Goal: Information Seeking & Learning: Check status

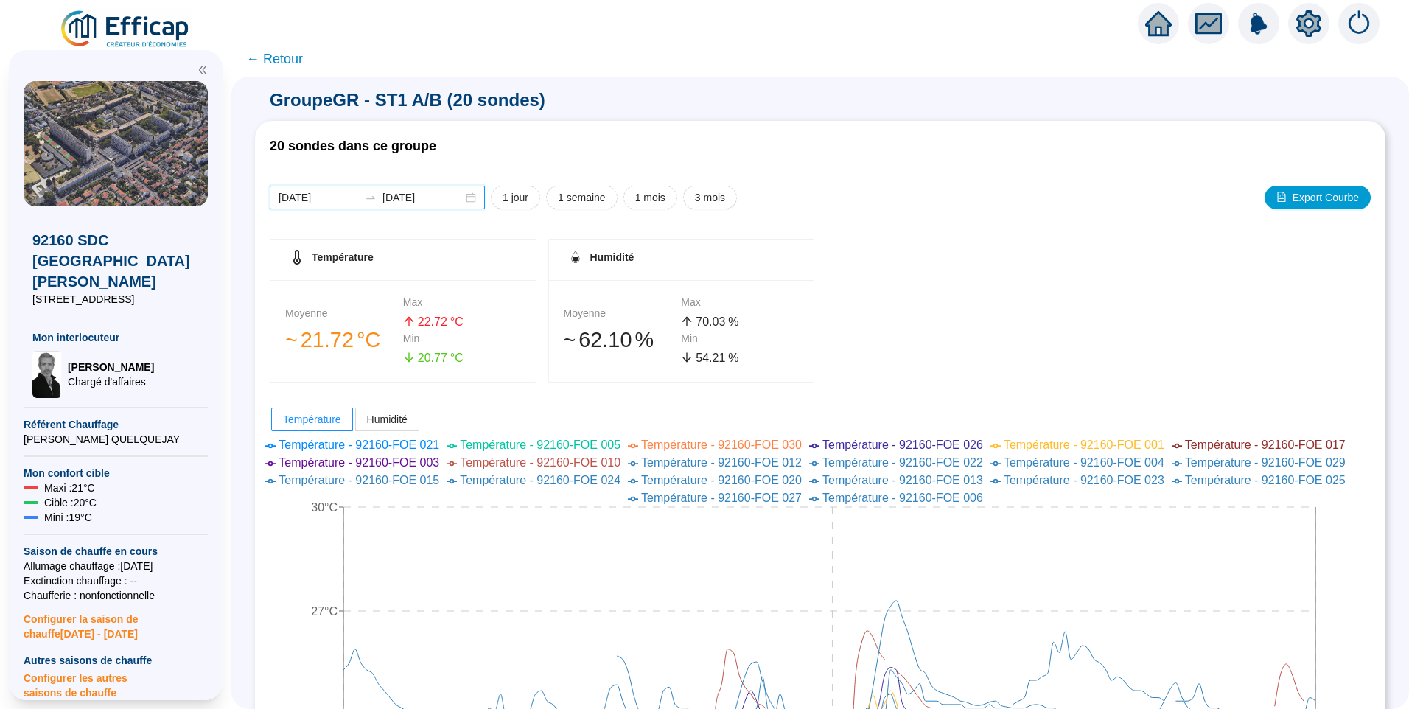
click at [347, 200] on input "2025-09-15" at bounding box center [319, 197] width 80 height 15
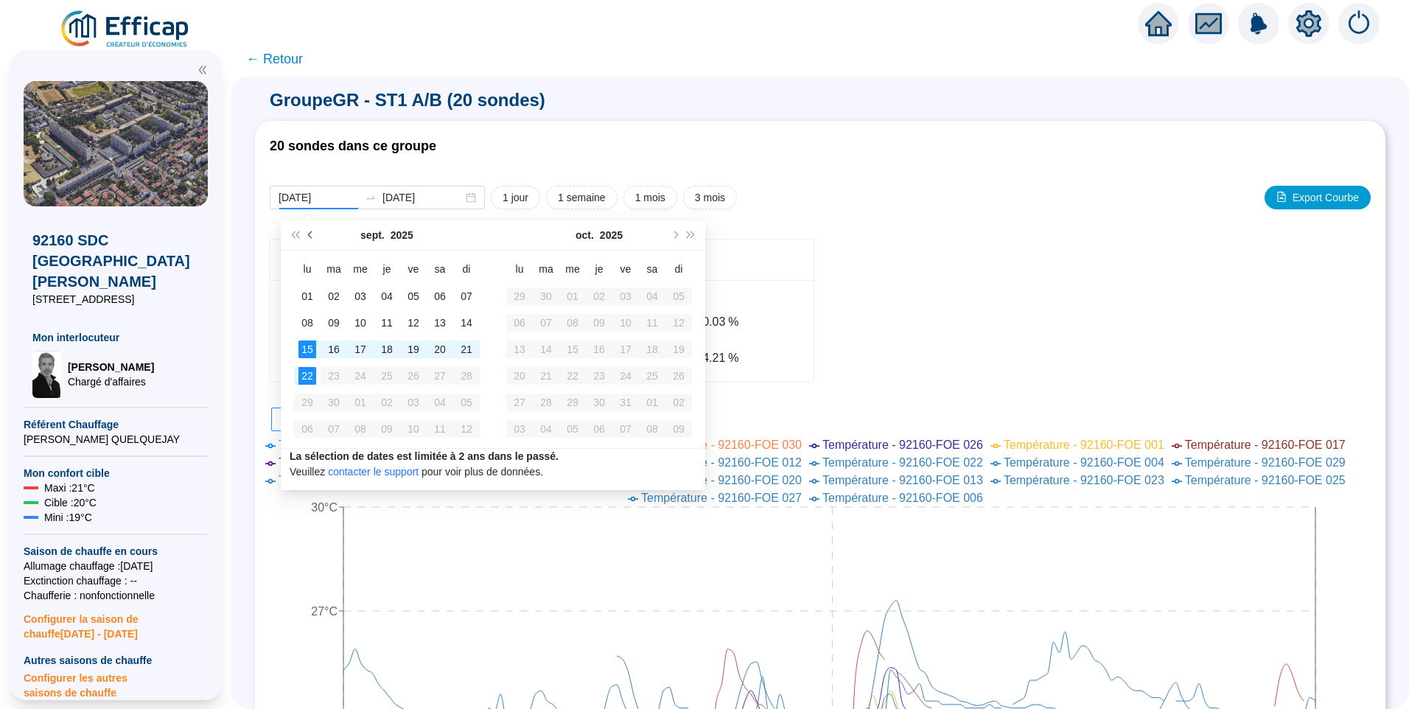
click at [314, 239] on button "Mois précédent (PageUp)" at bounding box center [311, 234] width 16 height 29
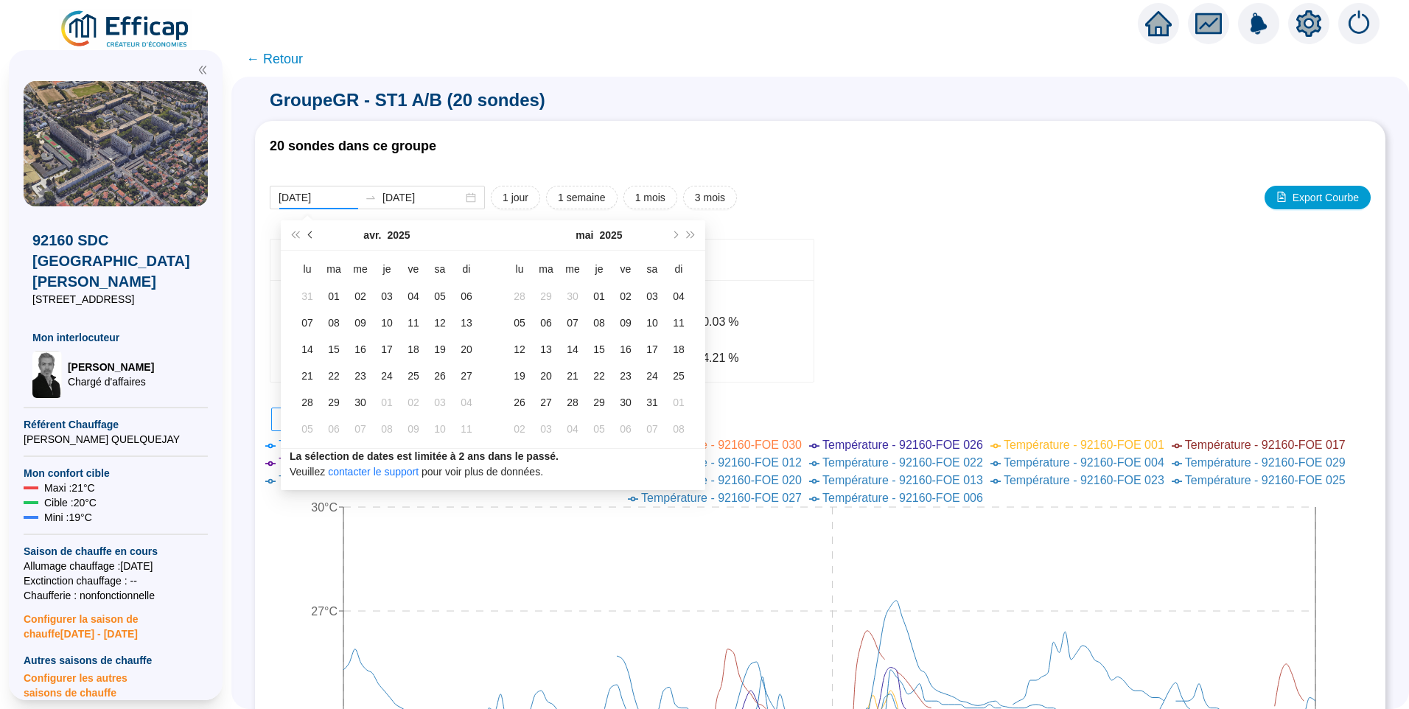
click at [314, 239] on button "Mois précédent (PageUp)" at bounding box center [311, 234] width 16 height 29
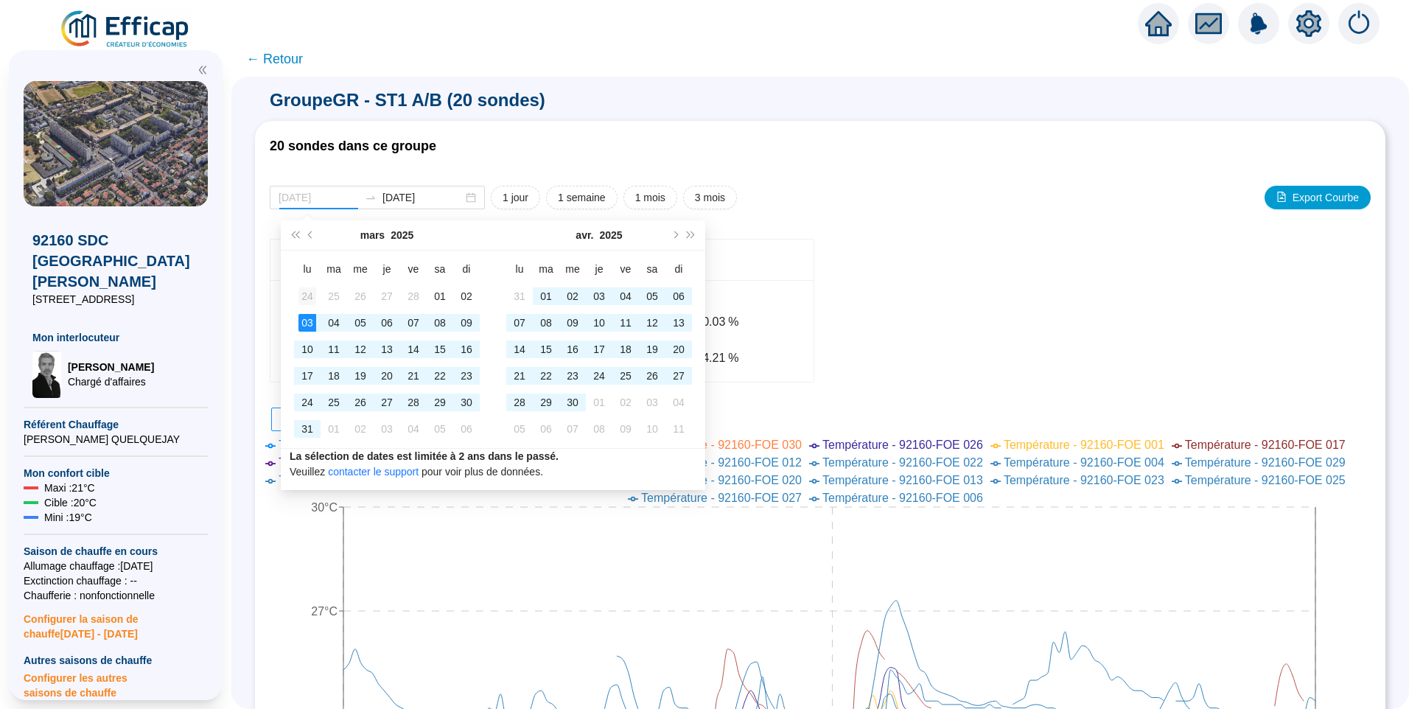
type input "2025-02-24"
click at [301, 288] on div "24" at bounding box center [308, 296] width 18 height 18
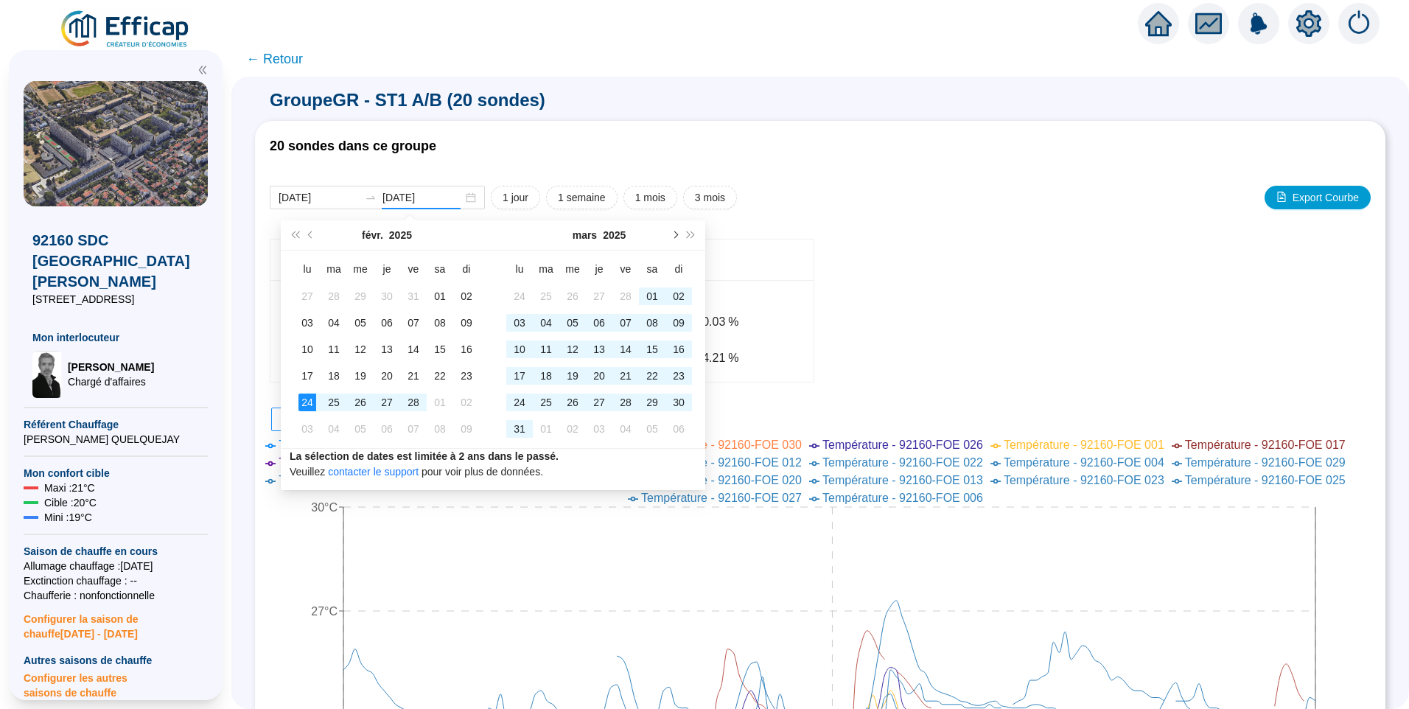
click at [678, 229] on button "Mois suivant (PageDown)" at bounding box center [674, 234] width 16 height 29
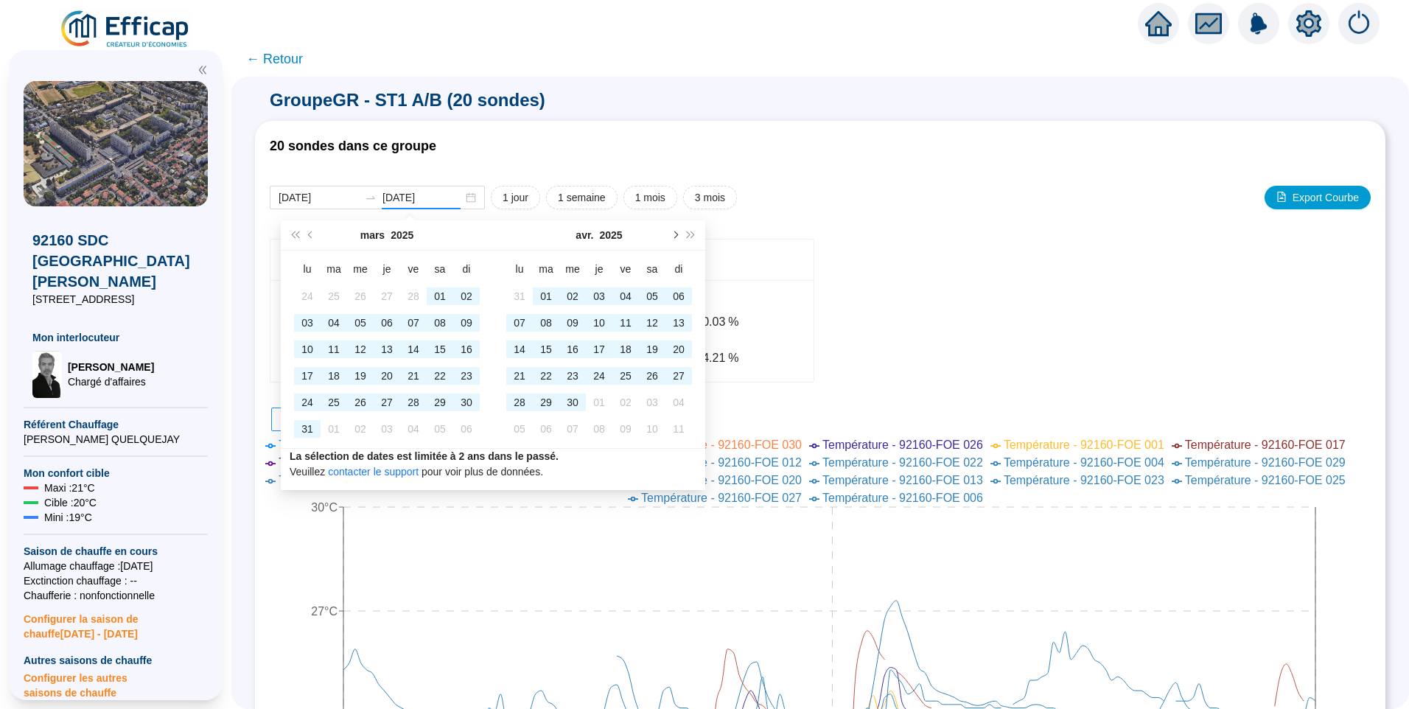
click at [678, 229] on button "Mois suivant (PageDown)" at bounding box center [674, 234] width 16 height 29
type input "2025-05-31"
click at [648, 405] on div "31" at bounding box center [653, 403] width 18 height 18
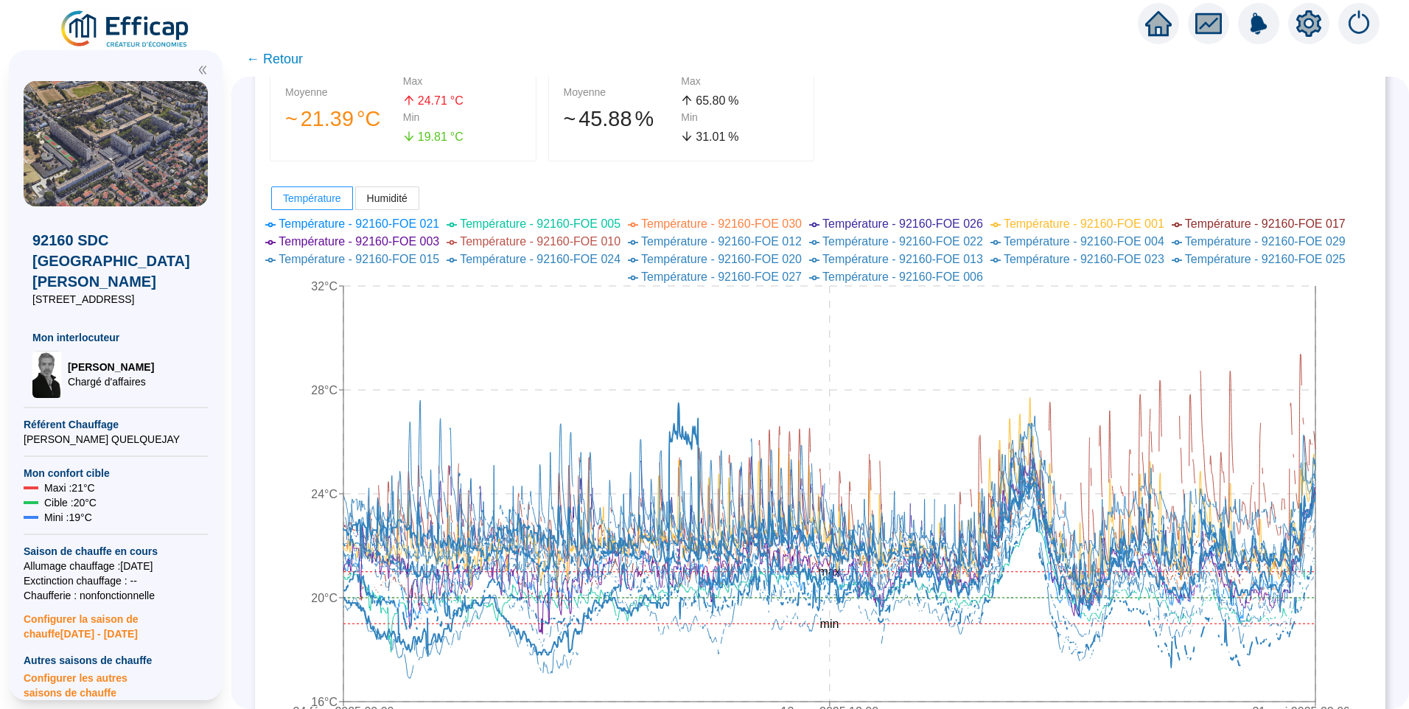
scroll to position [295, 0]
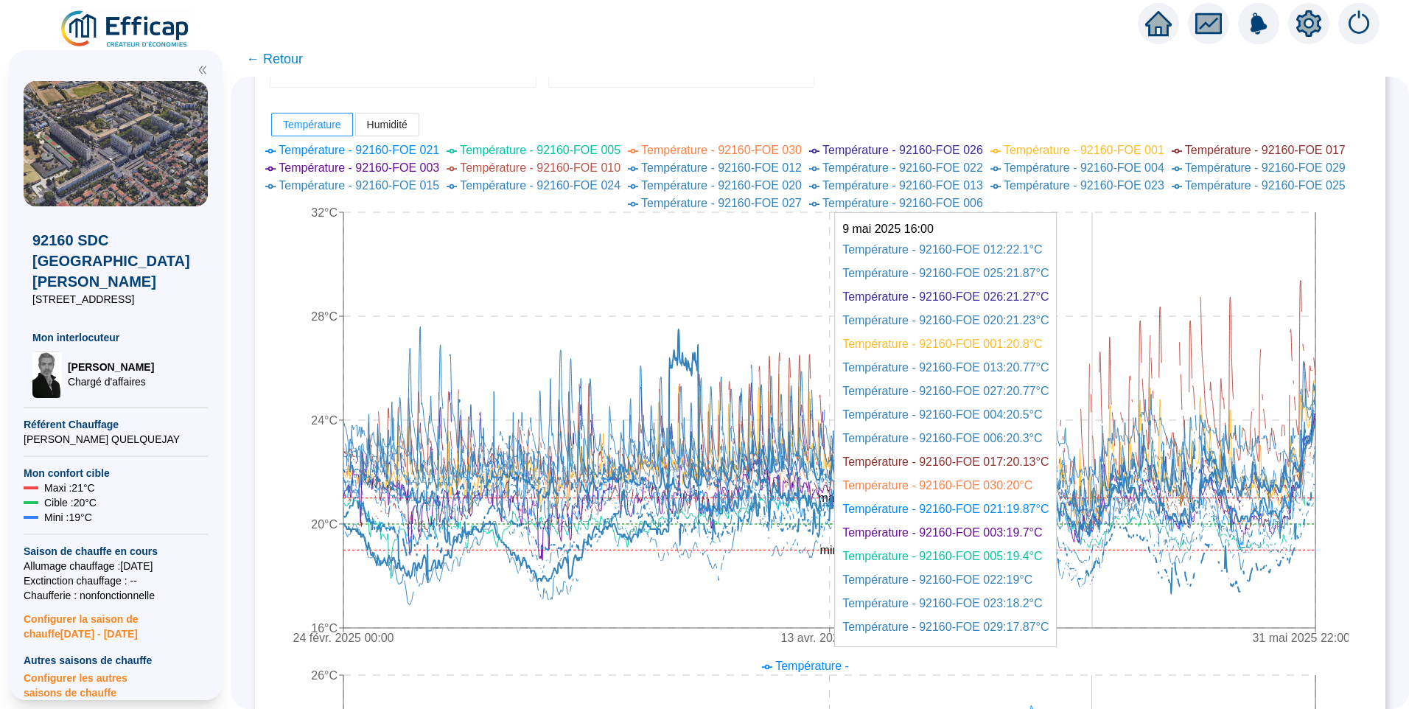
click at [1103, 582] on icon "24 févr. 2025 00:00 13 avr. 2025 12:00 31 mai 2025 22:00 16°C 20°C 24°C 28°C 32…" at bounding box center [809, 396] width 1079 height 516
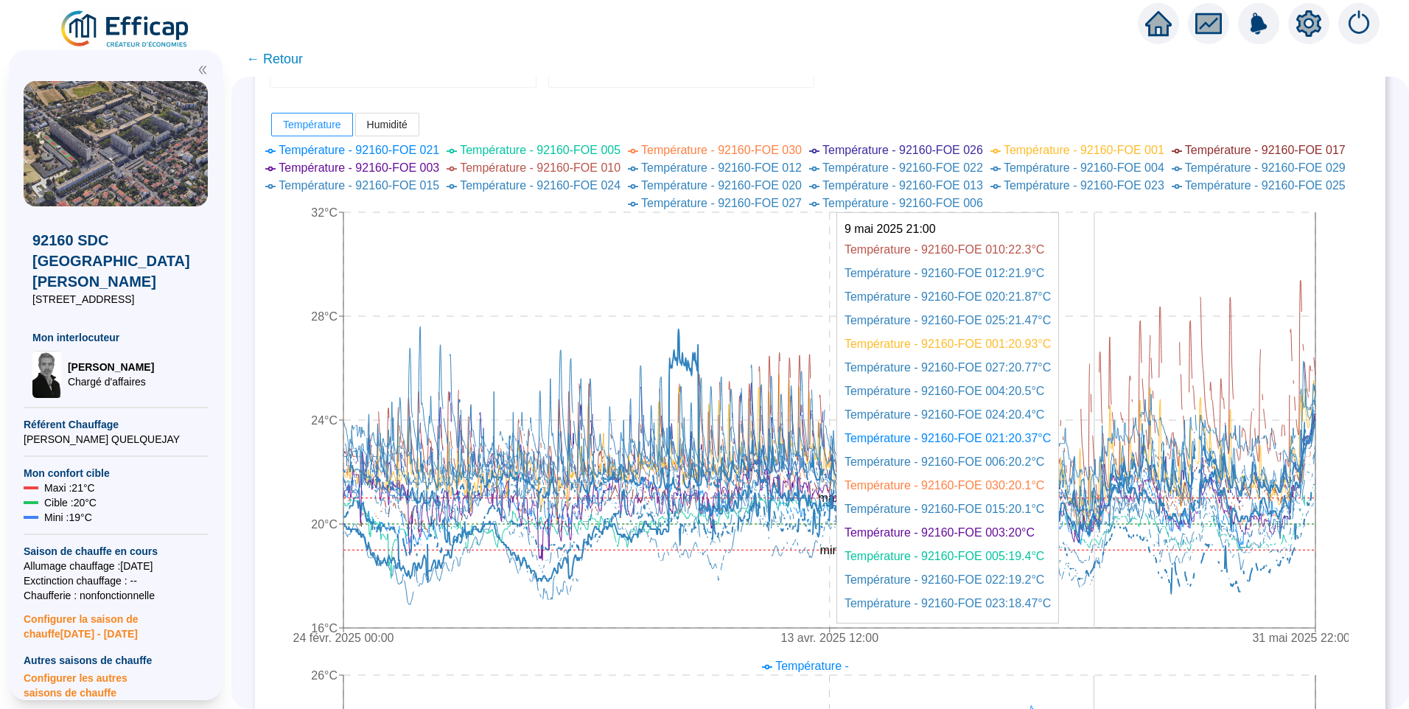
click at [1103, 579] on icon "24 févr. 2025 00:00 13 avr. 2025 12:00 31 mai 2025 22:00 16°C 20°C 24°C 28°C 32…" at bounding box center [809, 396] width 1079 height 516
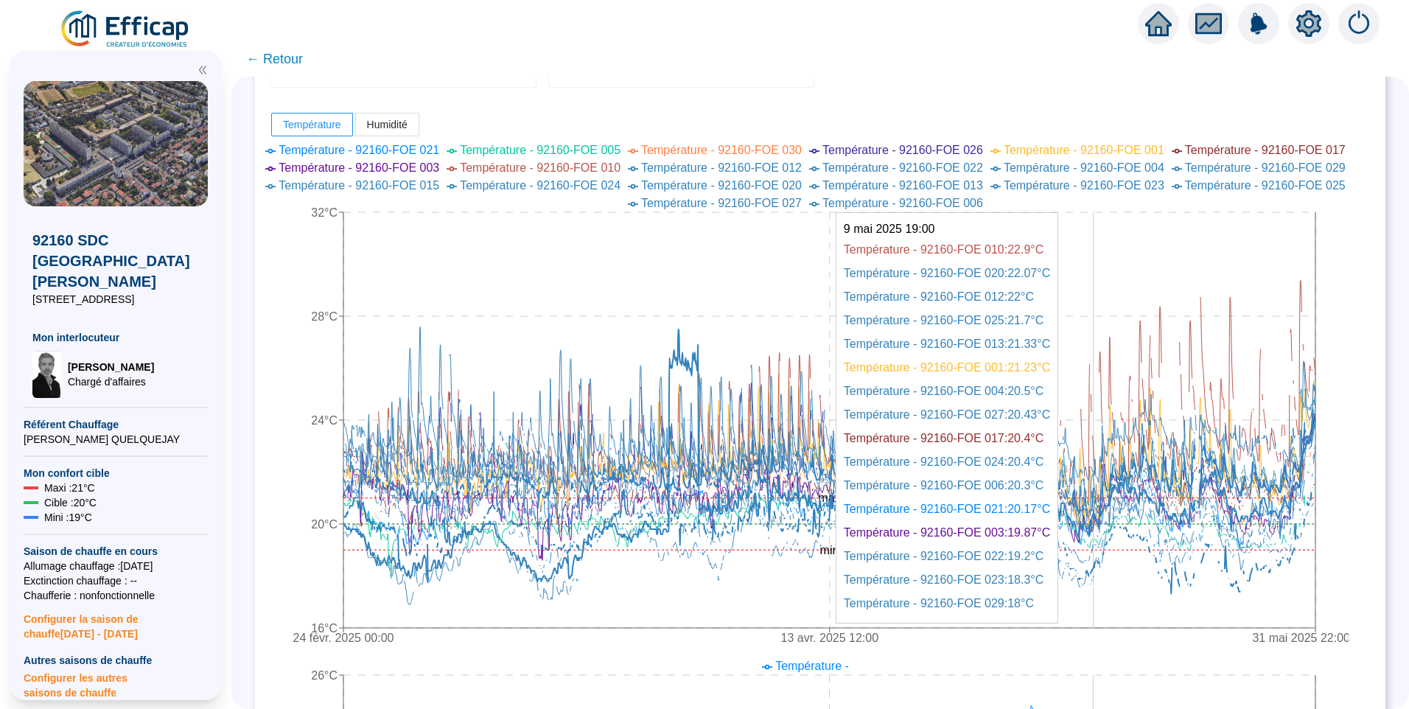
click at [1105, 586] on icon "24 févr. 2025 00:00 13 avr. 2025 12:00 31 mai 2025 22:00 16°C 20°C 24°C 28°C 32…" at bounding box center [809, 396] width 1079 height 516
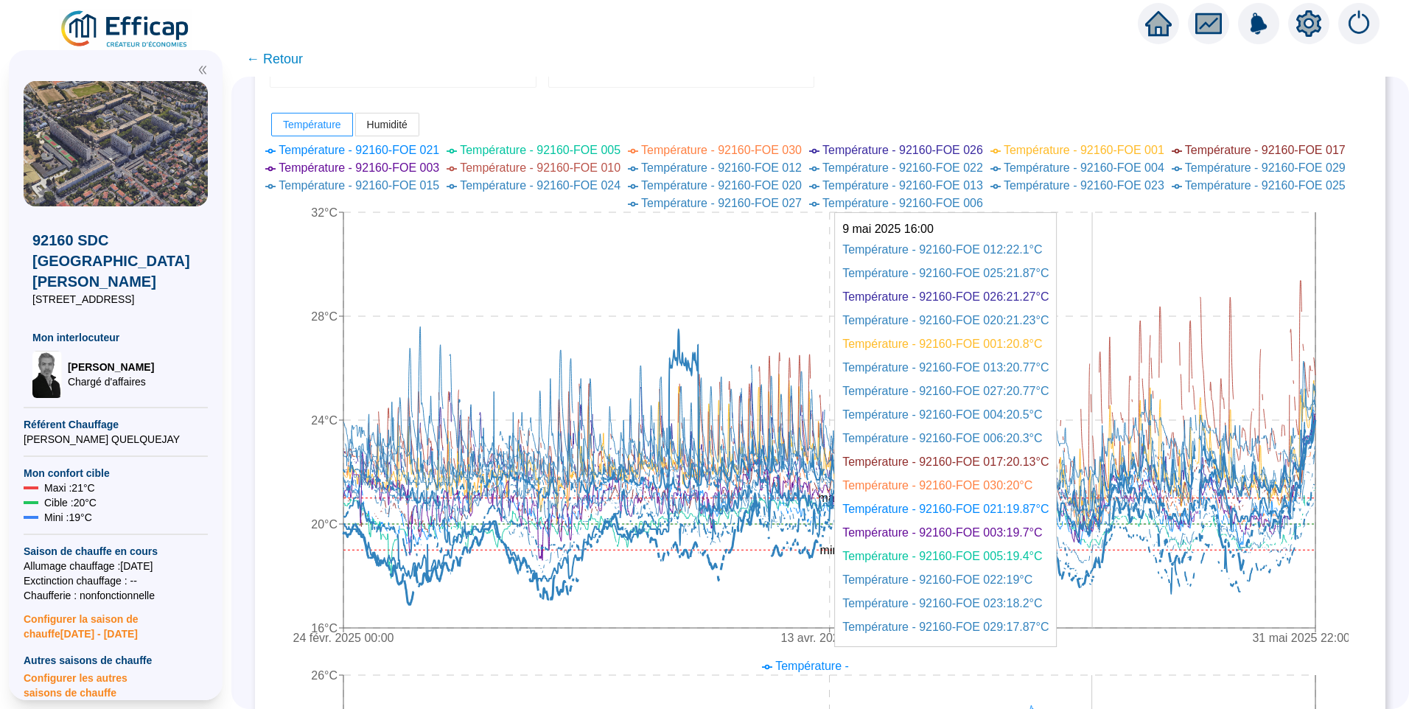
click at [1103, 580] on icon at bounding box center [830, 510] width 972 height 187
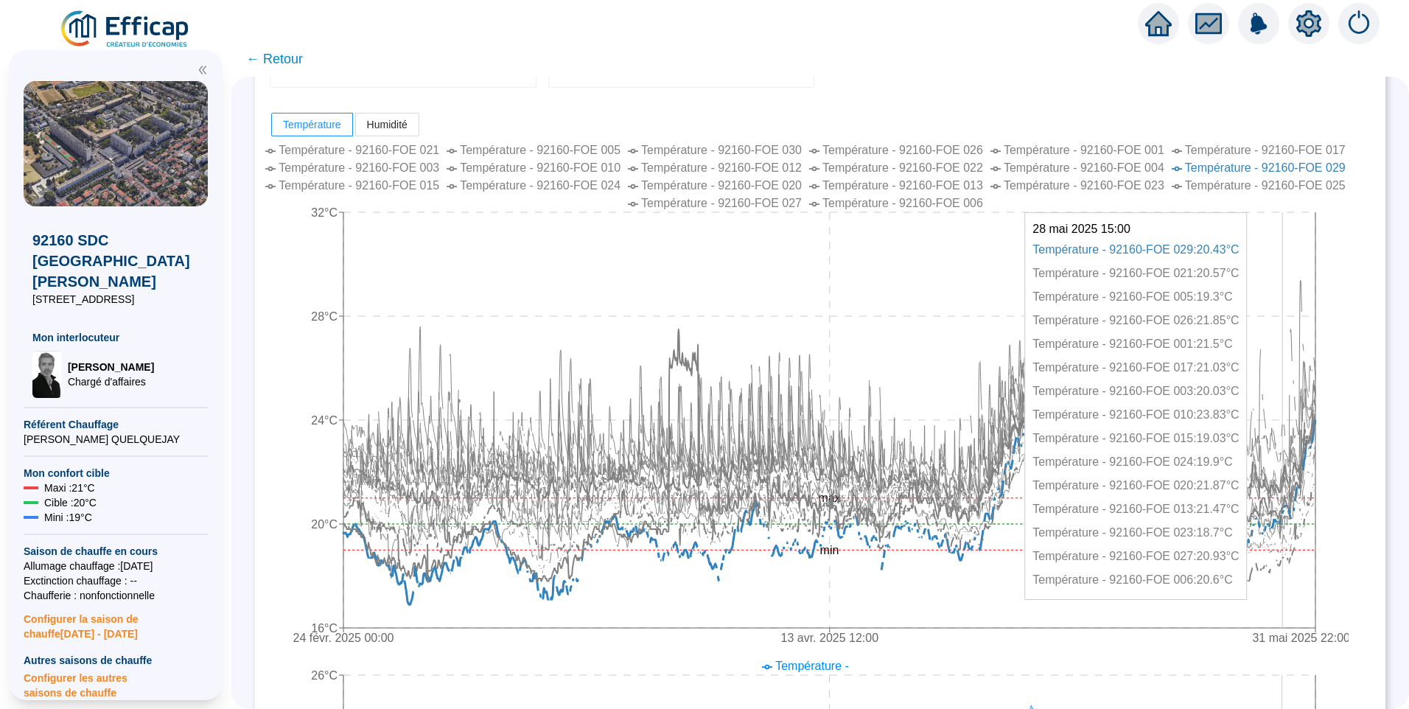
click at [1266, 167] on span "Température - 92160-FOE 029" at bounding box center [1265, 167] width 161 height 13
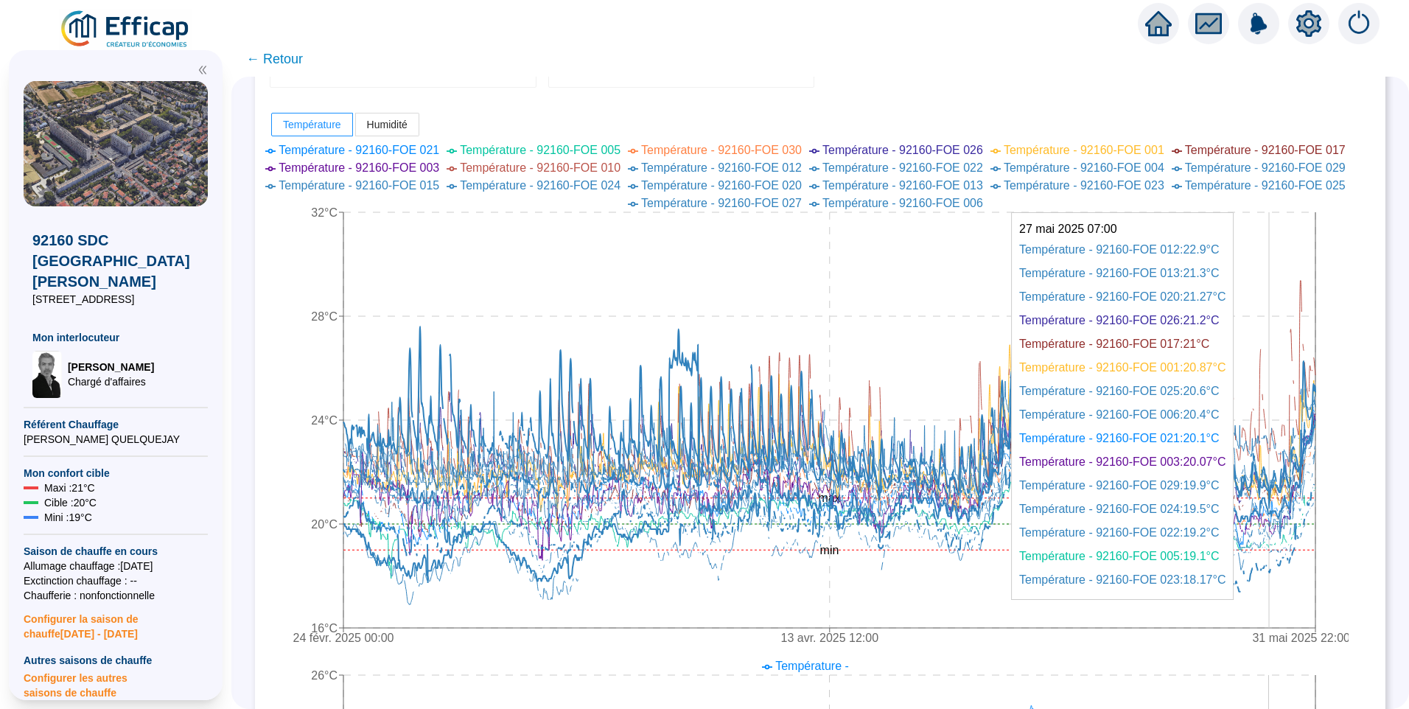
click at [1281, 571] on icon at bounding box center [830, 514] width 972 height 159
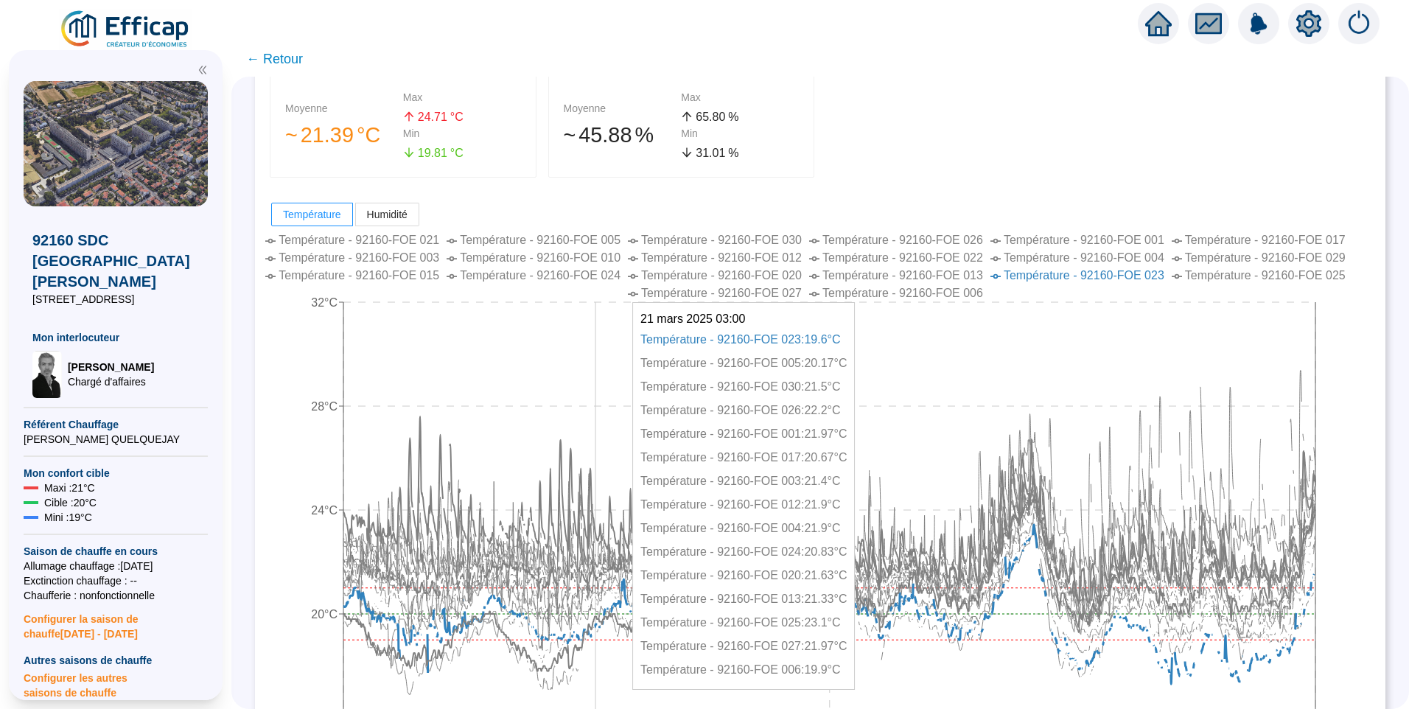
scroll to position [147, 0]
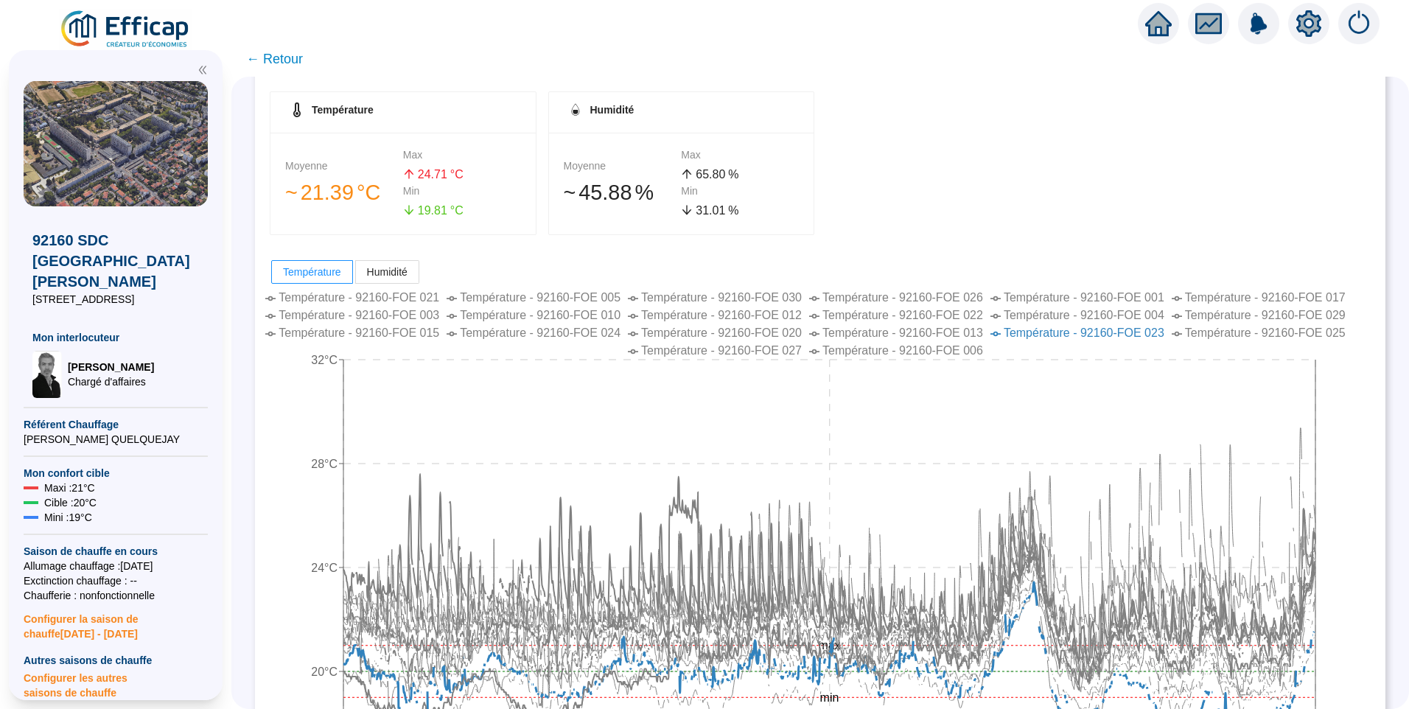
click at [1308, 315] on span "Température - 92160-FOE 029" at bounding box center [1265, 315] width 161 height 13
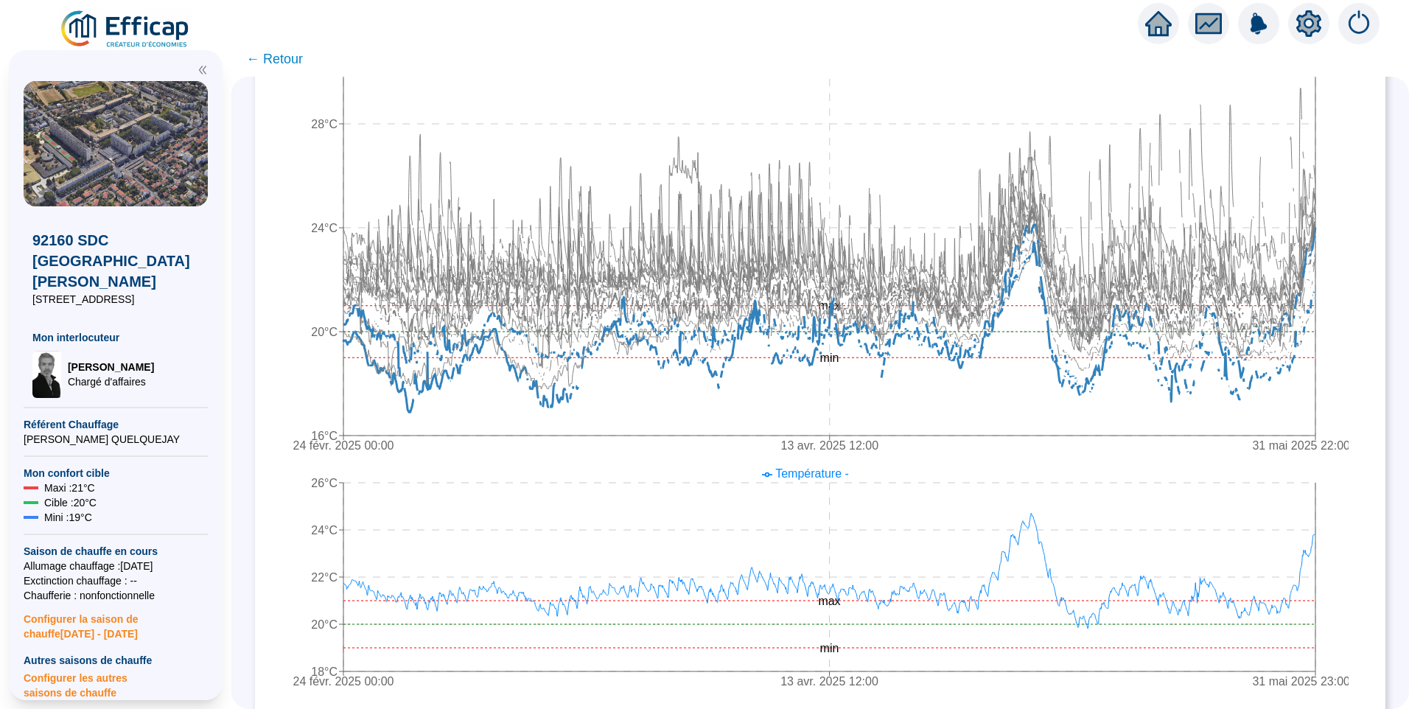
scroll to position [466, 0]
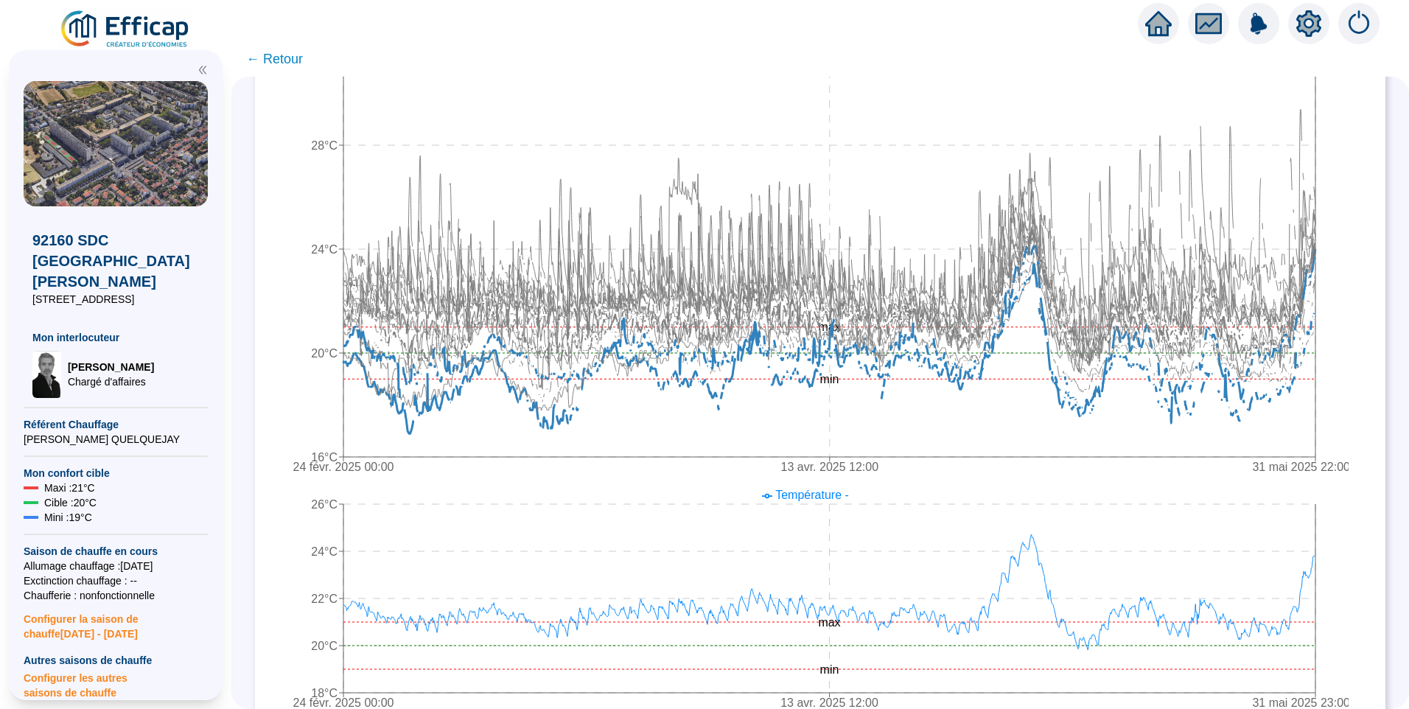
click at [1349, 392] on icon "24 févr. 2025 00:00 13 avr. 2025 12:00 31 mai 2025 22:00 16°C 20°C 24°C 28°C 32…" at bounding box center [809, 225] width 1079 height 516
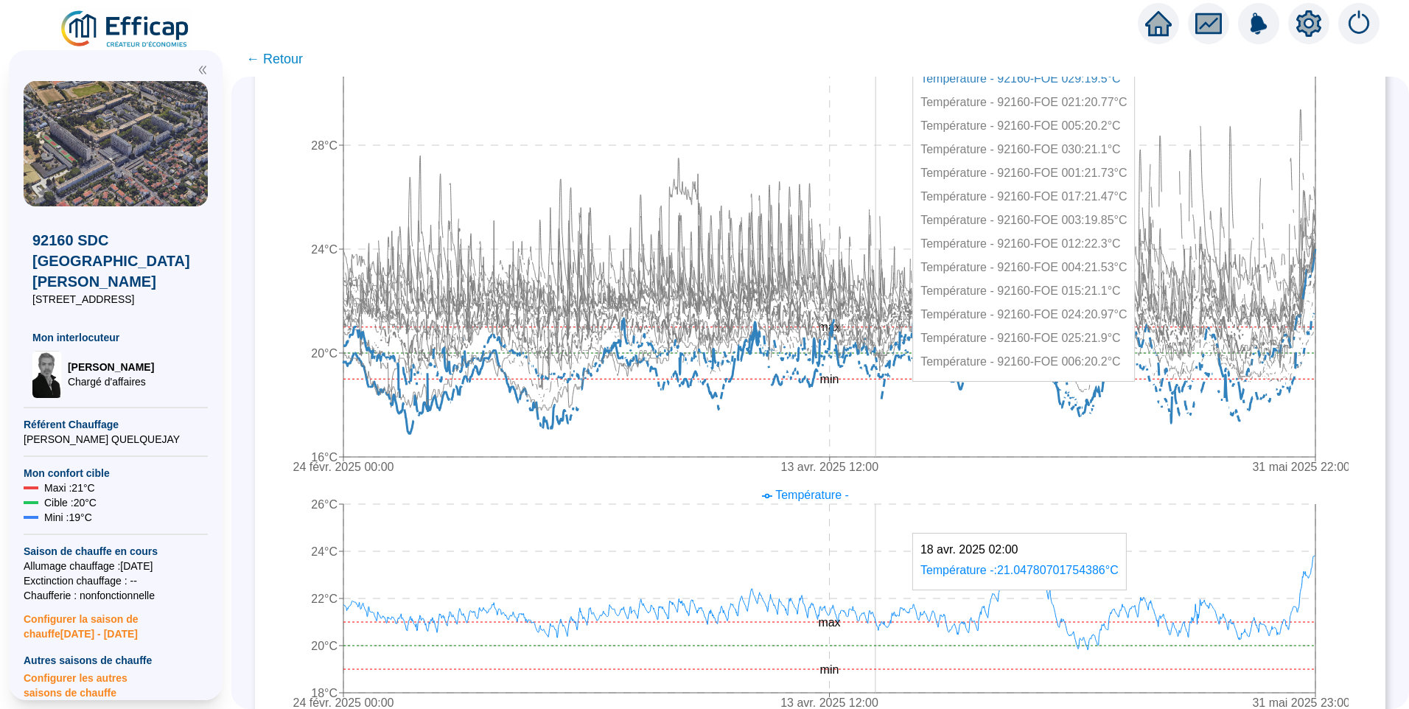
scroll to position [245, 0]
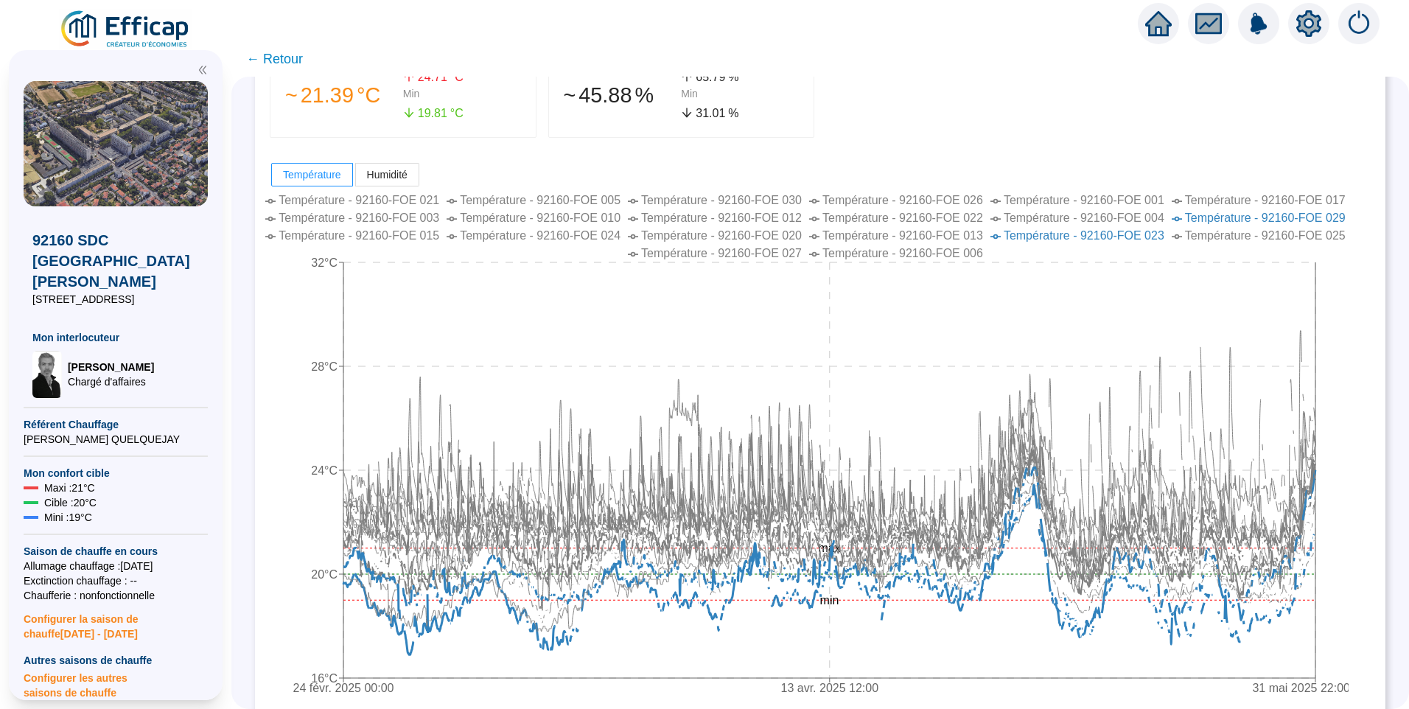
click at [1134, 234] on span "Température - 92160-FOE 023" at bounding box center [1084, 235] width 161 height 13
click at [1226, 215] on span "Température - 92160-FOE 029" at bounding box center [1265, 218] width 161 height 13
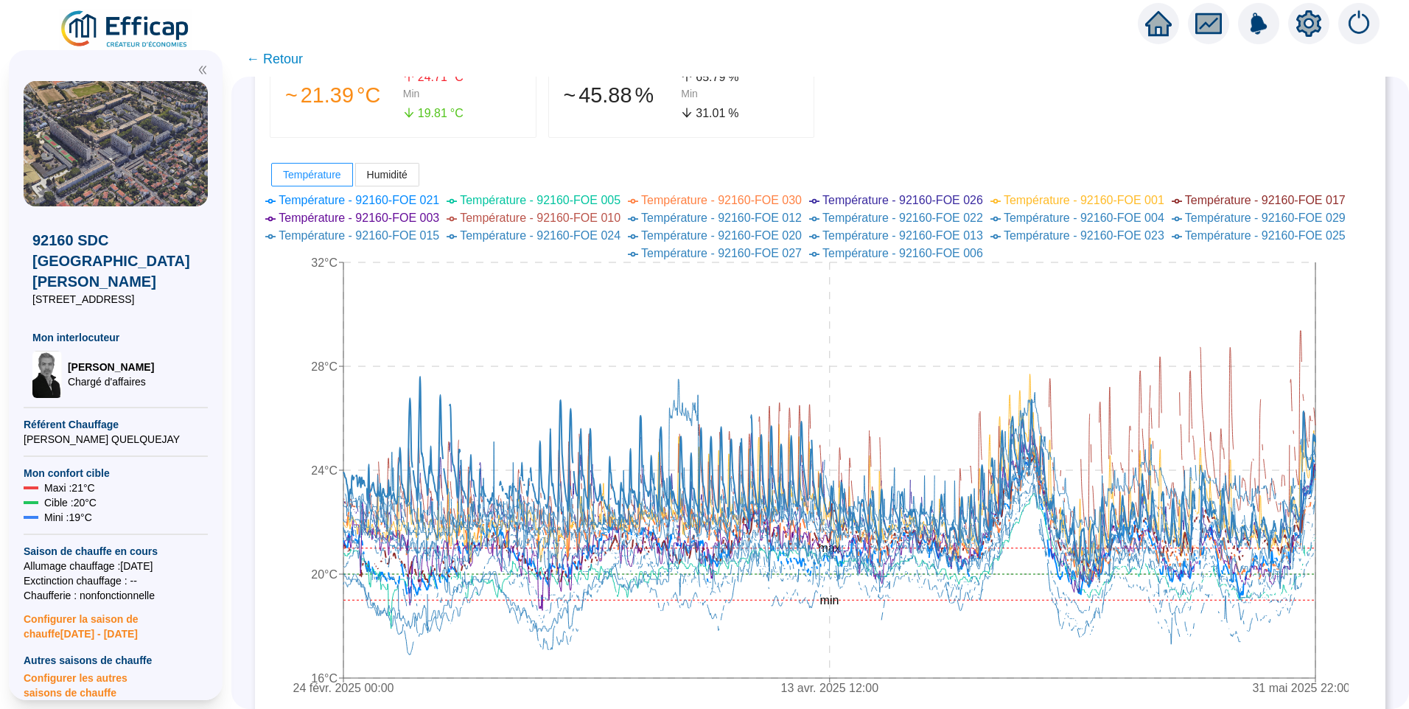
click at [1272, 215] on span "Température - 92160-FOE 029" at bounding box center [1265, 218] width 161 height 13
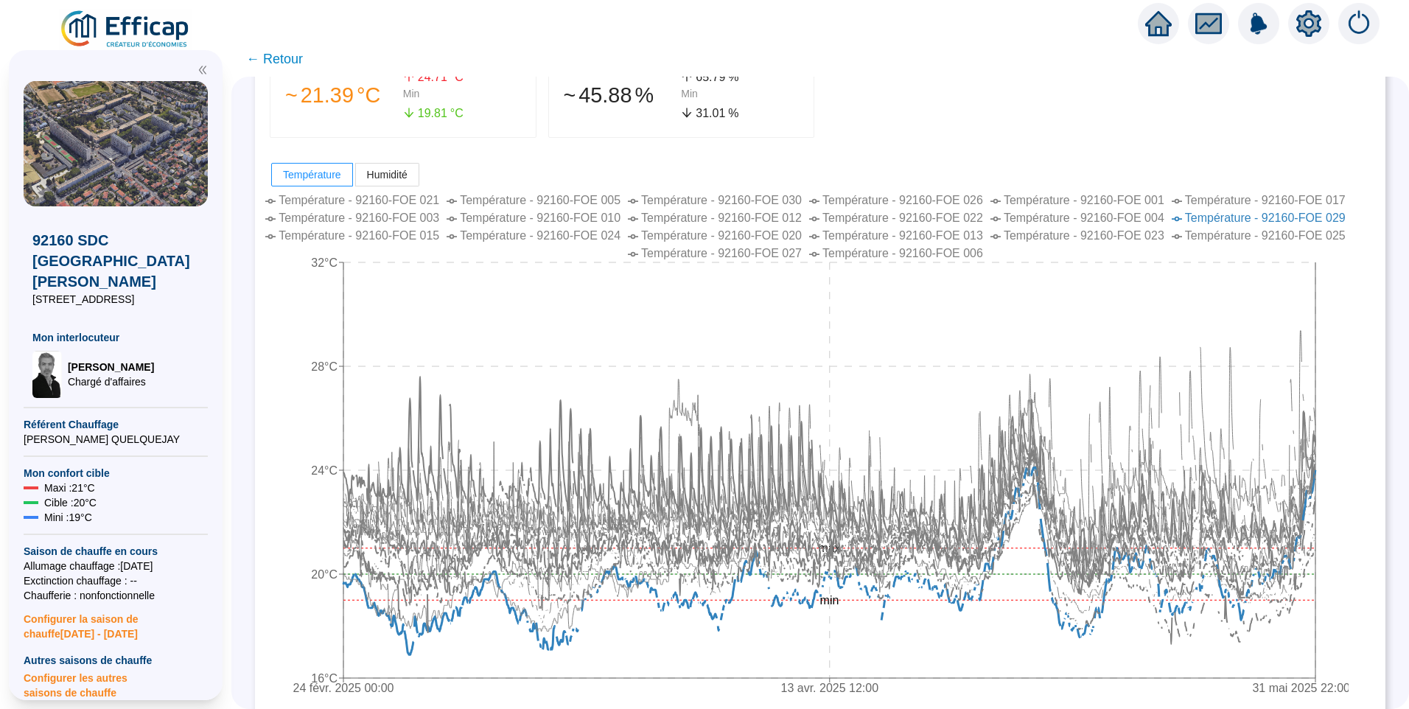
click at [1122, 237] on span "Température - 92160-FOE 023" at bounding box center [1084, 235] width 161 height 13
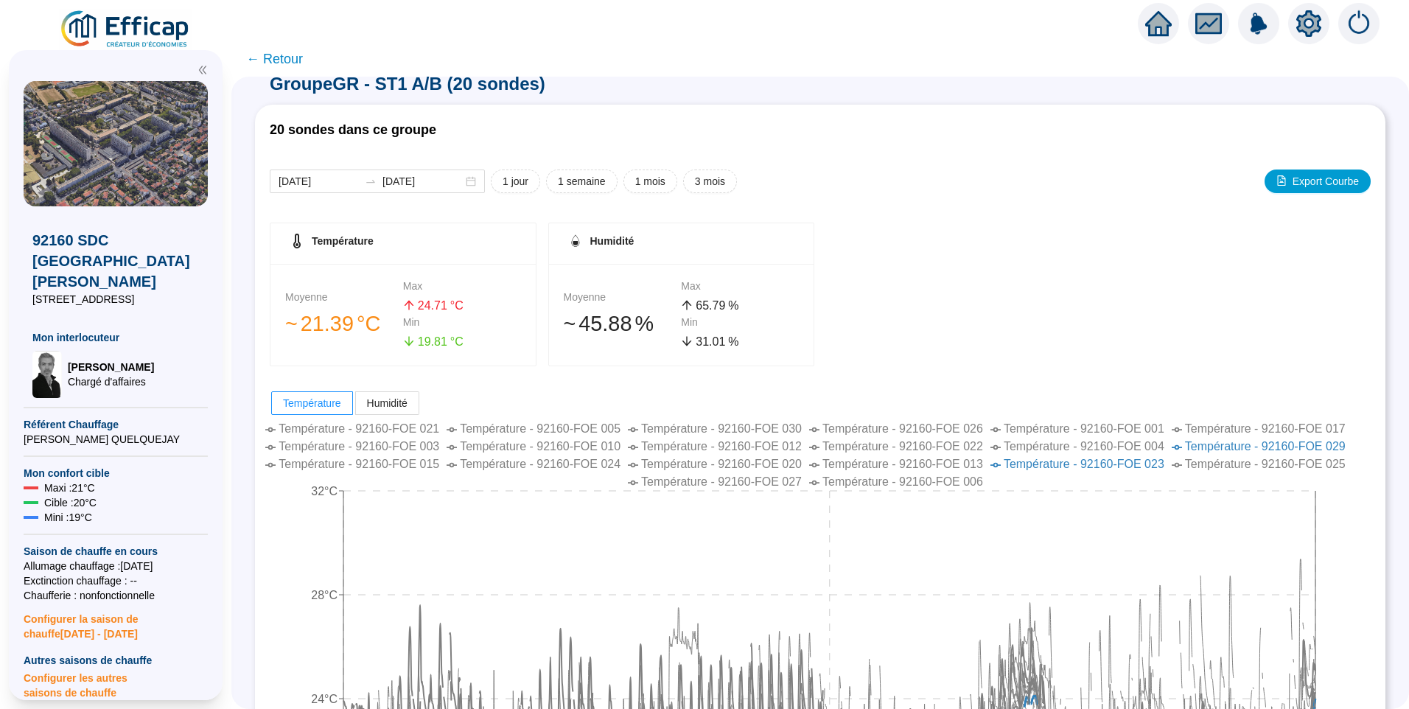
scroll to position [0, 0]
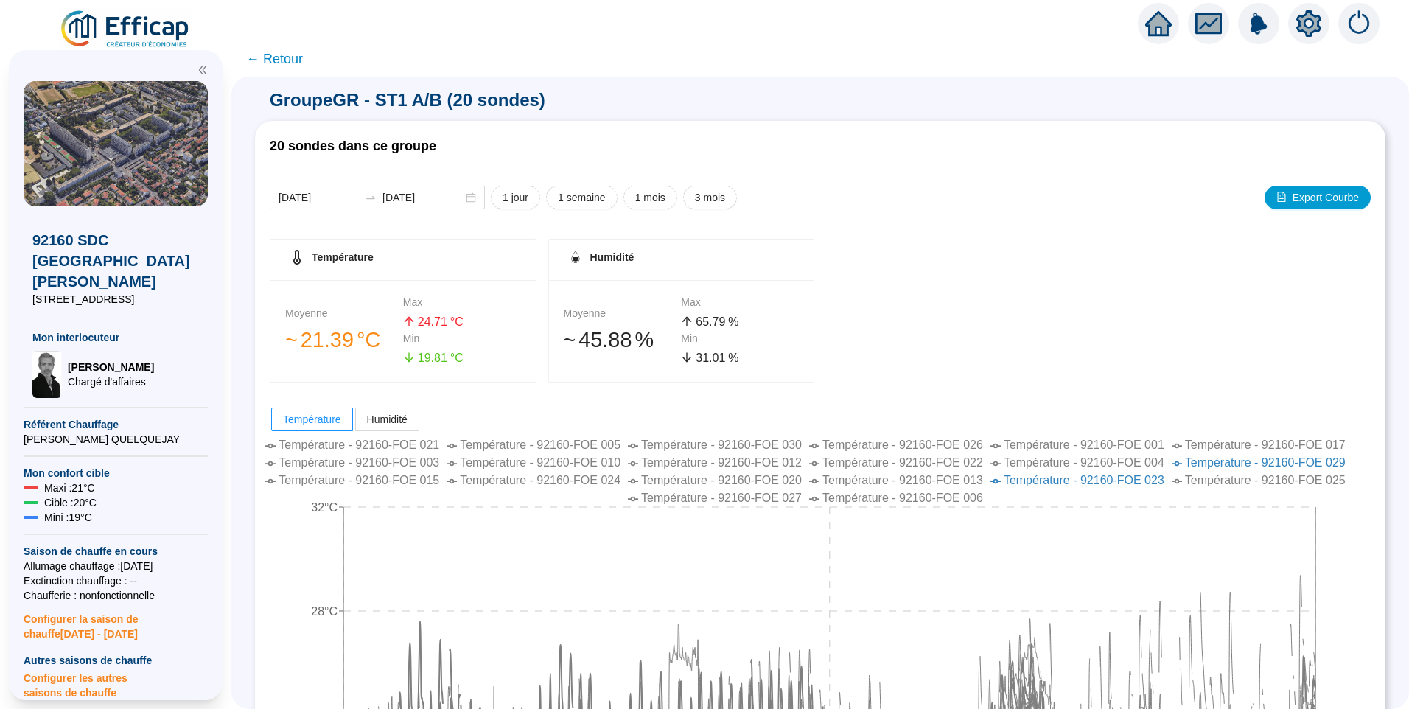
click at [1073, 480] on span "Température - 92160-FOE 023" at bounding box center [1084, 480] width 161 height 13
click at [1246, 458] on span "Température - 92160-FOE 029" at bounding box center [1265, 462] width 161 height 13
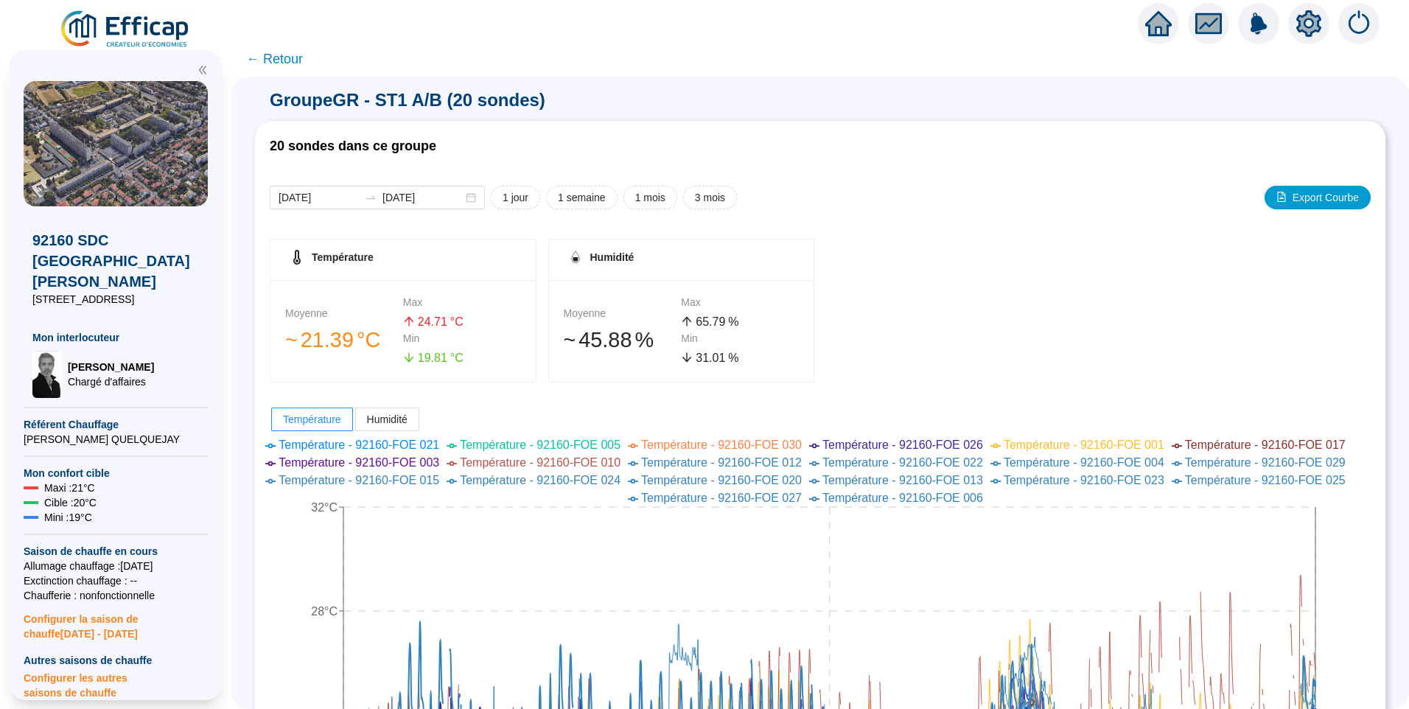
click at [1251, 482] on span "Température - 92160-FOE 025" at bounding box center [1265, 480] width 161 height 13
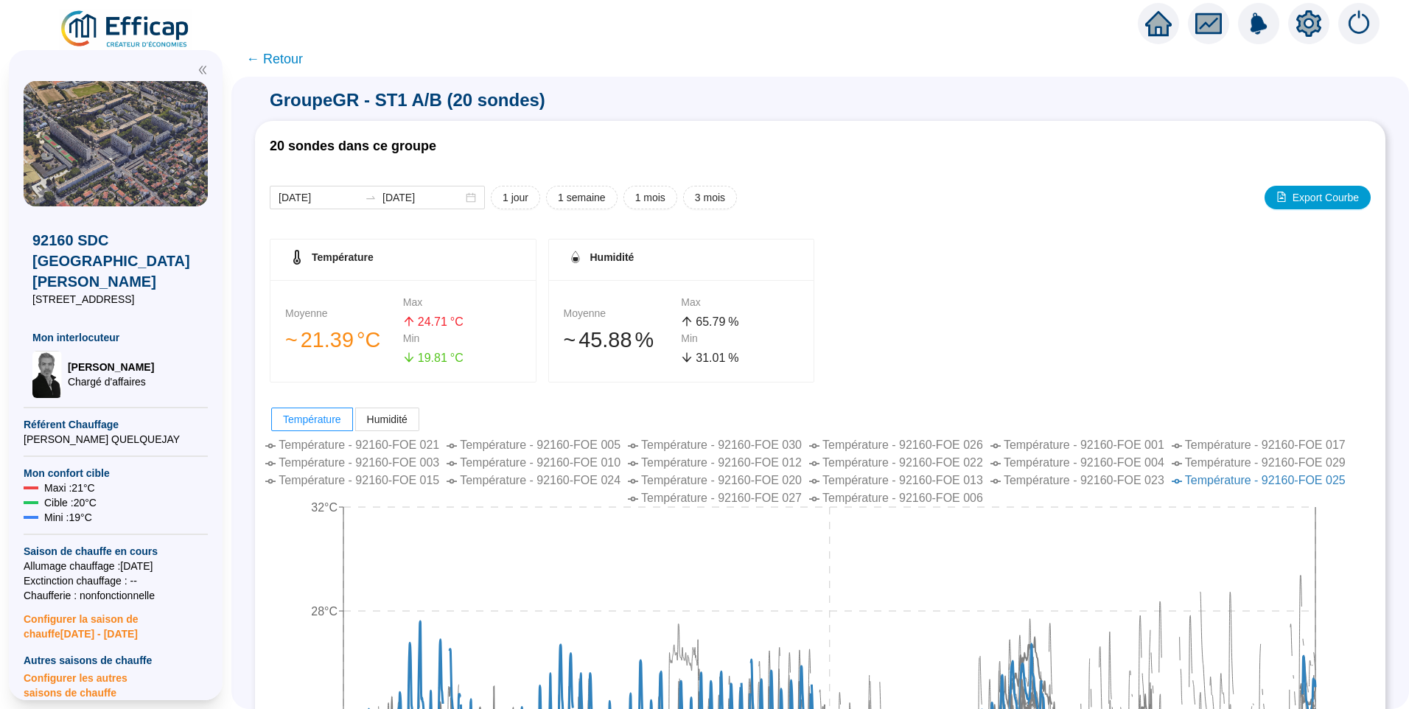
click at [604, 464] on span "Température - 92160-FOE 010" at bounding box center [540, 462] width 161 height 13
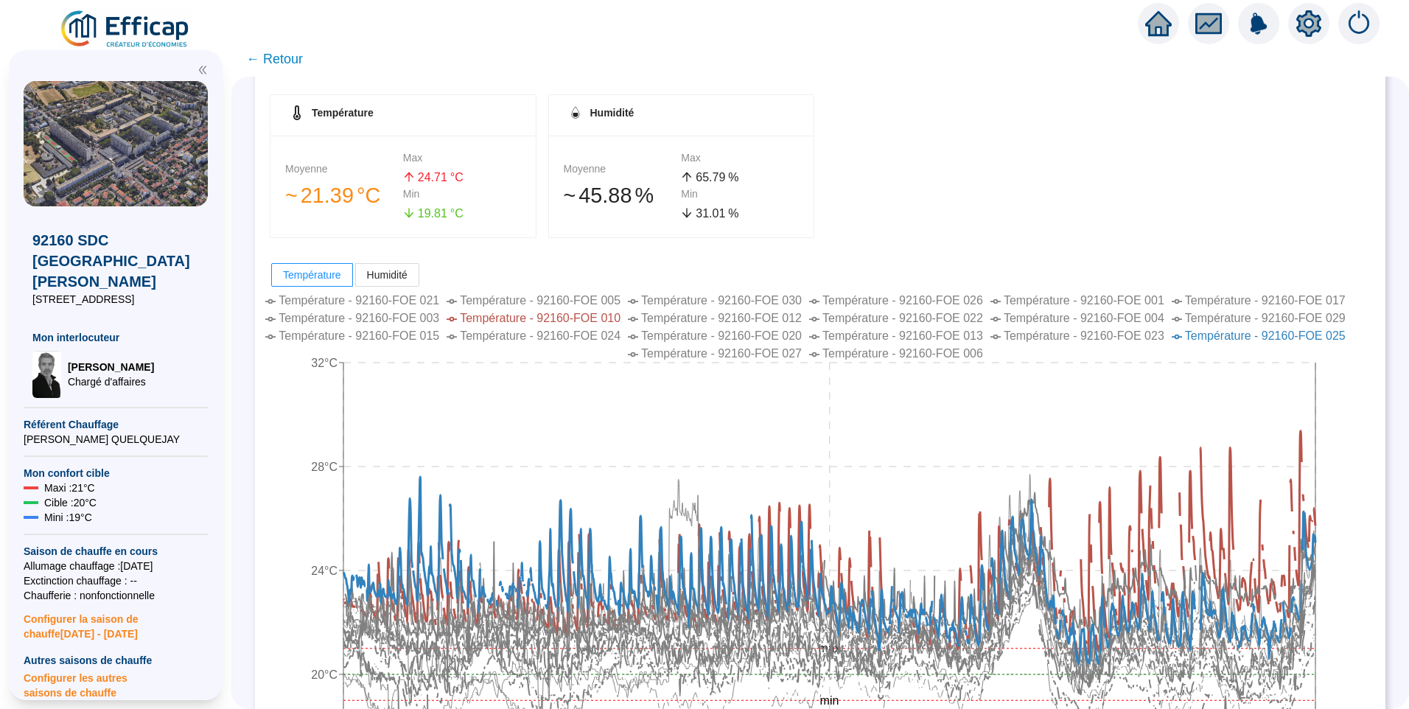
scroll to position [107, 0]
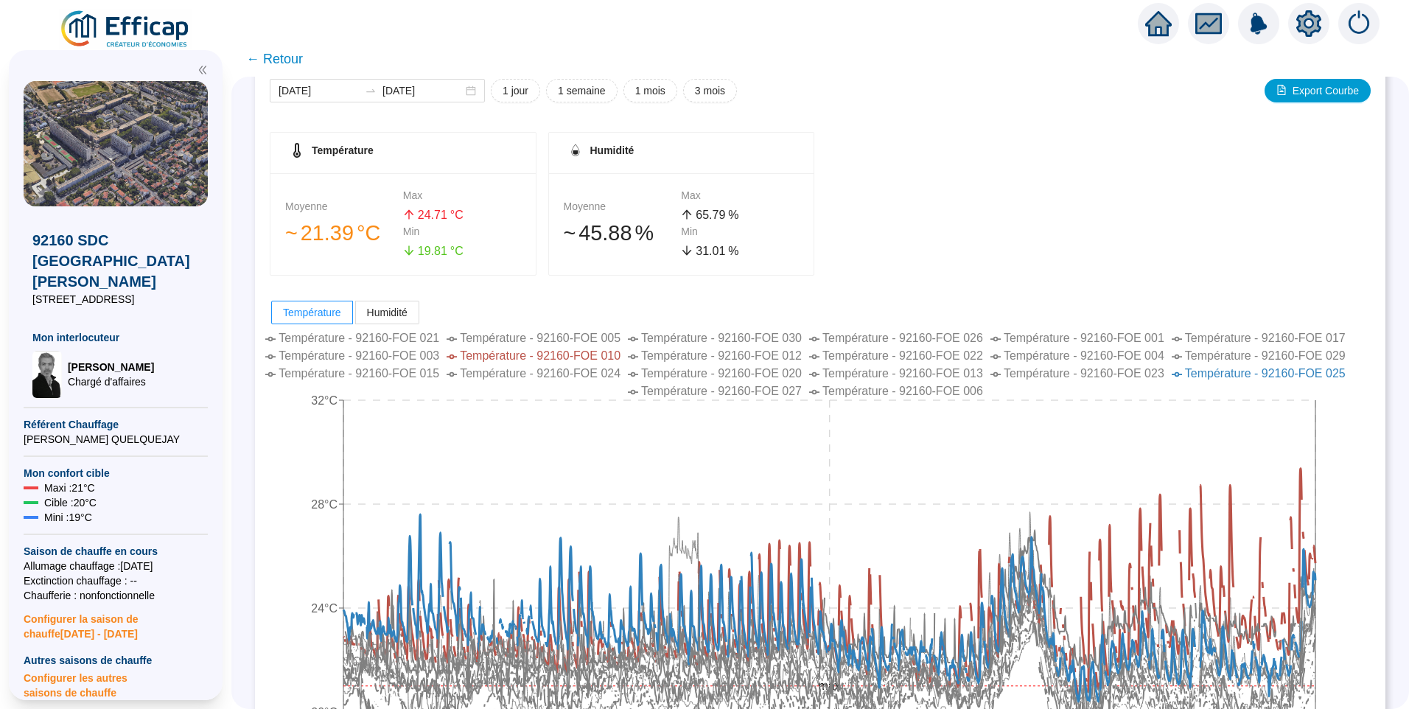
click at [767, 354] on span "Température - 92160-FOE 012" at bounding box center [721, 355] width 161 height 13
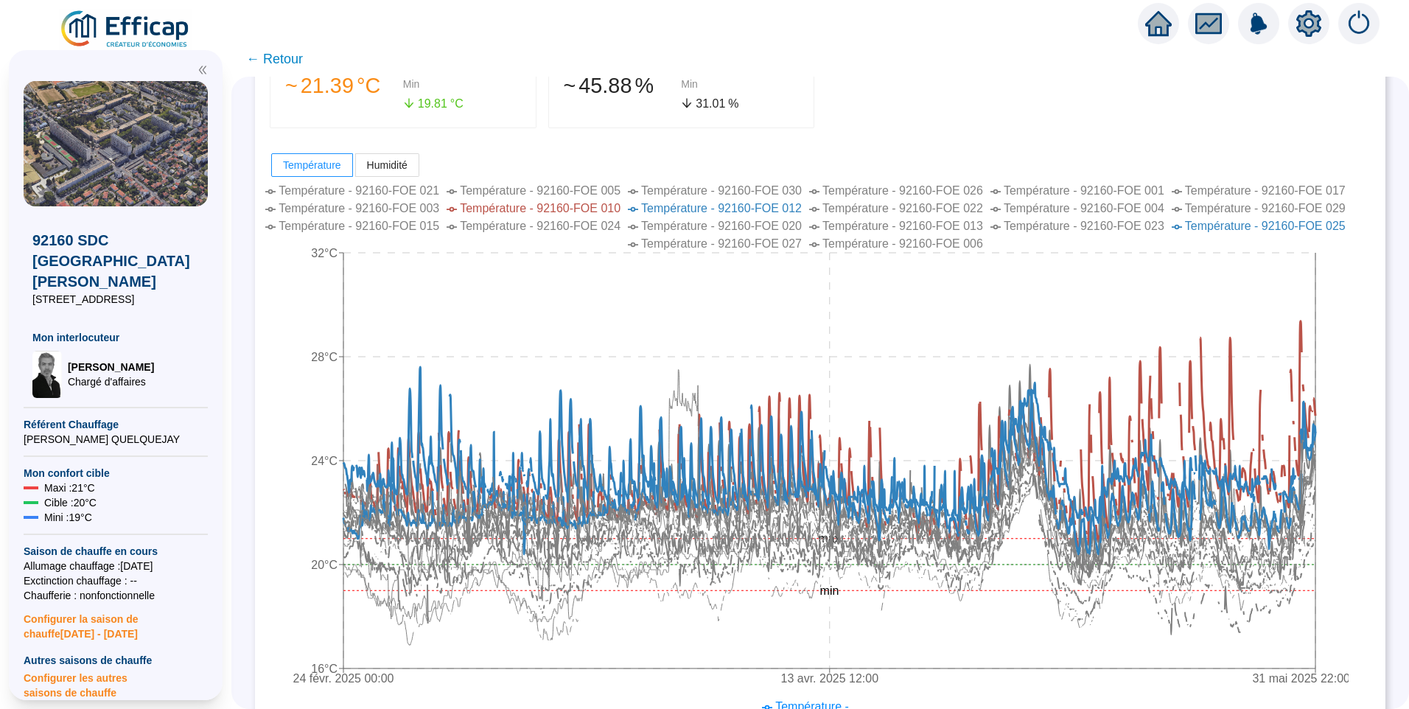
scroll to position [0, 0]
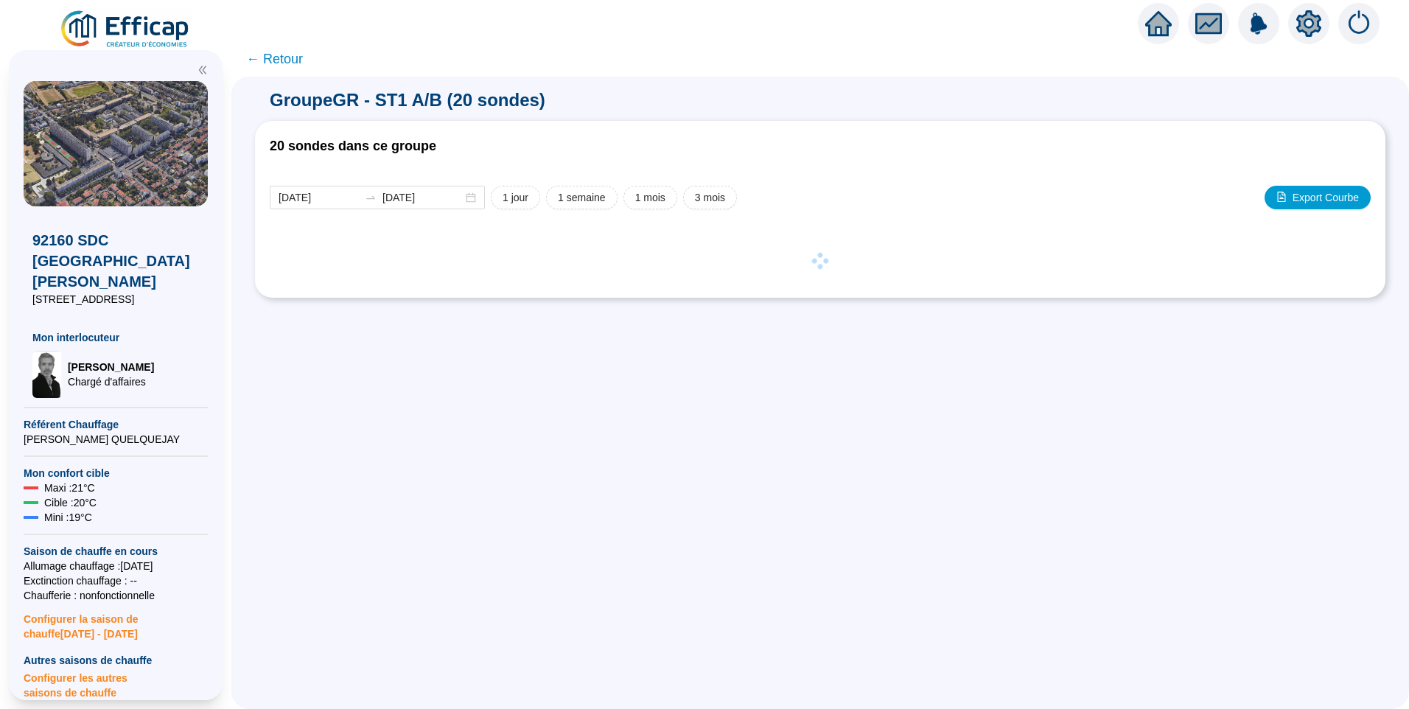
click at [283, 55] on span "← Retour" at bounding box center [274, 59] width 57 height 21
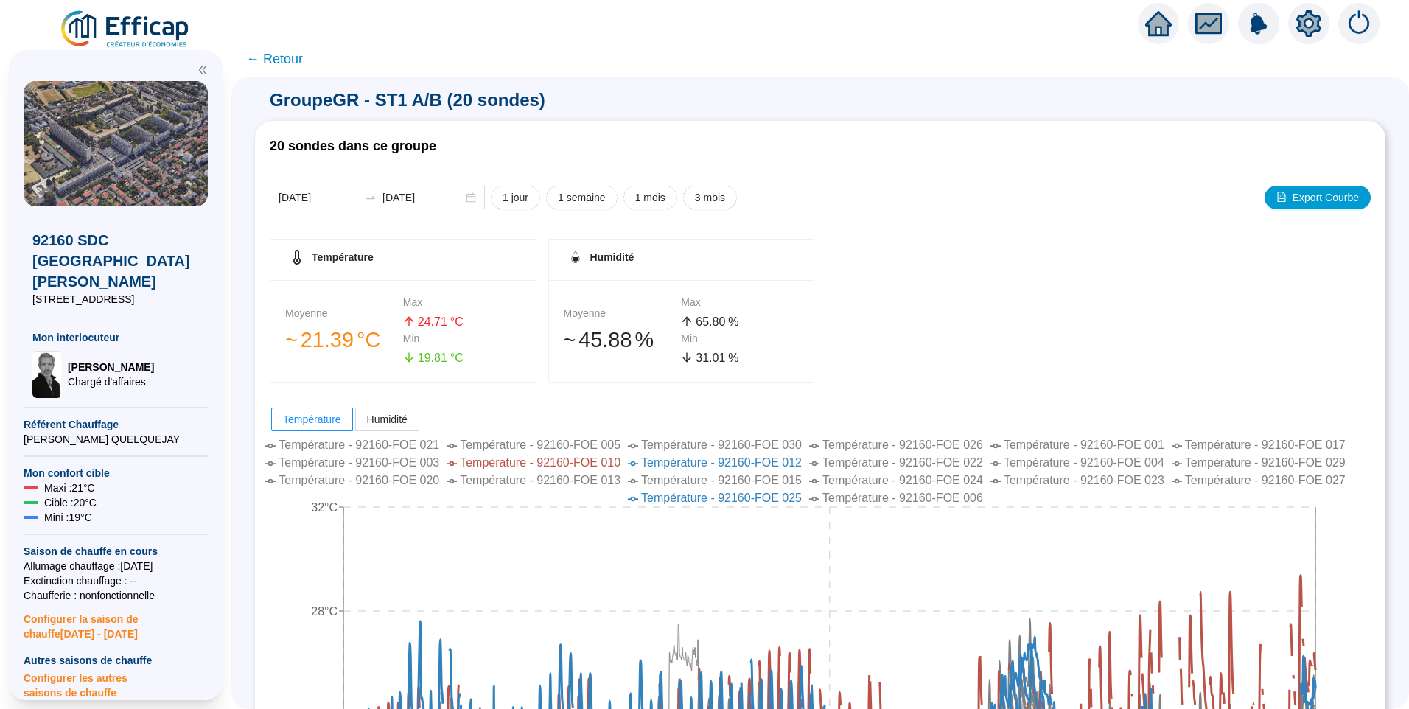
click at [296, 60] on span "← Retour" at bounding box center [274, 59] width 57 height 21
click at [290, 63] on span "← Retour" at bounding box center [274, 59] width 57 height 21
click at [296, 58] on span "← Retour" at bounding box center [274, 59] width 57 height 21
click at [288, 57] on span "← Retour" at bounding box center [274, 59] width 57 height 21
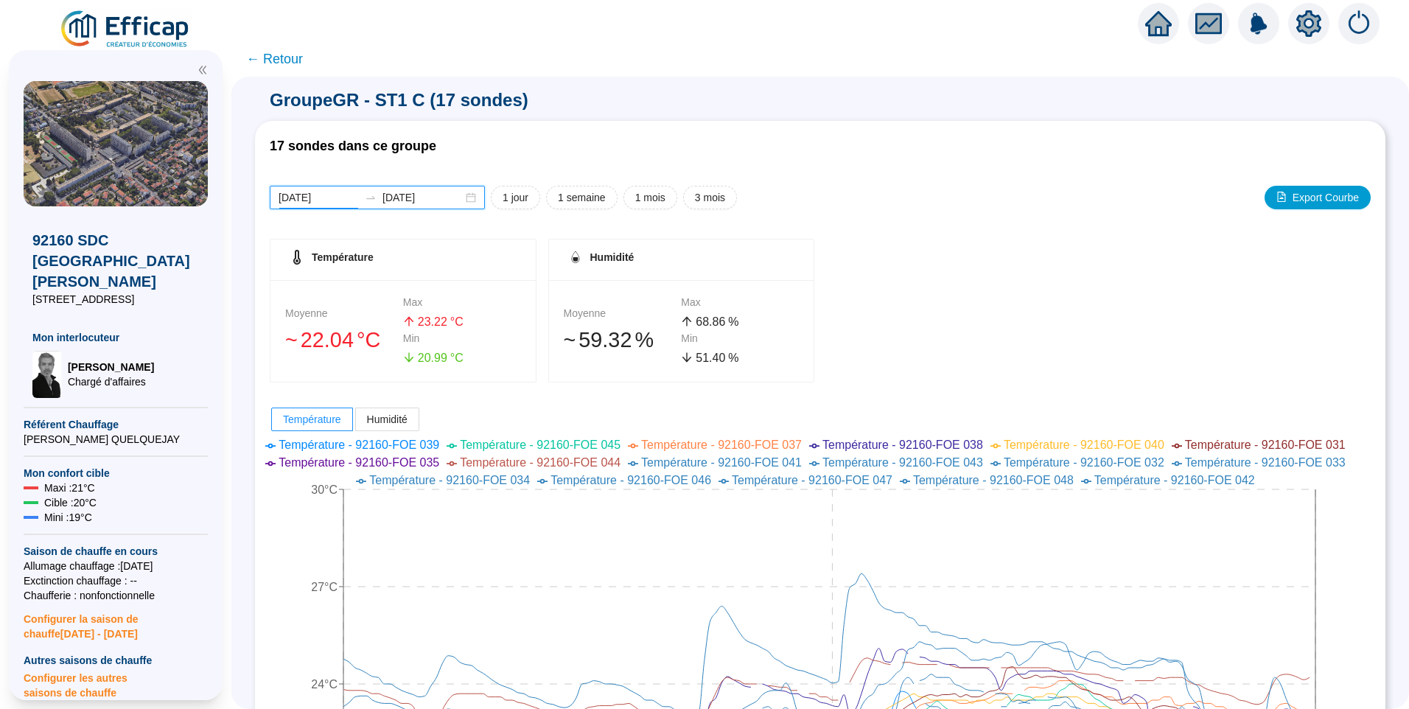
click at [349, 200] on input "2025-09-15" at bounding box center [319, 197] width 80 height 15
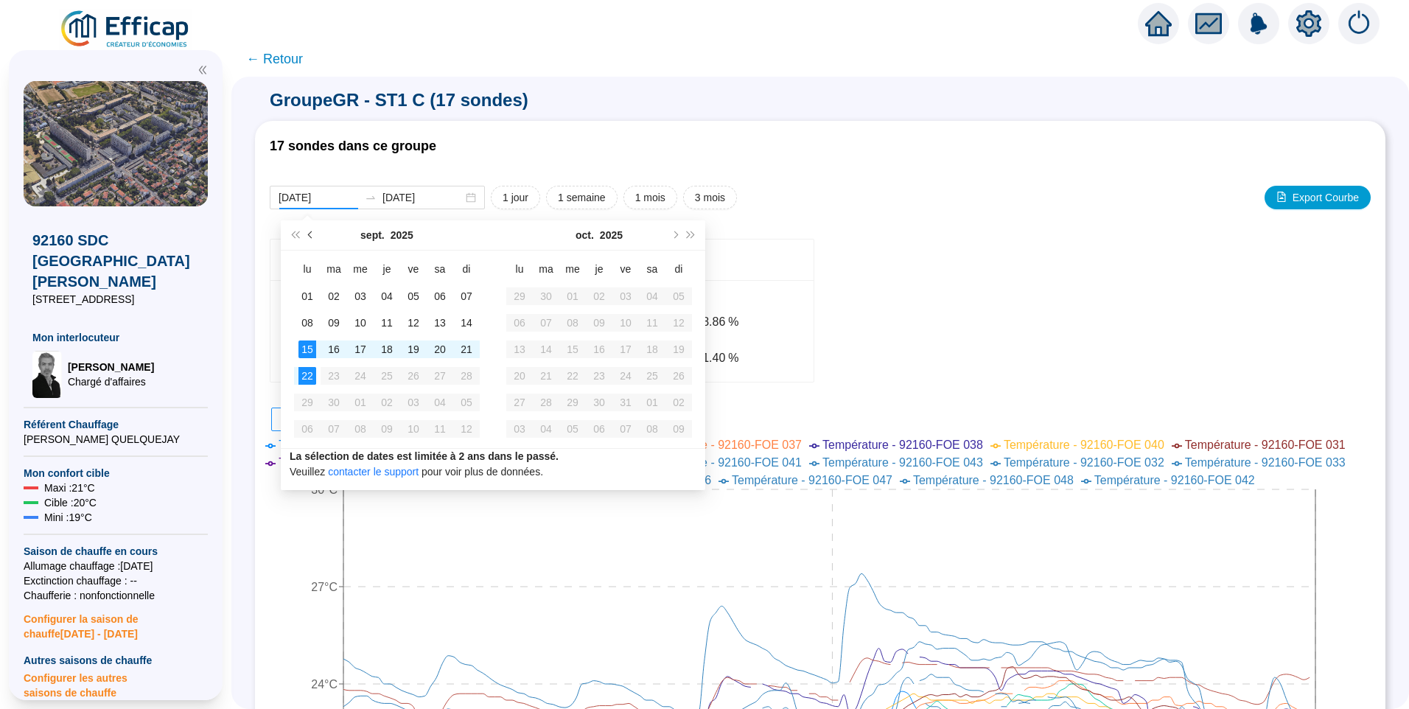
click at [312, 234] on span "Mois précédent (PageUp)" at bounding box center [311, 234] width 7 height 7
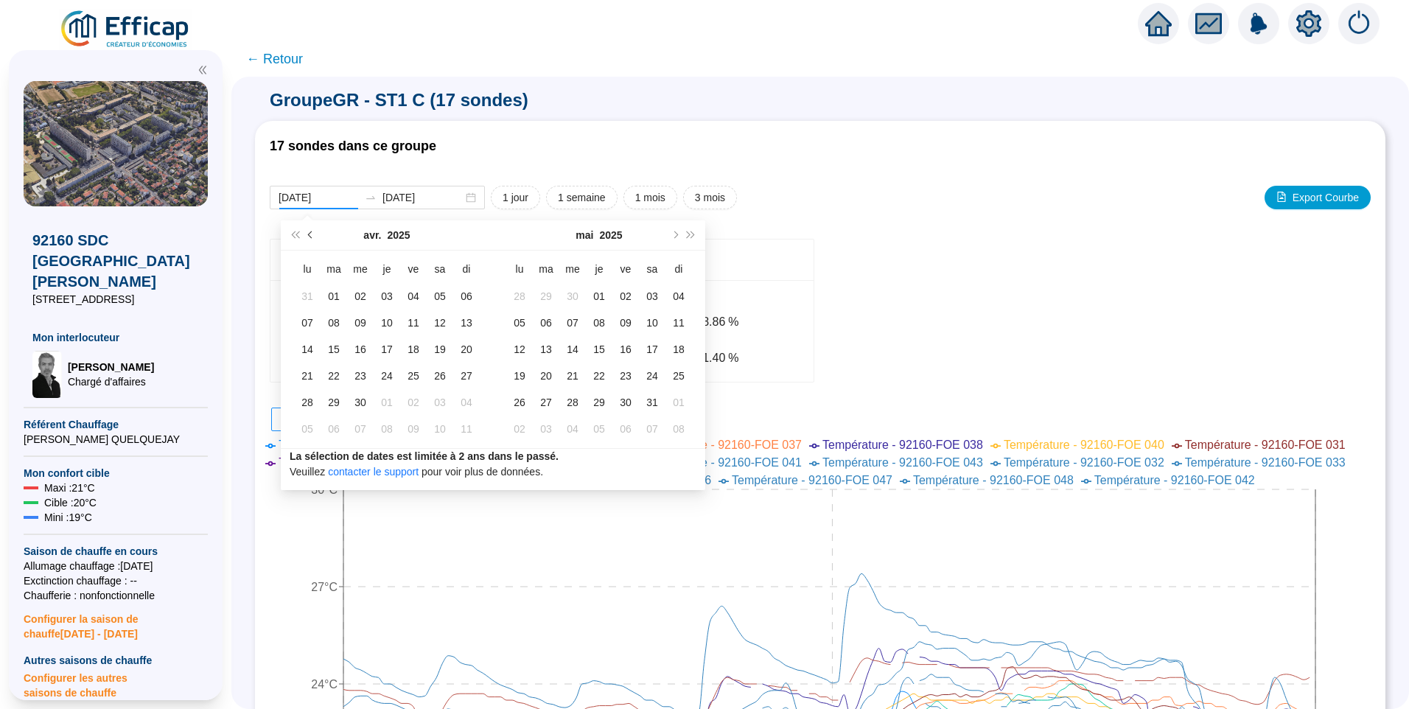
click at [312, 234] on span "Mois précédent (PageUp)" at bounding box center [311, 234] width 7 height 7
type input "[DATE]"
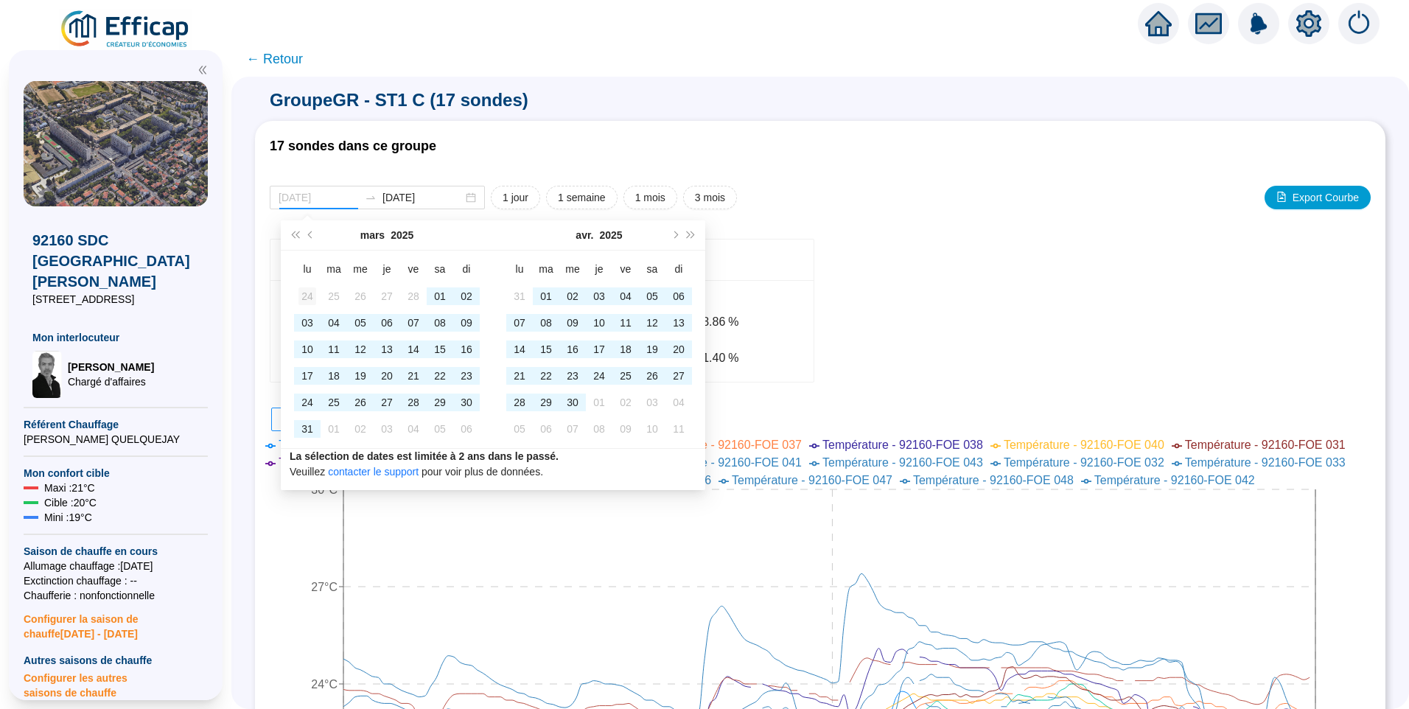
click at [315, 296] on div "24" at bounding box center [308, 296] width 18 height 18
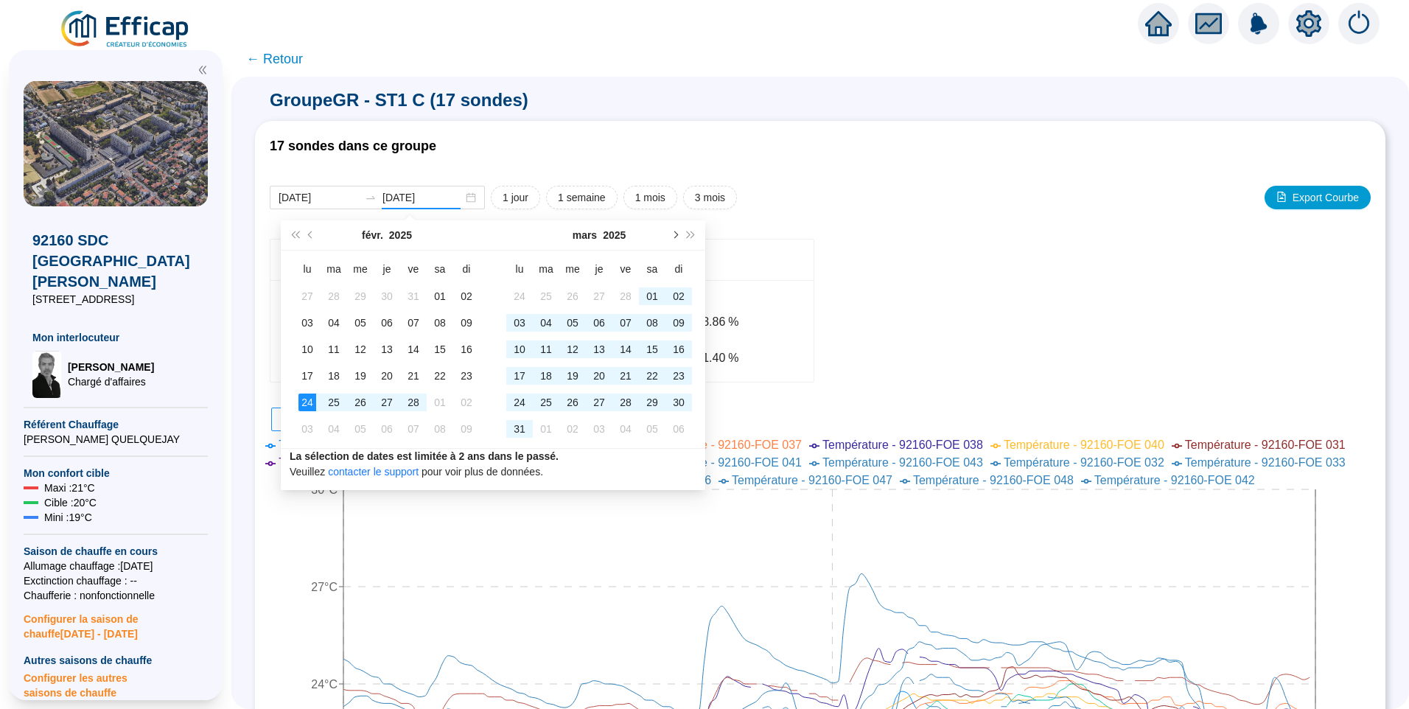
click at [676, 237] on span "Mois suivant (PageDown)" at bounding box center [674, 234] width 7 height 7
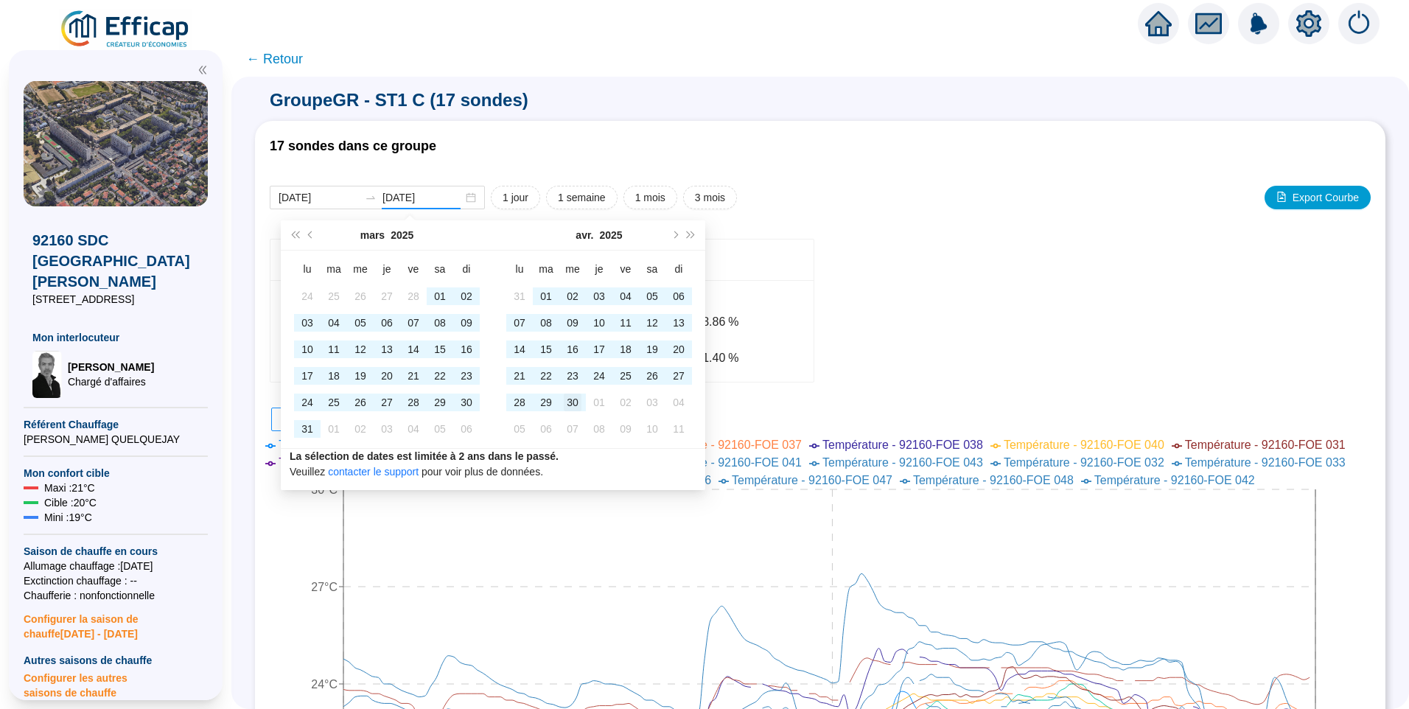
type input "[DATE]"
click at [574, 408] on div "30" at bounding box center [573, 403] width 18 height 18
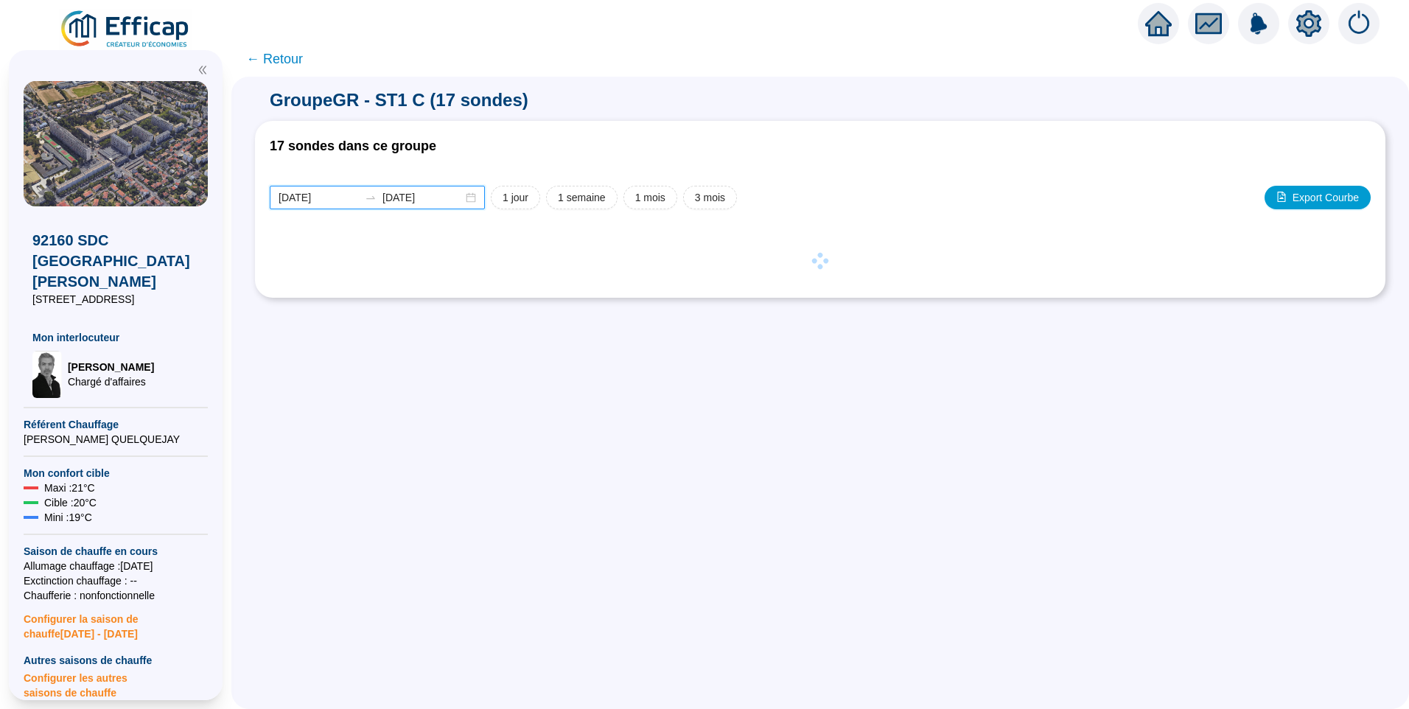
click at [347, 195] on input "[DATE]" at bounding box center [319, 197] width 80 height 15
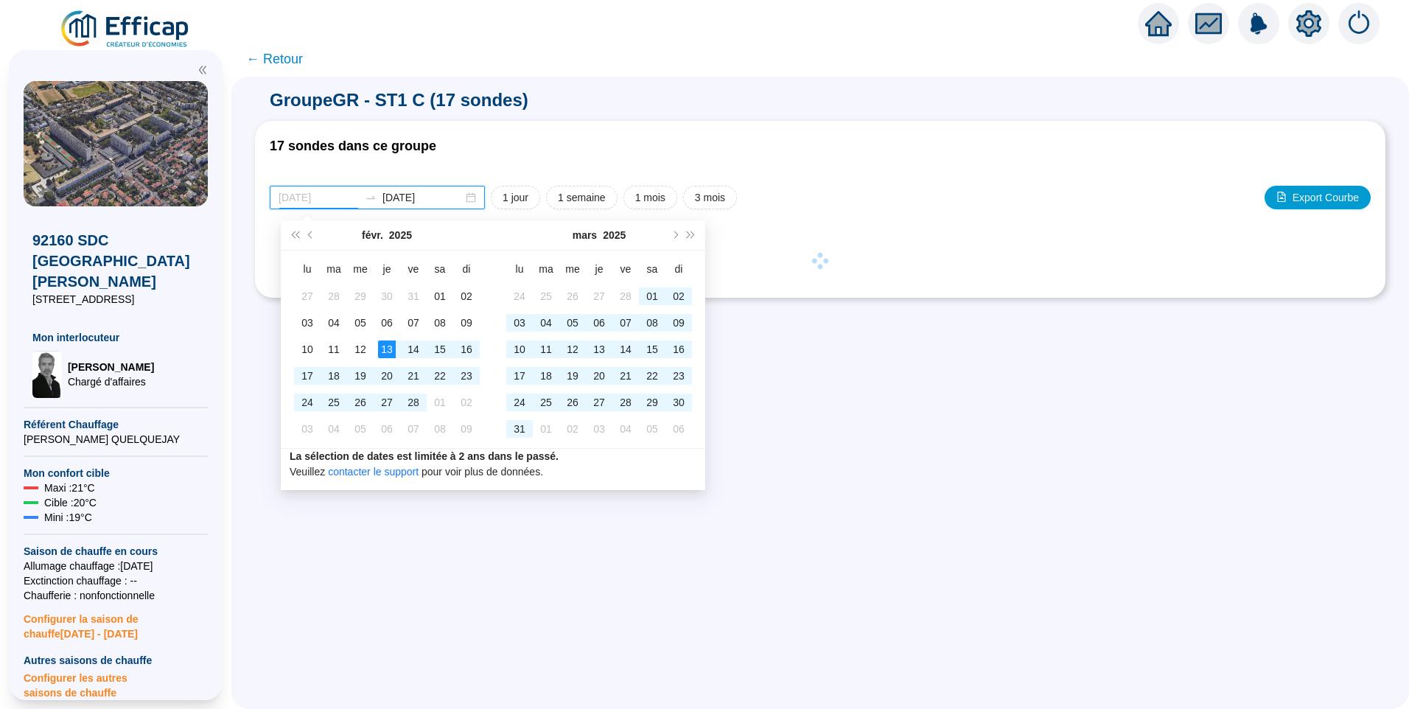
type input "[DATE]"
click at [891, 128] on div "17 sondes dans ce groupe 2025-02-24 2025-04-30 1 jour 1 semaine 1 mois 3 mois E…" at bounding box center [820, 209] width 1131 height 177
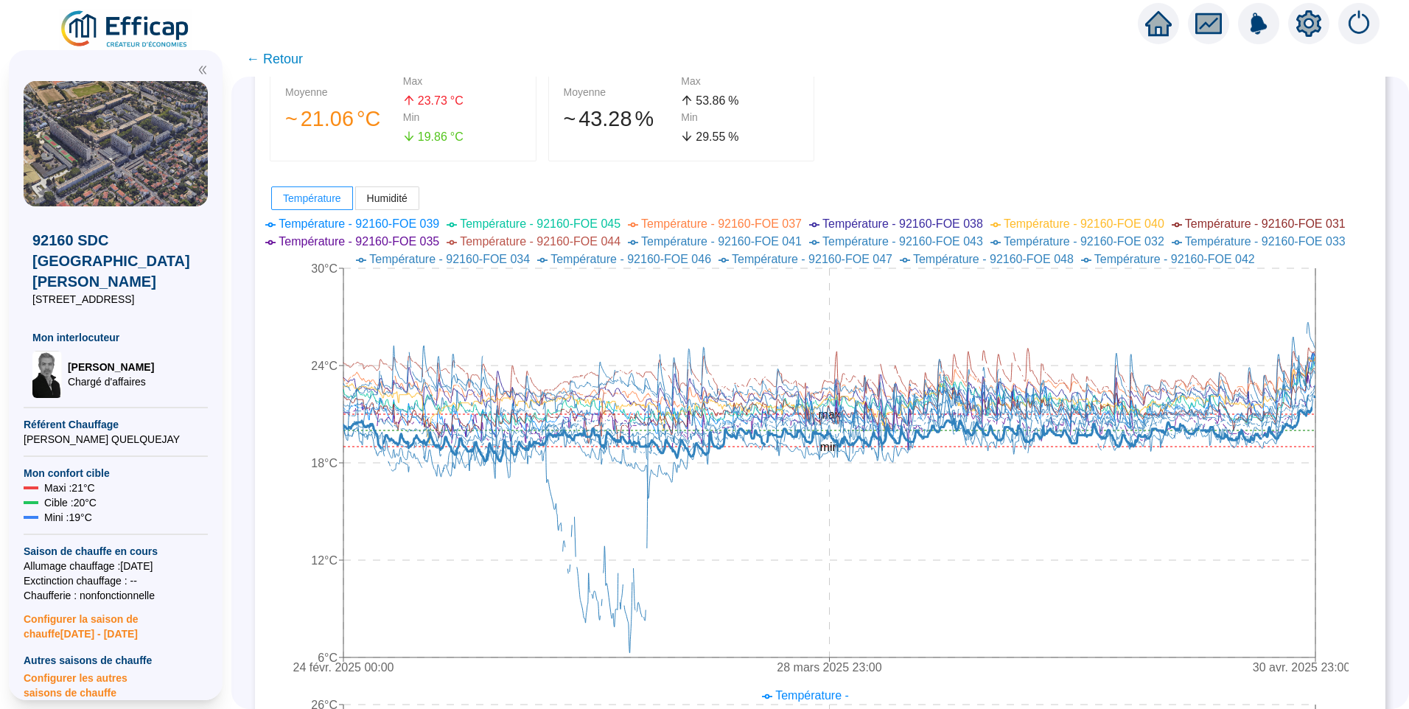
scroll to position [74, 0]
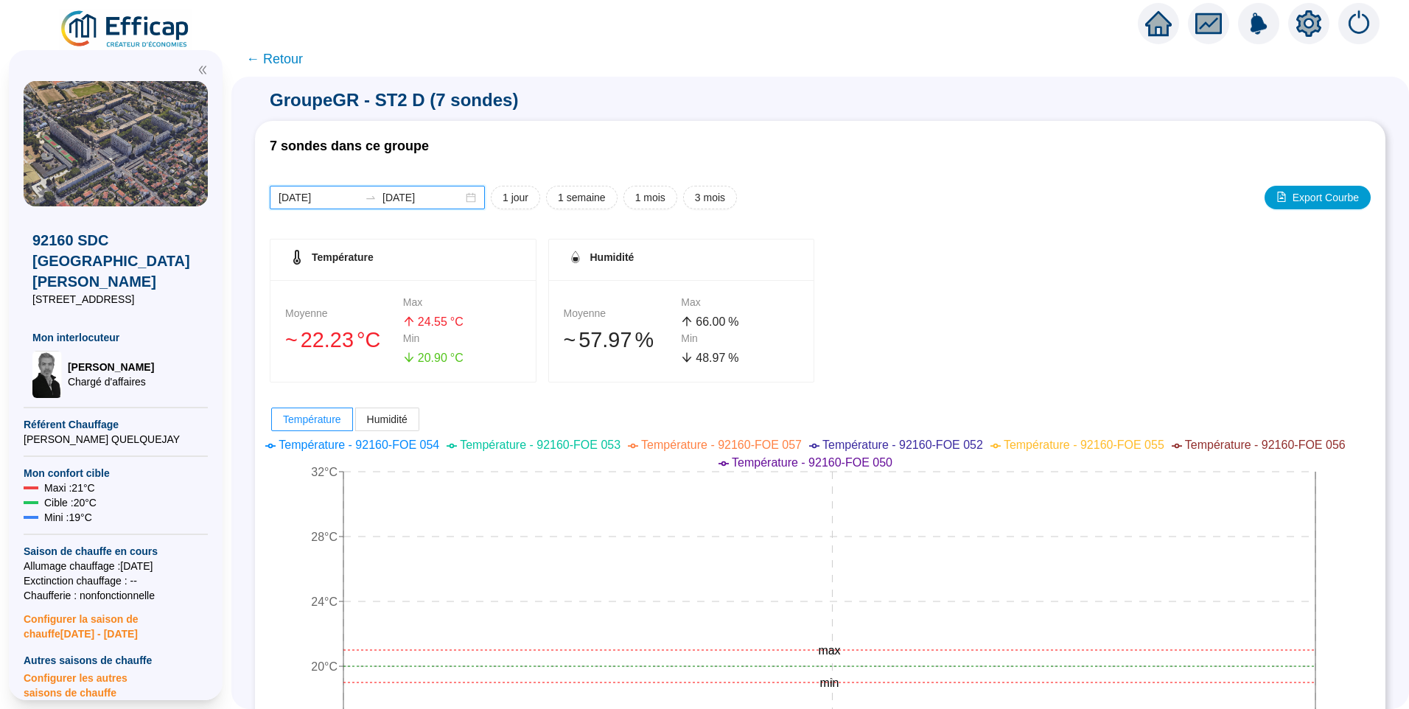
click at [348, 203] on input "[DATE]" at bounding box center [319, 197] width 80 height 15
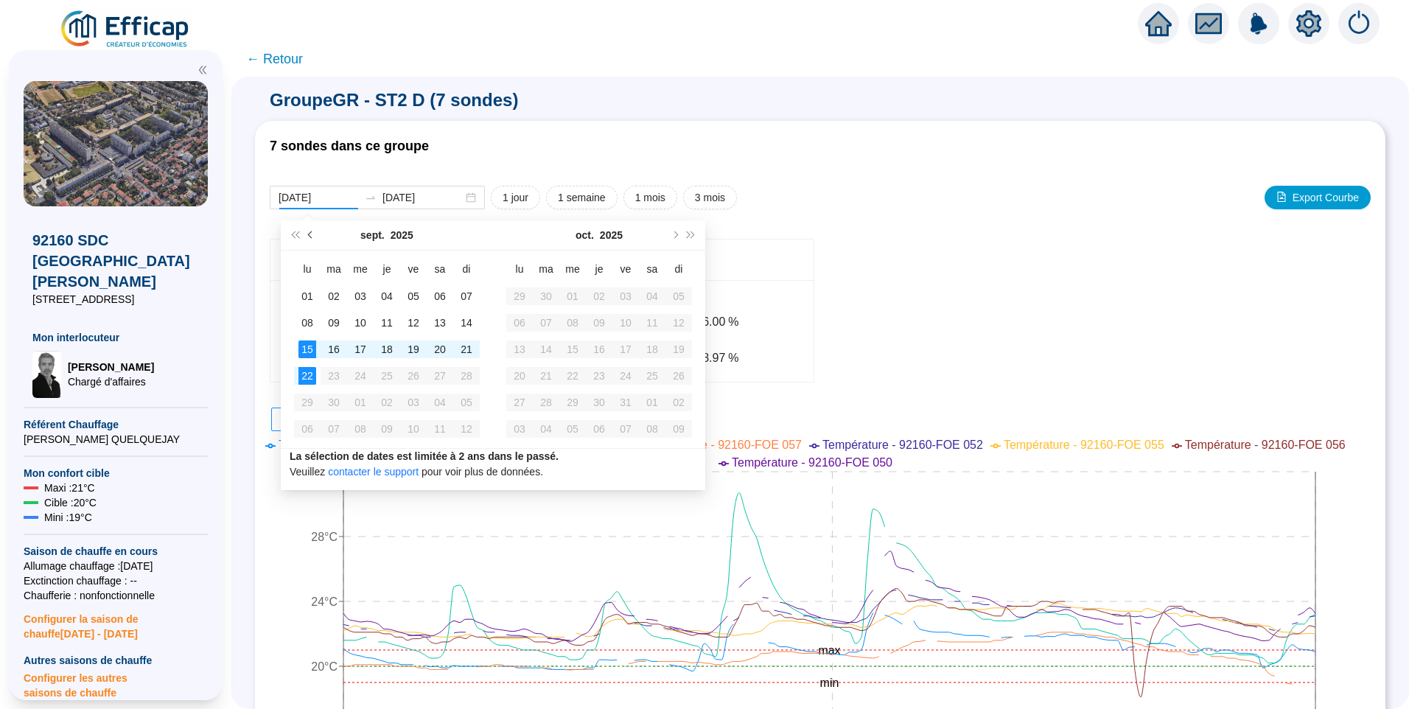
click at [313, 238] on button "Mois précédent (PageUp)" at bounding box center [311, 234] width 16 height 29
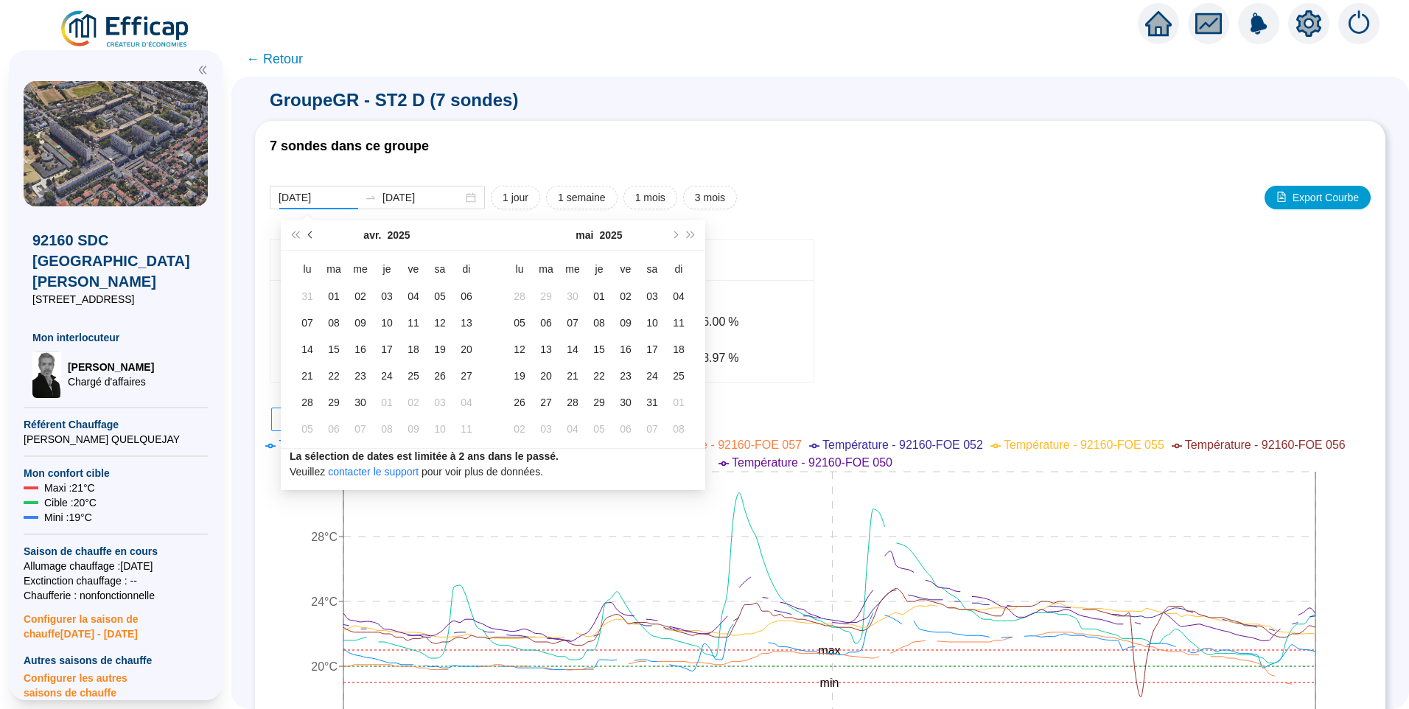
click at [313, 238] on button "Mois précédent (PageUp)" at bounding box center [311, 234] width 16 height 29
type input "2025-02-24"
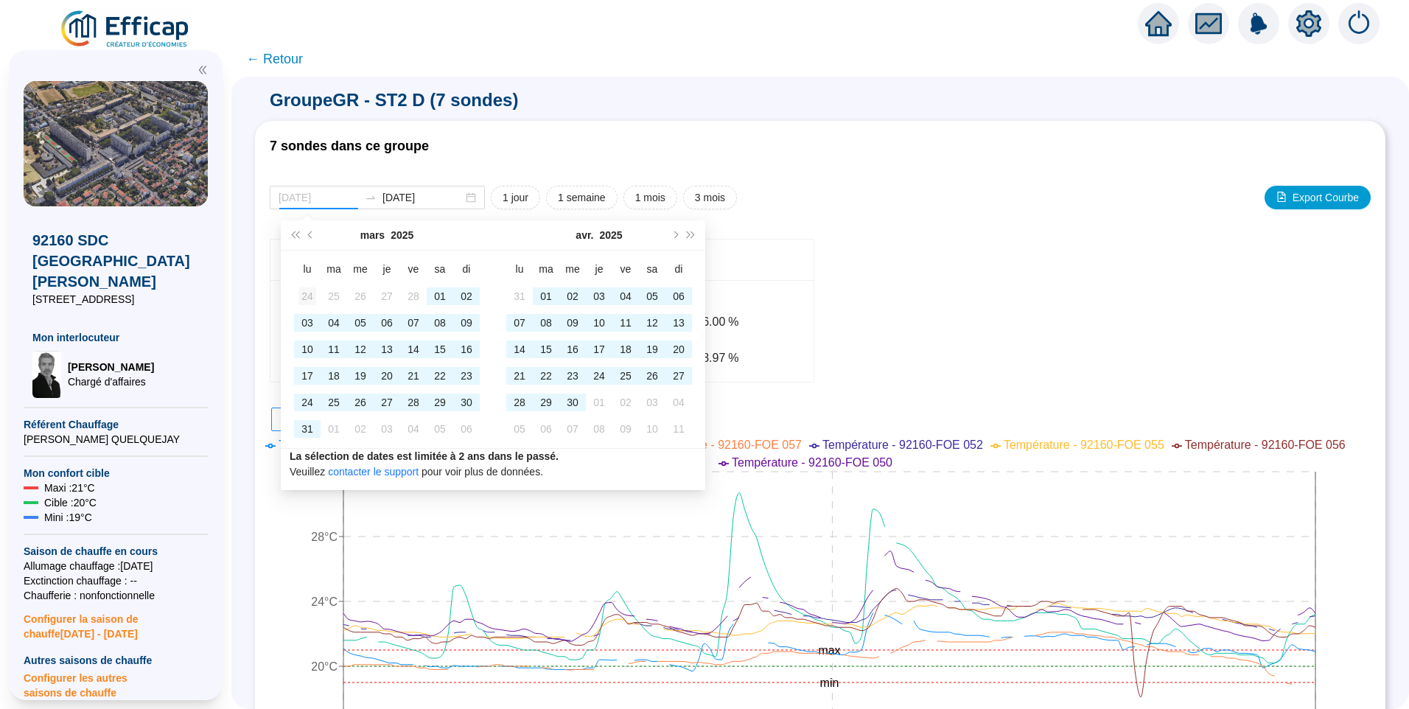
click at [303, 304] on div "24" at bounding box center [308, 296] width 18 height 18
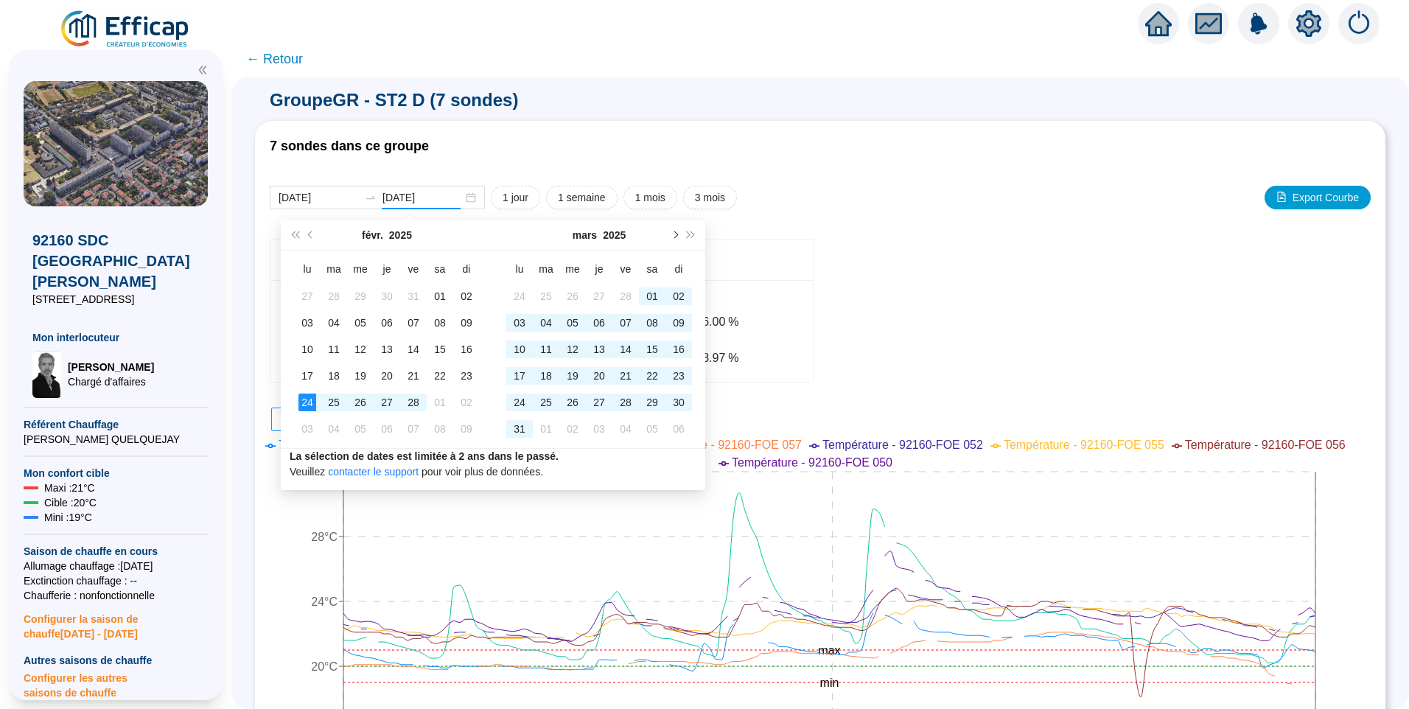
click at [677, 237] on button "Mois suivant (PageDown)" at bounding box center [674, 234] width 16 height 29
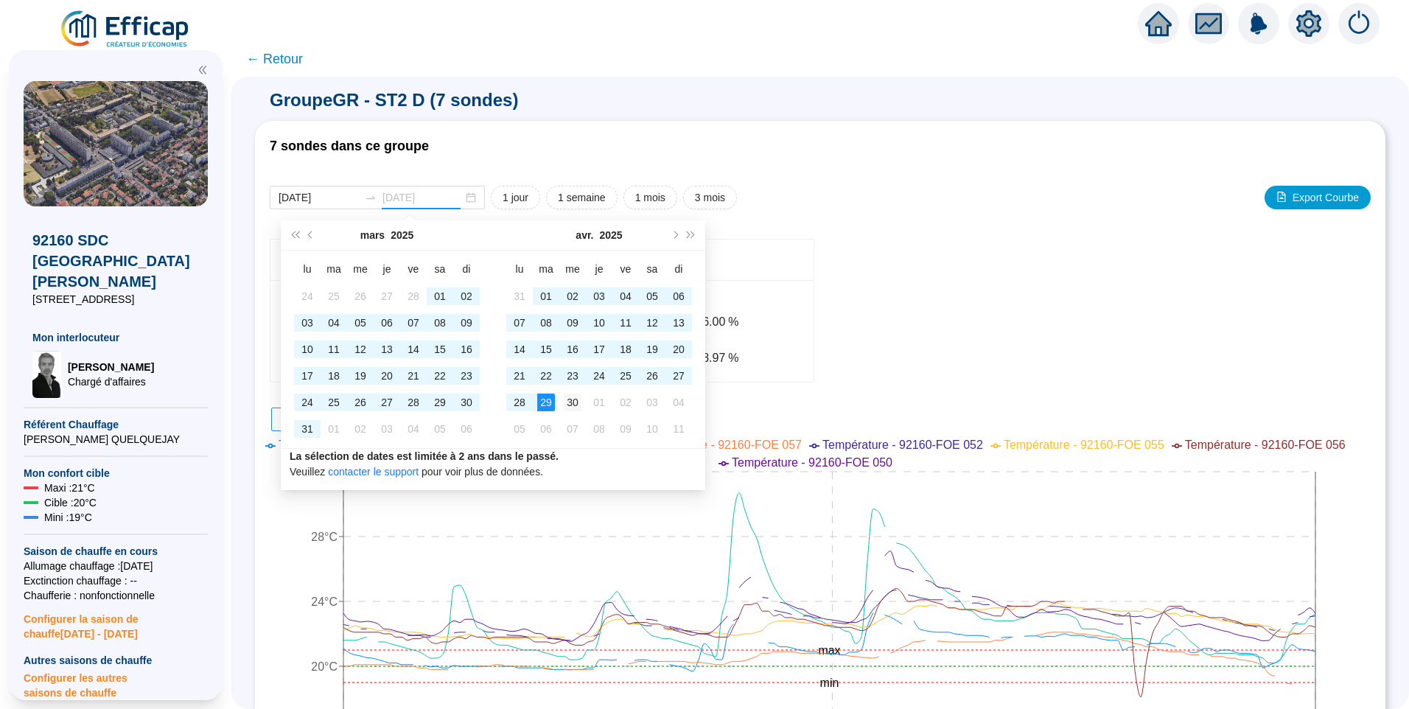
type input "[DATE]"
click at [576, 399] on div "30" at bounding box center [573, 403] width 18 height 18
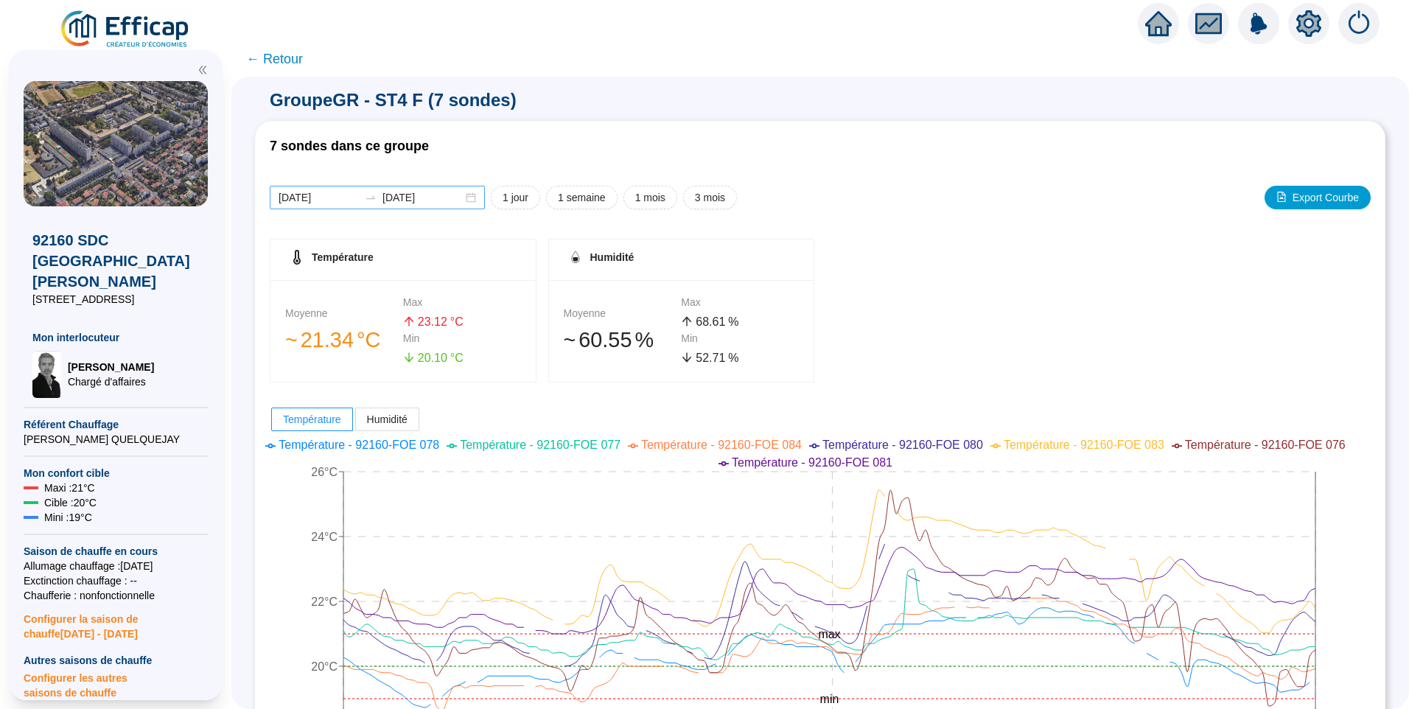
click at [349, 206] on div "2025-09-15 2025-09-22" at bounding box center [377, 198] width 215 height 24
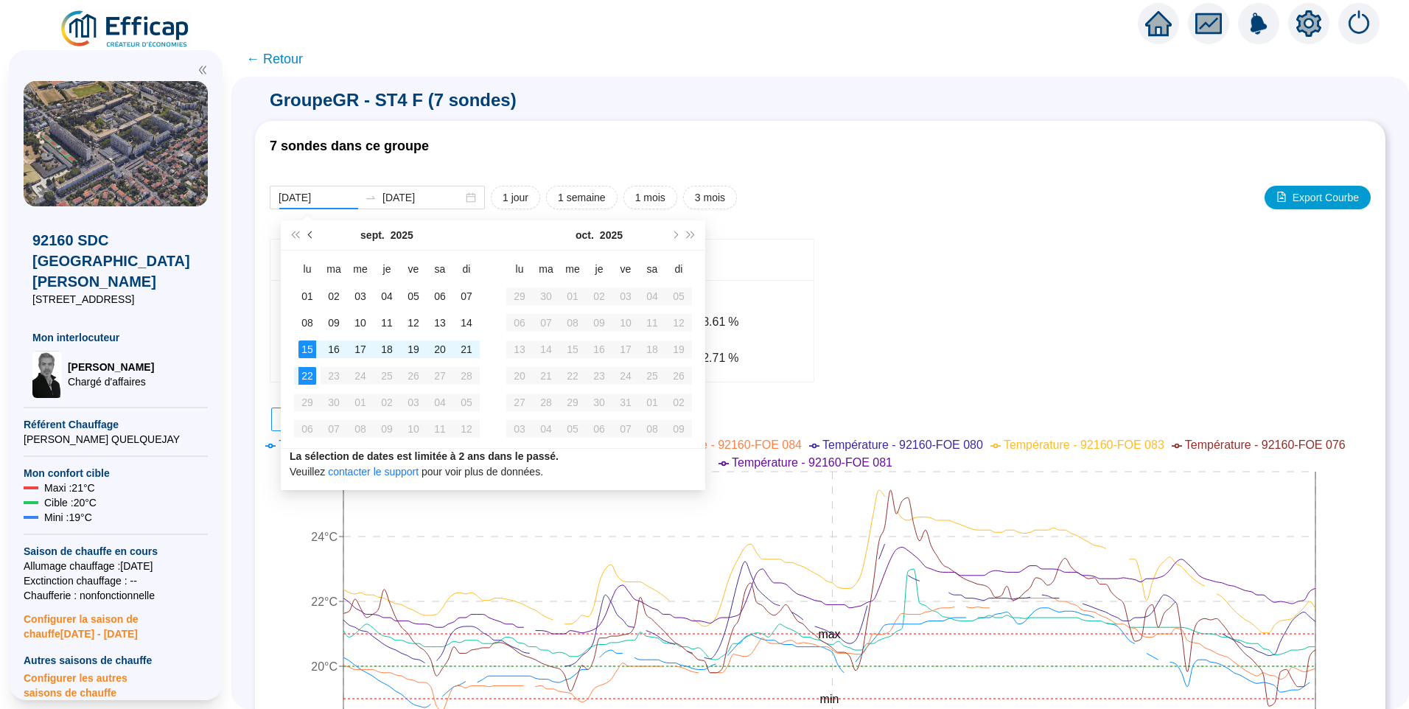
click at [314, 239] on button "Mois précédent (PageUp)" at bounding box center [311, 234] width 16 height 29
click at [313, 239] on button "Mois précédent (PageUp)" at bounding box center [311, 234] width 16 height 29
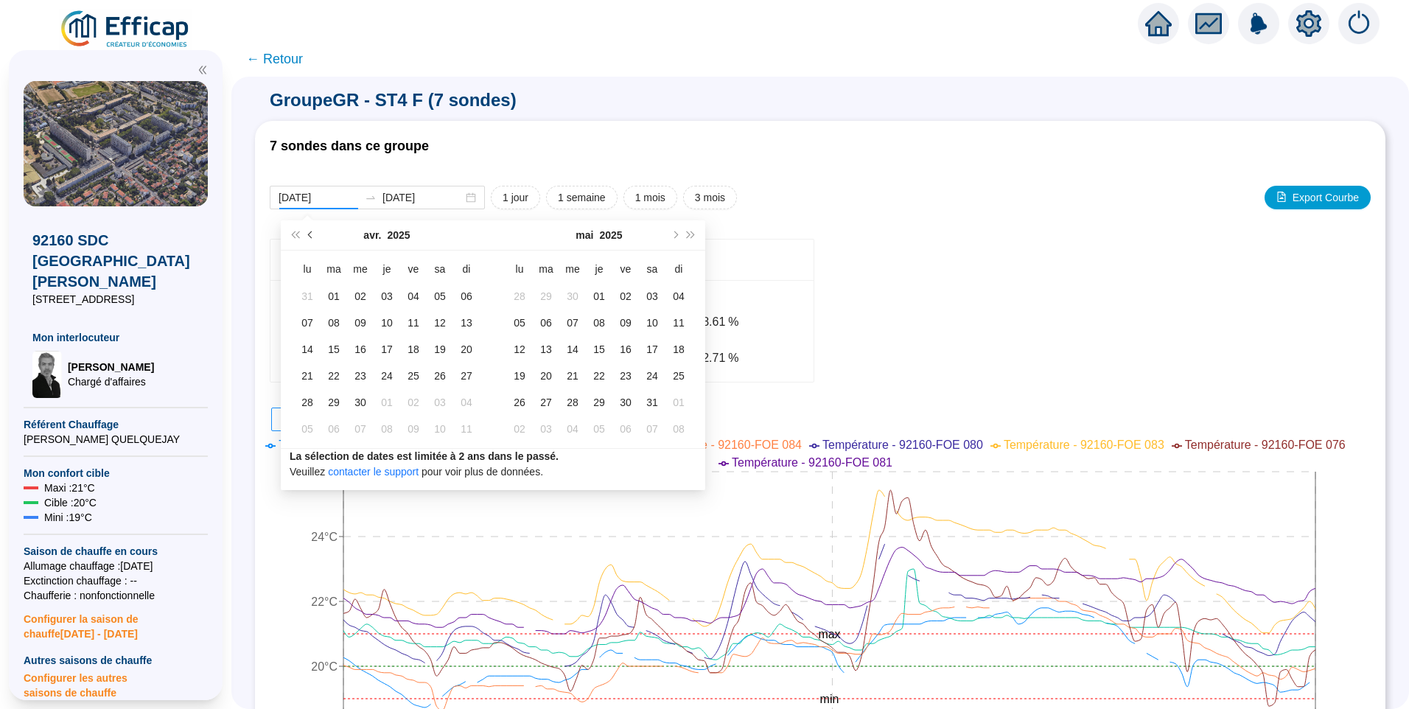
click at [313, 239] on button "Mois précédent (PageUp)" at bounding box center [311, 234] width 16 height 29
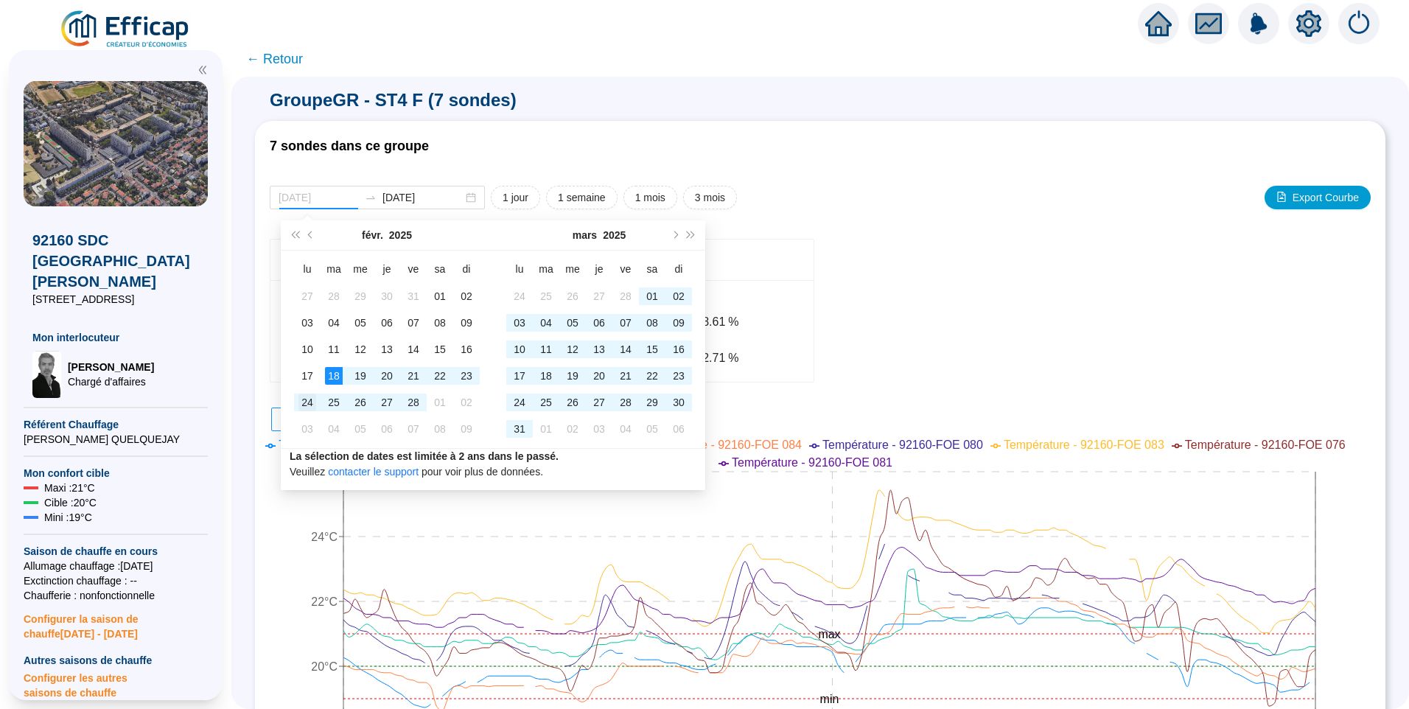
type input "2025-02-24"
click at [312, 402] on div "24" at bounding box center [308, 403] width 18 height 18
click at [676, 236] on span "Mois suivant (PageDown)" at bounding box center [674, 234] width 7 height 7
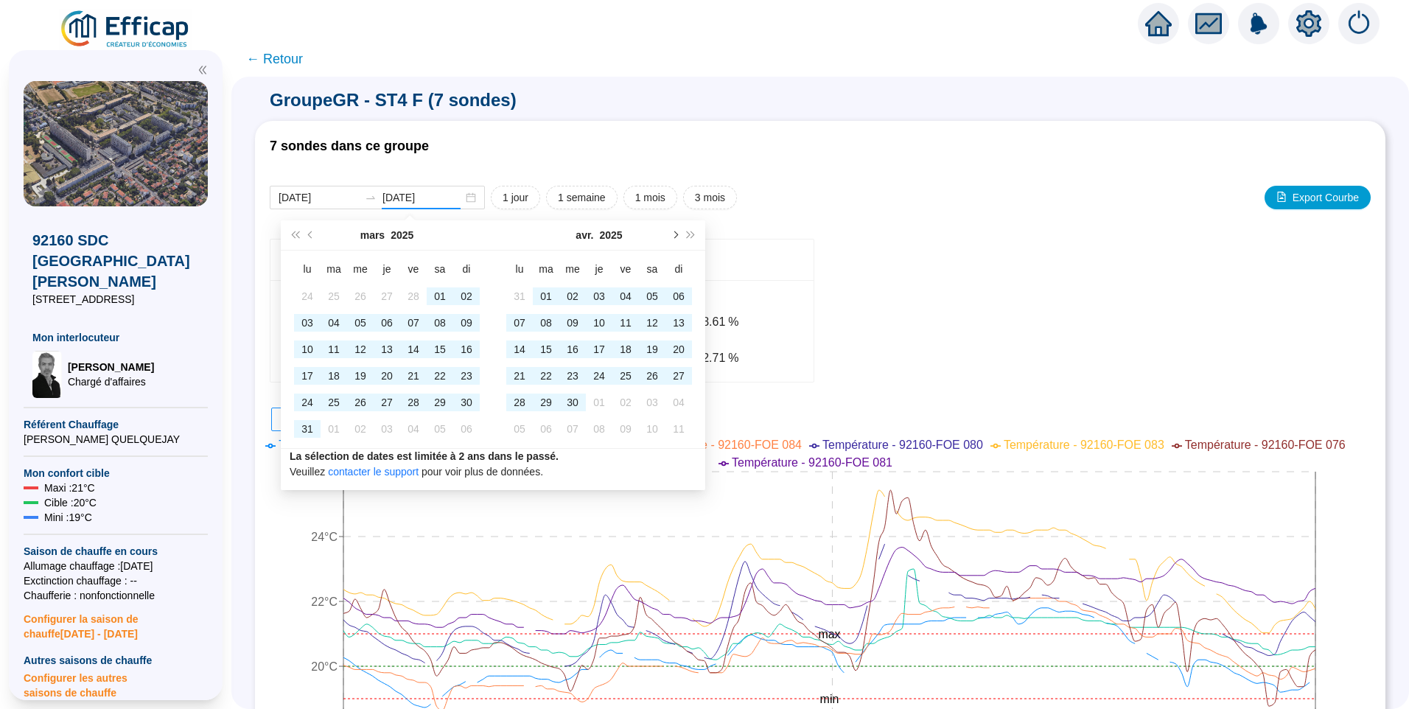
click at [676, 236] on span "Mois suivant (PageDown)" at bounding box center [674, 234] width 7 height 7
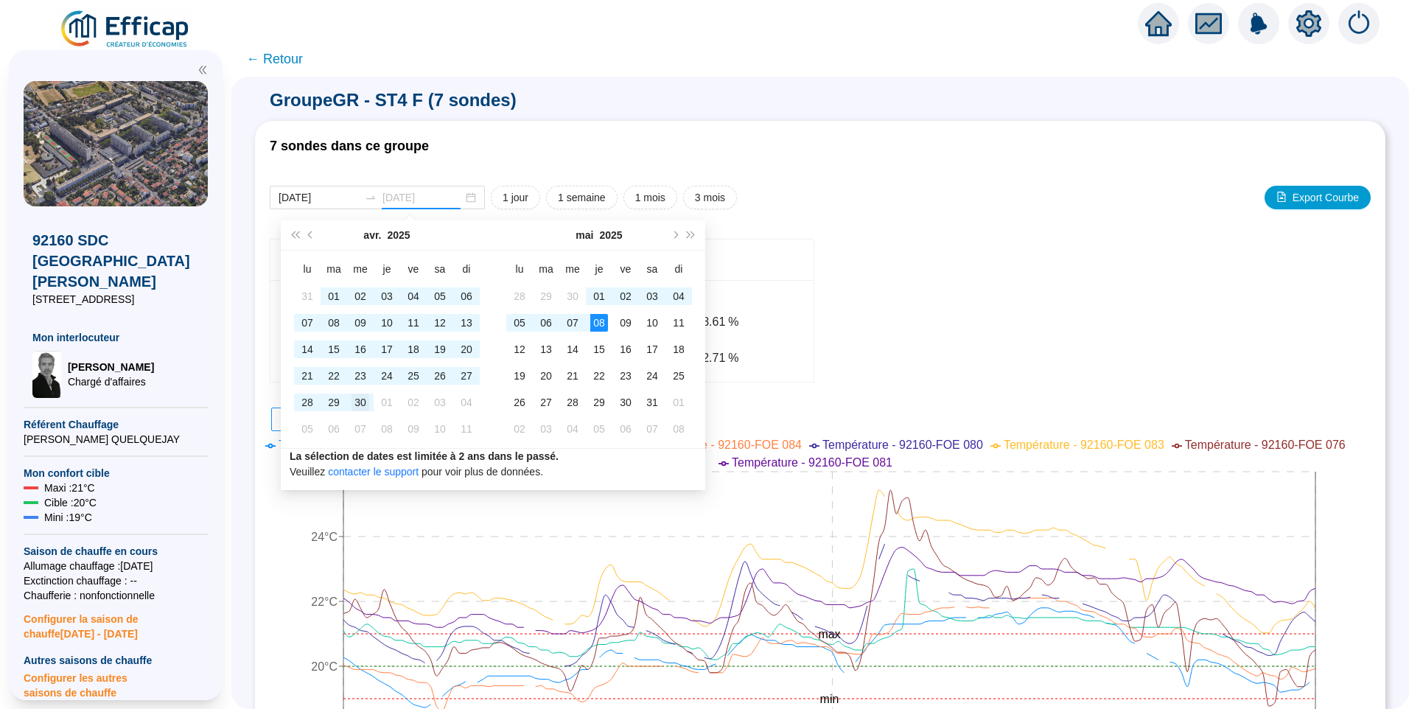
type input "2025-04-30"
click at [357, 411] on div "30" at bounding box center [361, 403] width 18 height 18
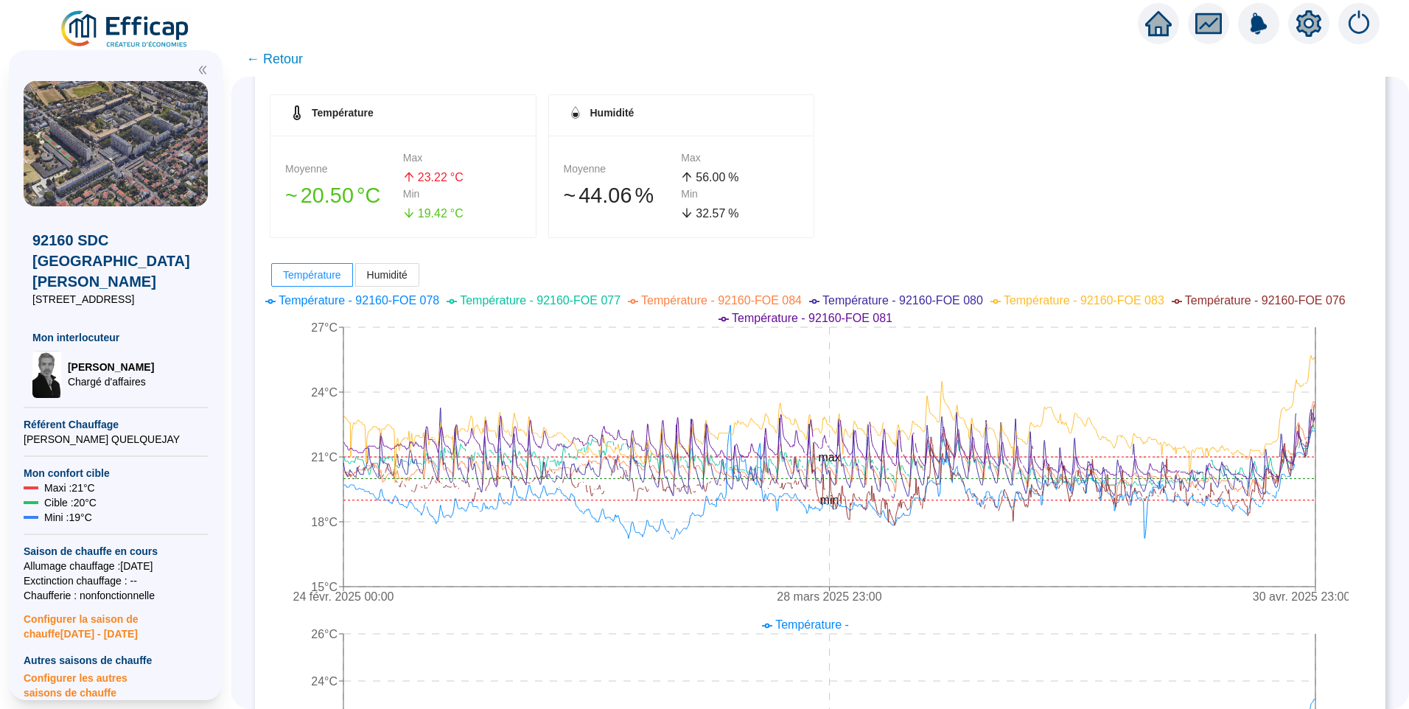
scroll to position [74, 0]
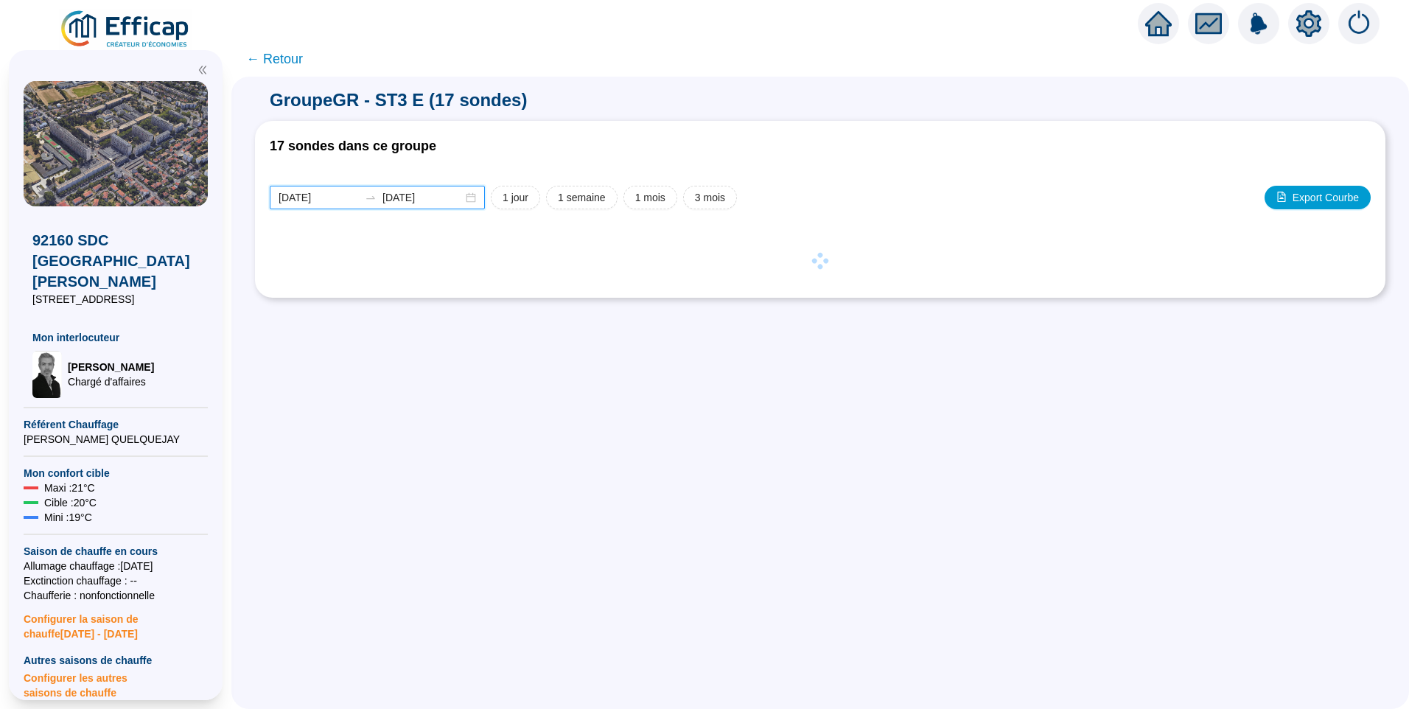
click at [350, 192] on input "[DATE]" at bounding box center [319, 197] width 80 height 15
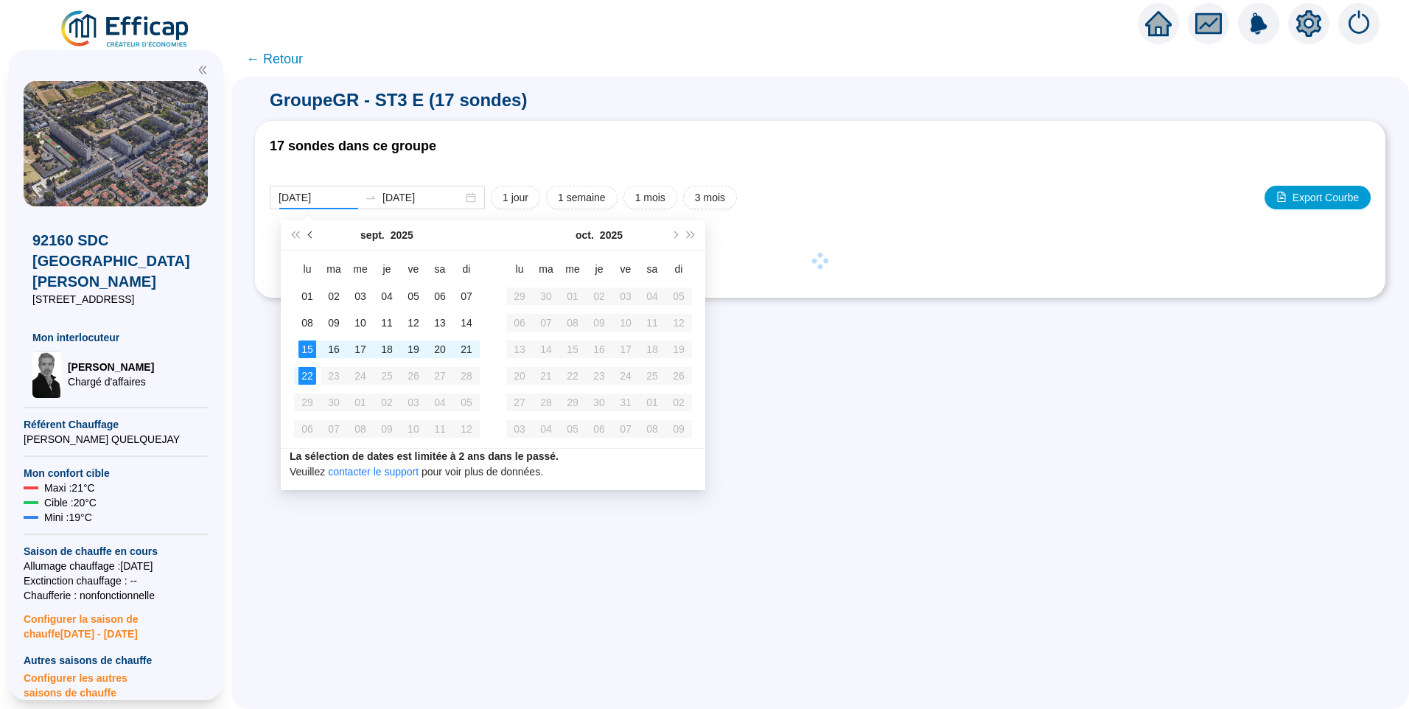
click at [313, 238] on button "Mois précédent (PageUp)" at bounding box center [311, 234] width 16 height 29
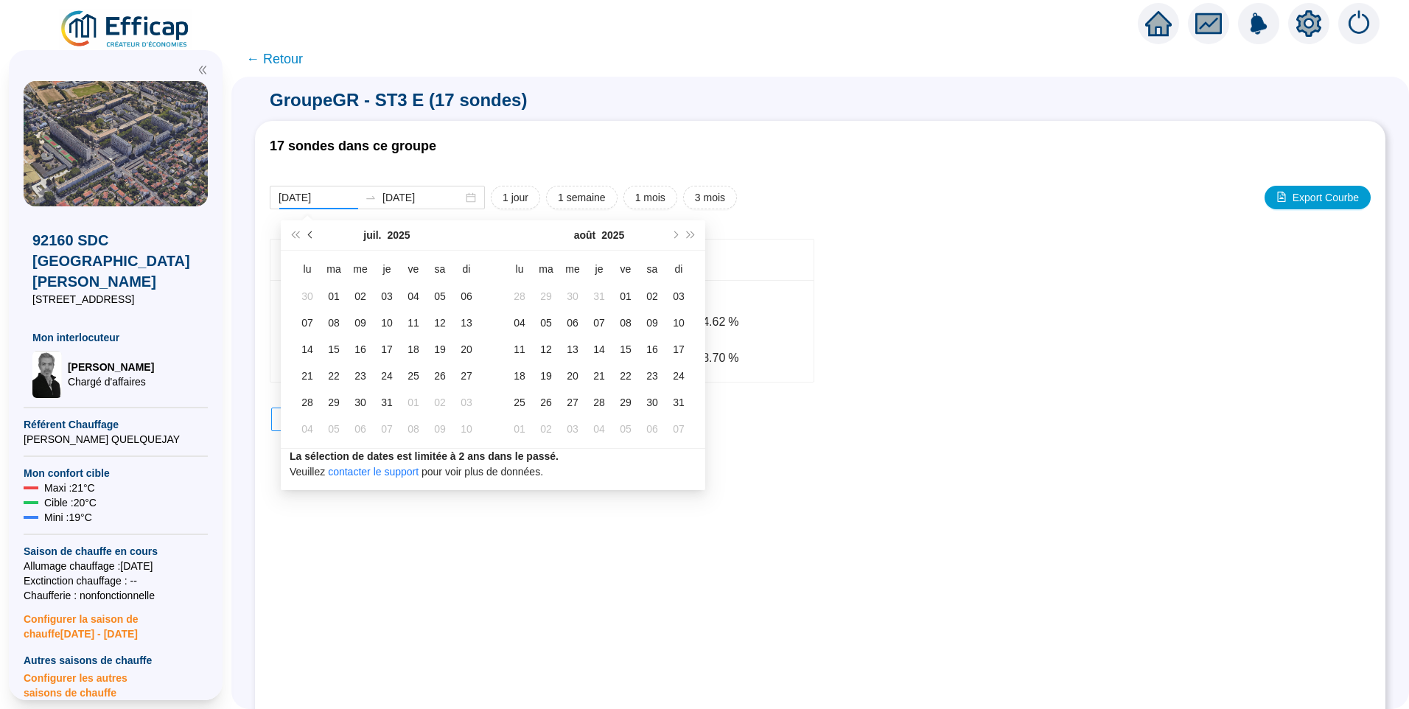
click at [313, 238] on button "Mois précédent (PageUp)" at bounding box center [311, 234] width 16 height 29
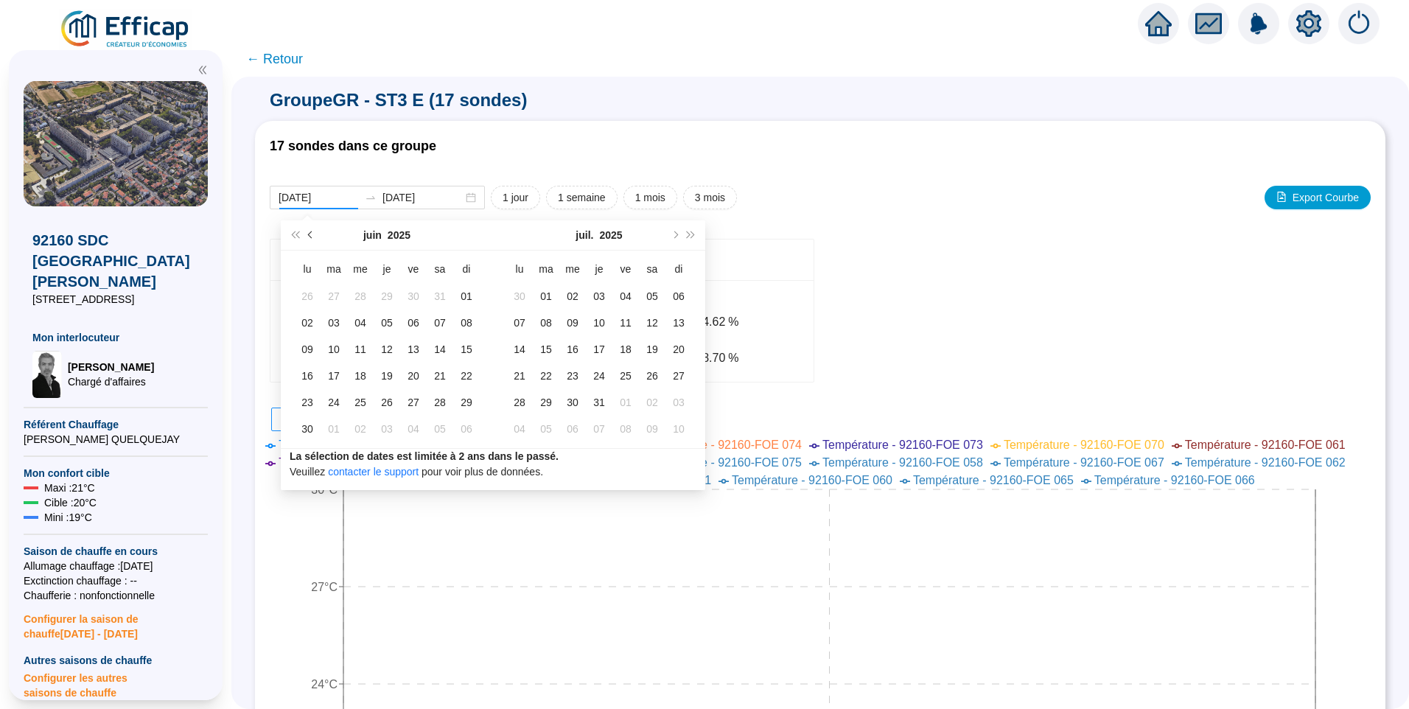
click at [313, 238] on button "Mois précédent (PageUp)" at bounding box center [311, 234] width 16 height 29
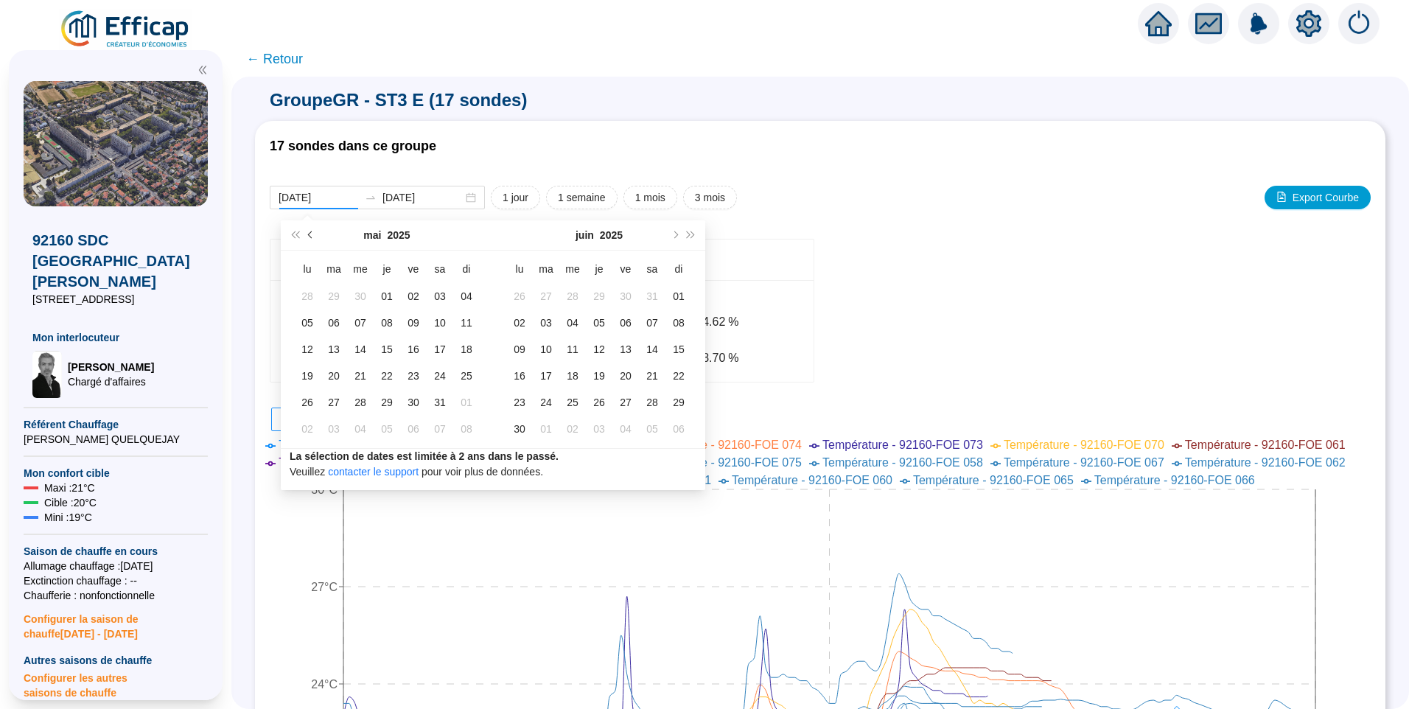
click at [313, 238] on button "Mois précédent (PageUp)" at bounding box center [311, 234] width 16 height 29
type input "2025-02-24"
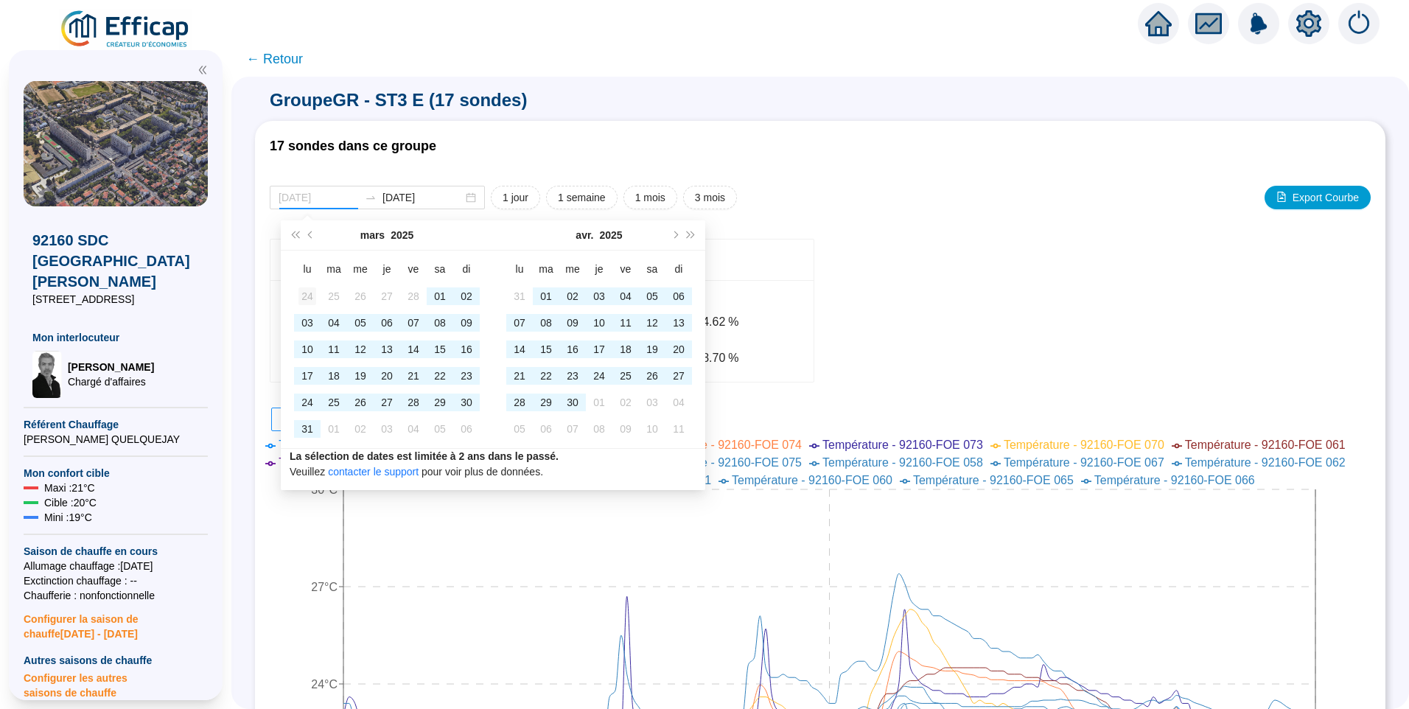
click at [303, 304] on div "24" at bounding box center [308, 296] width 18 height 18
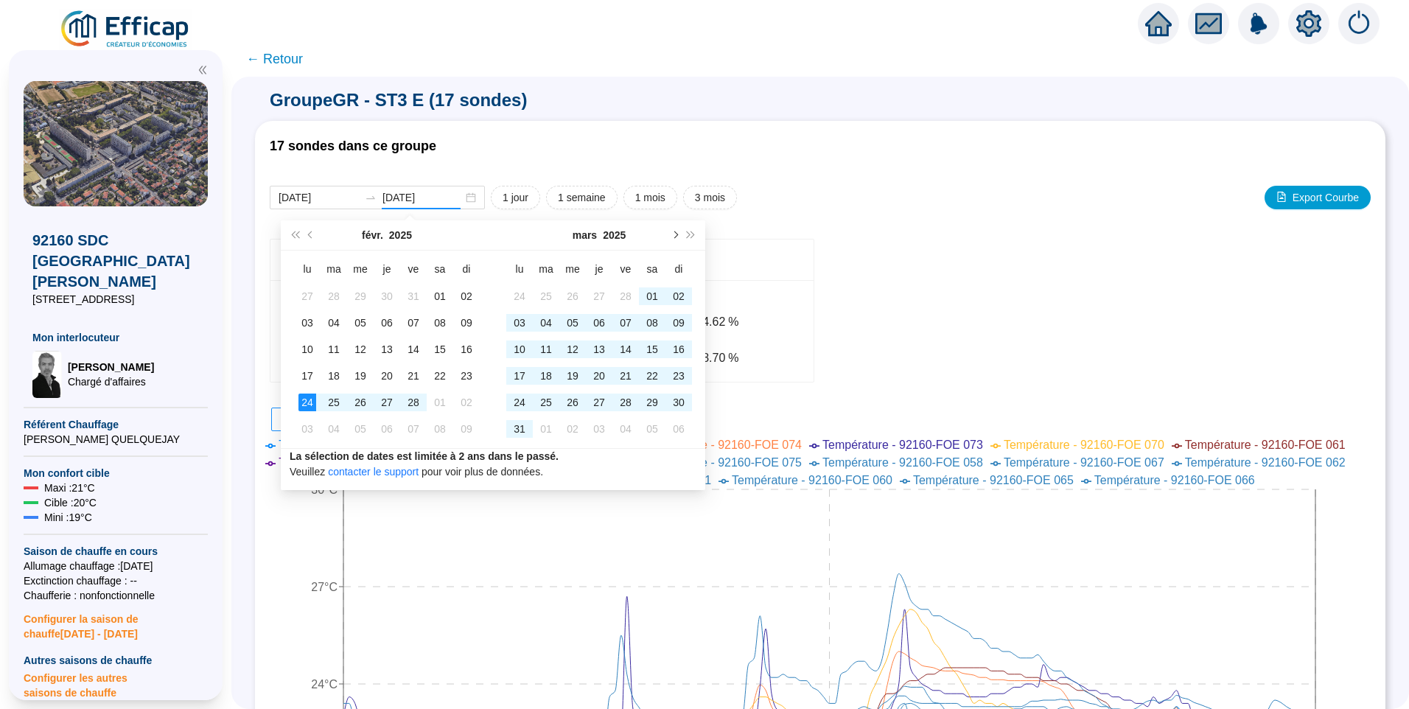
click at [677, 229] on button "Mois suivant (PageDown)" at bounding box center [674, 234] width 16 height 29
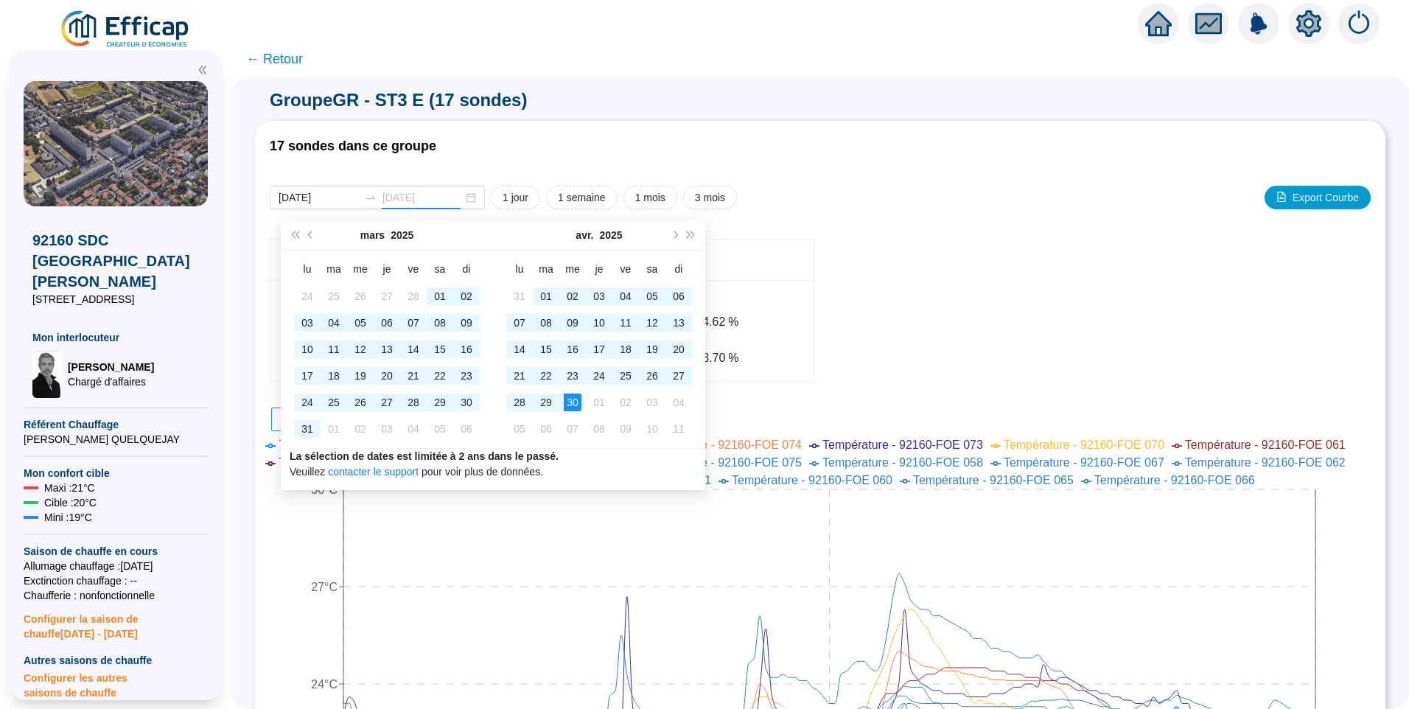
click at [568, 400] on div "30" at bounding box center [573, 403] width 18 height 18
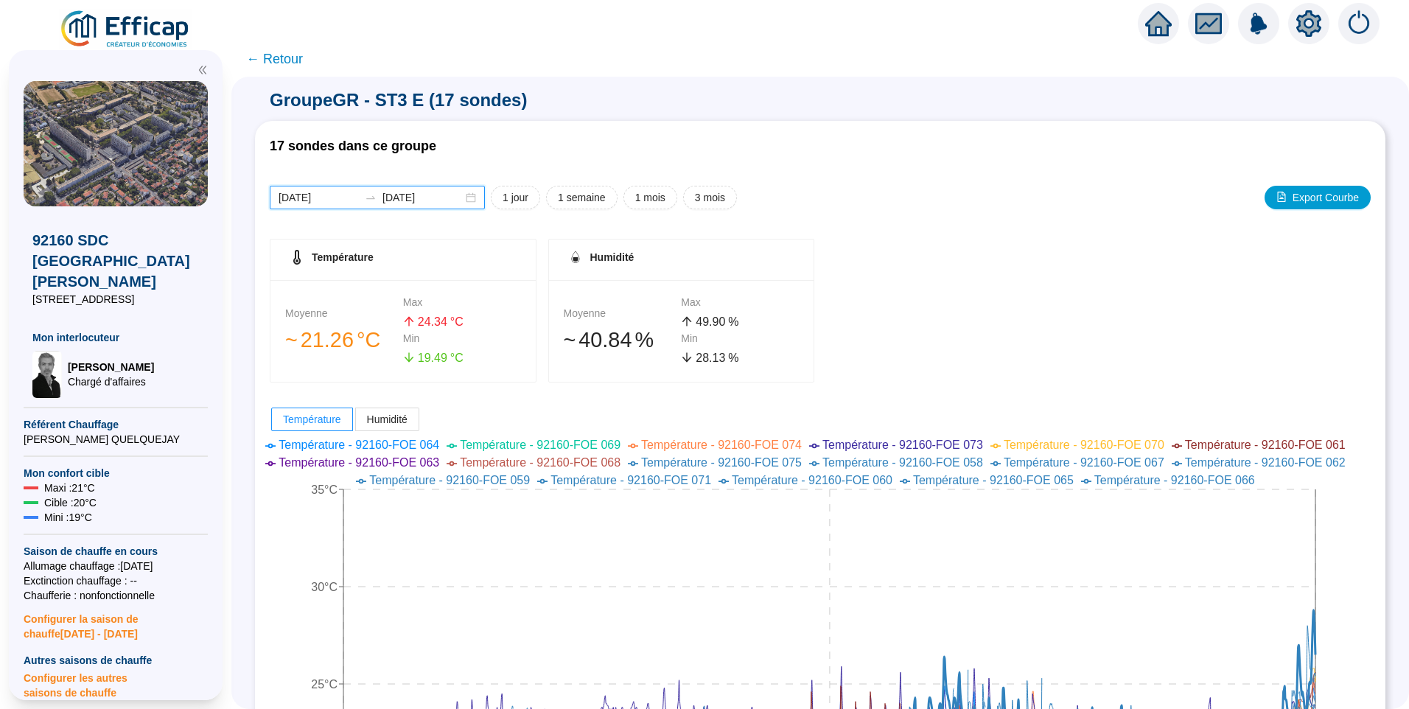
click at [450, 203] on input "2025-04-30" at bounding box center [423, 197] width 80 height 15
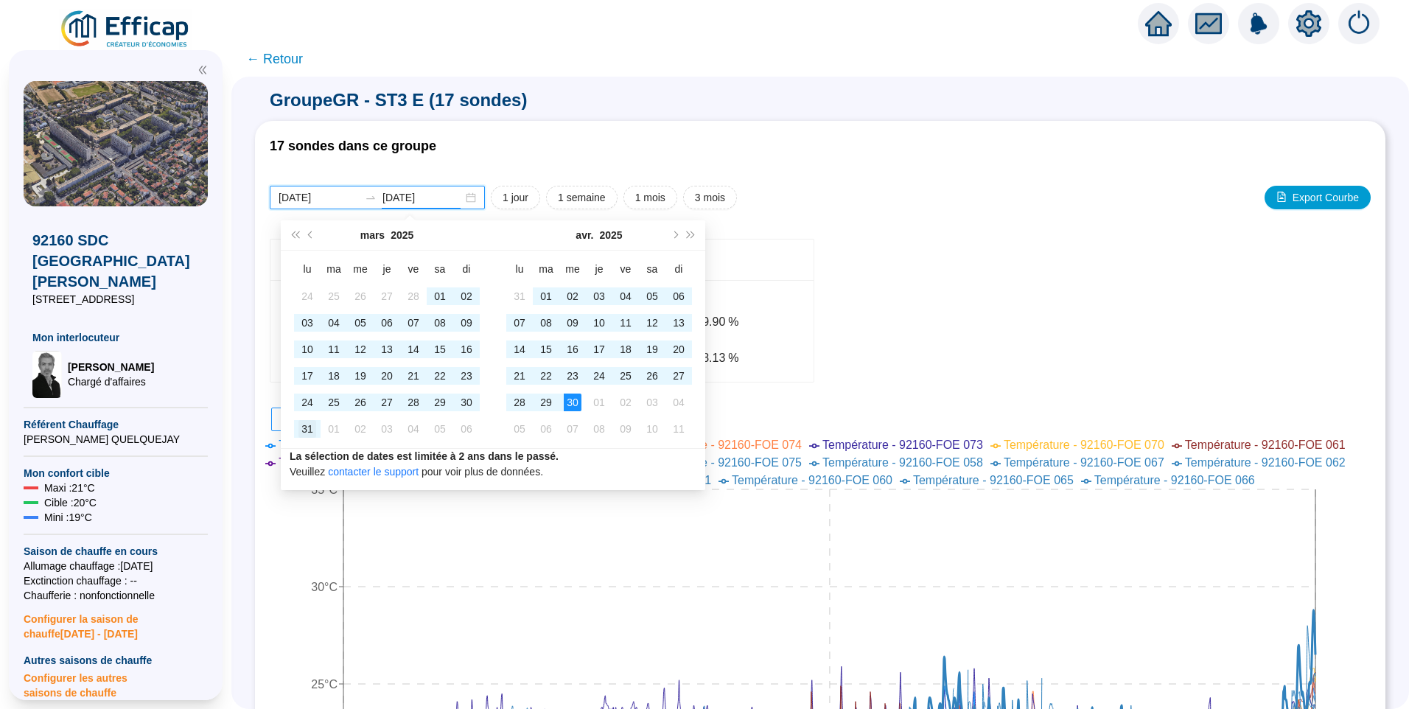
type input "2025-03-31"
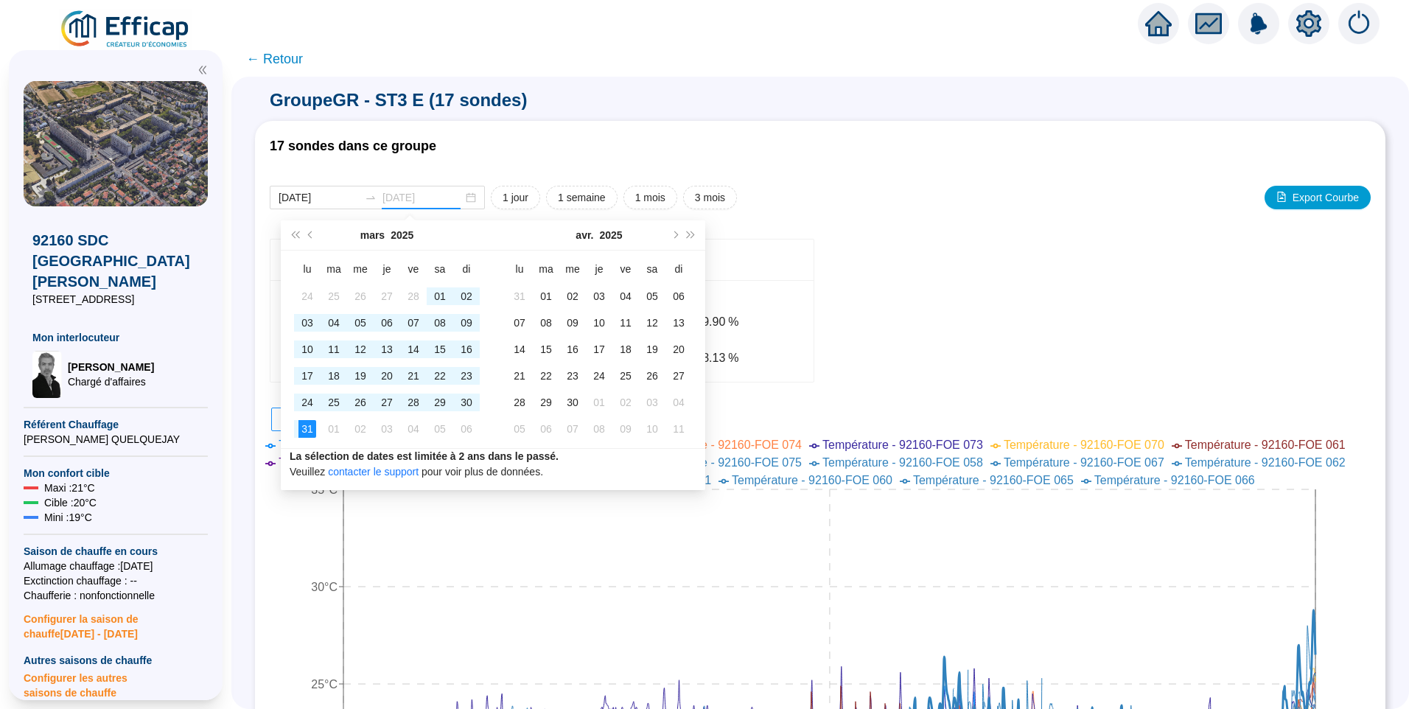
click at [304, 433] on div "31" at bounding box center [308, 429] width 18 height 18
type input "2025-02-24"
click at [313, 294] on div "24" at bounding box center [308, 296] width 18 height 18
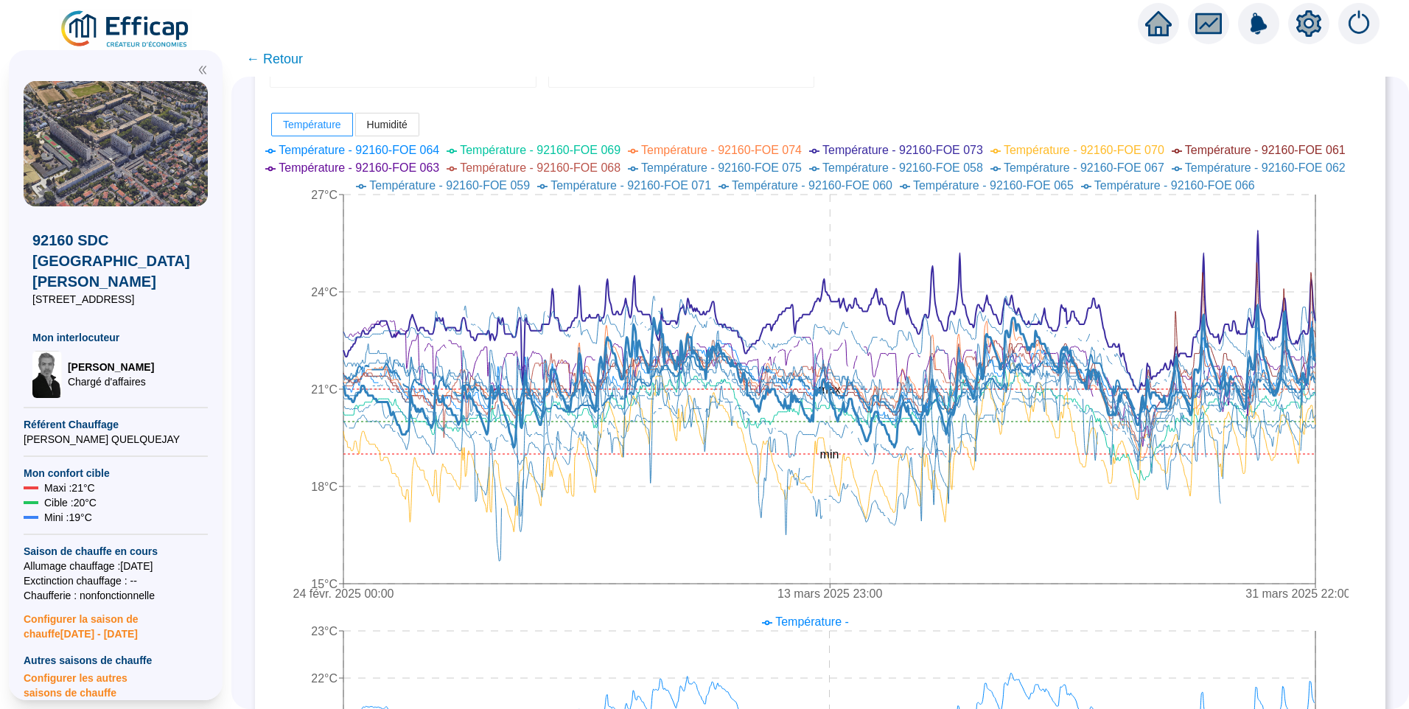
scroll to position [221, 0]
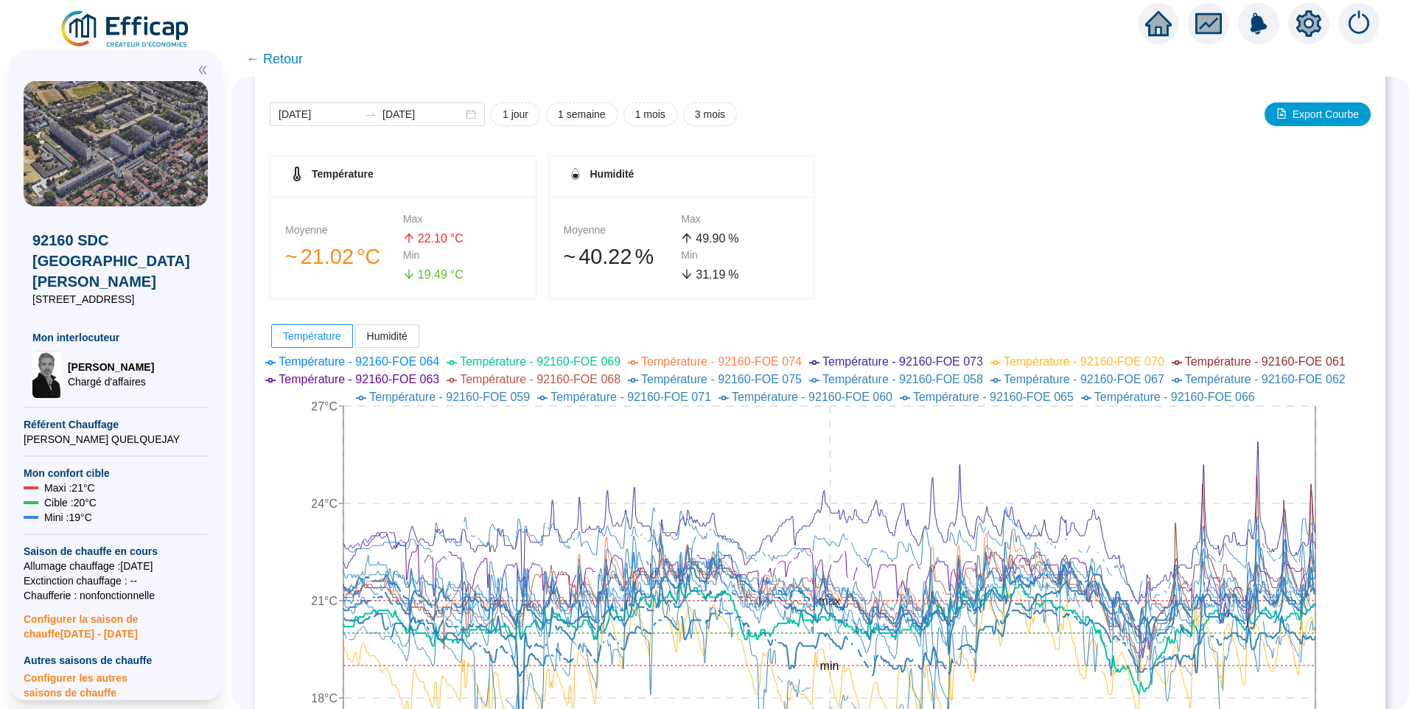
scroll to position [0, 0]
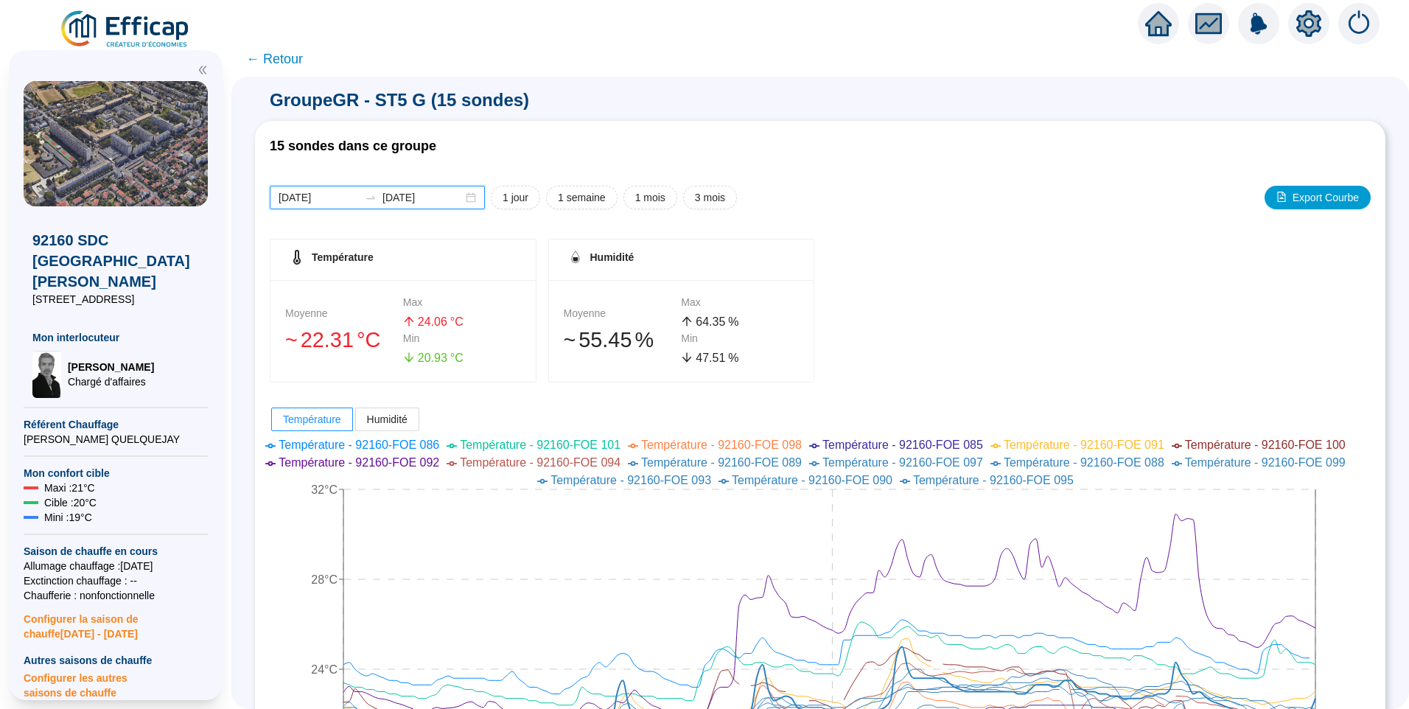
click at [349, 205] on input "[DATE]" at bounding box center [319, 197] width 80 height 15
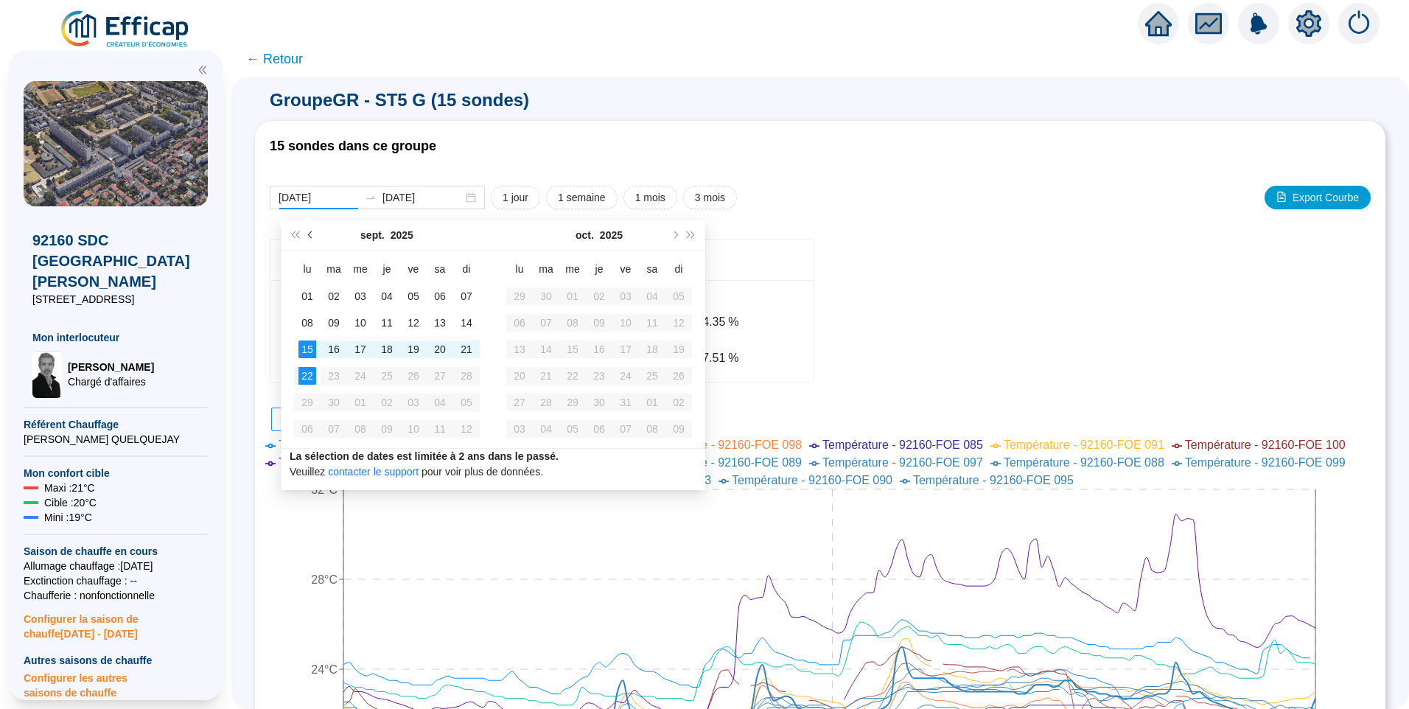
click at [311, 234] on span "Mois précédent (PageUp)" at bounding box center [311, 234] width 7 height 7
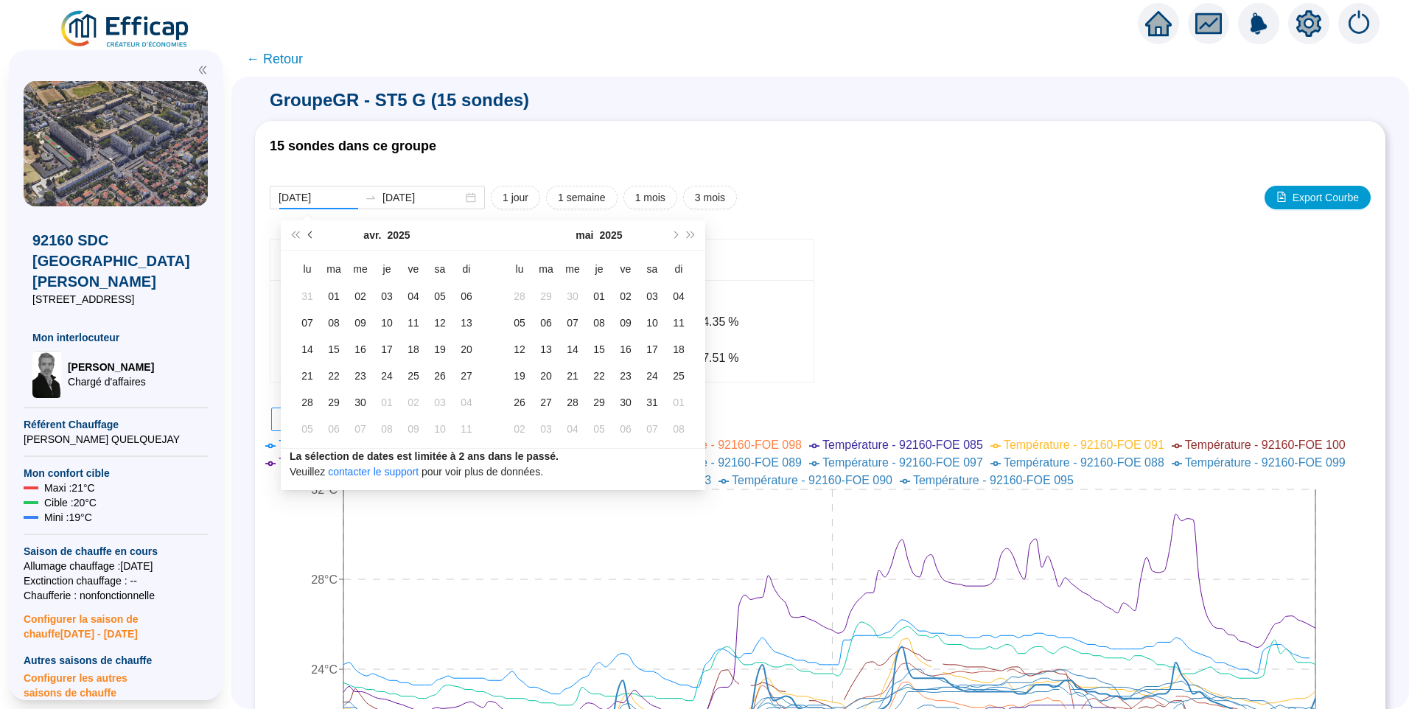
click at [311, 234] on span "Mois précédent (PageUp)" at bounding box center [311, 234] width 7 height 7
type input "2025-02-24"
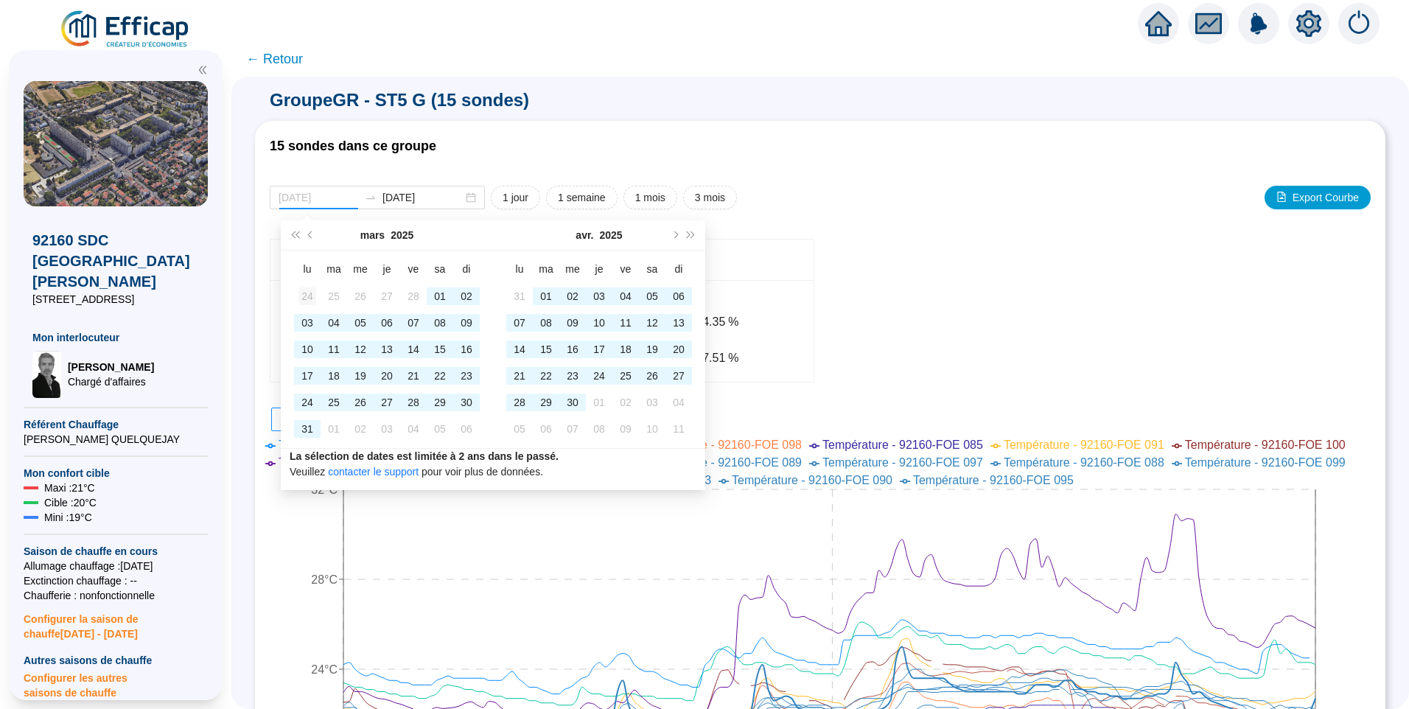
click at [308, 301] on div "24" at bounding box center [308, 296] width 18 height 18
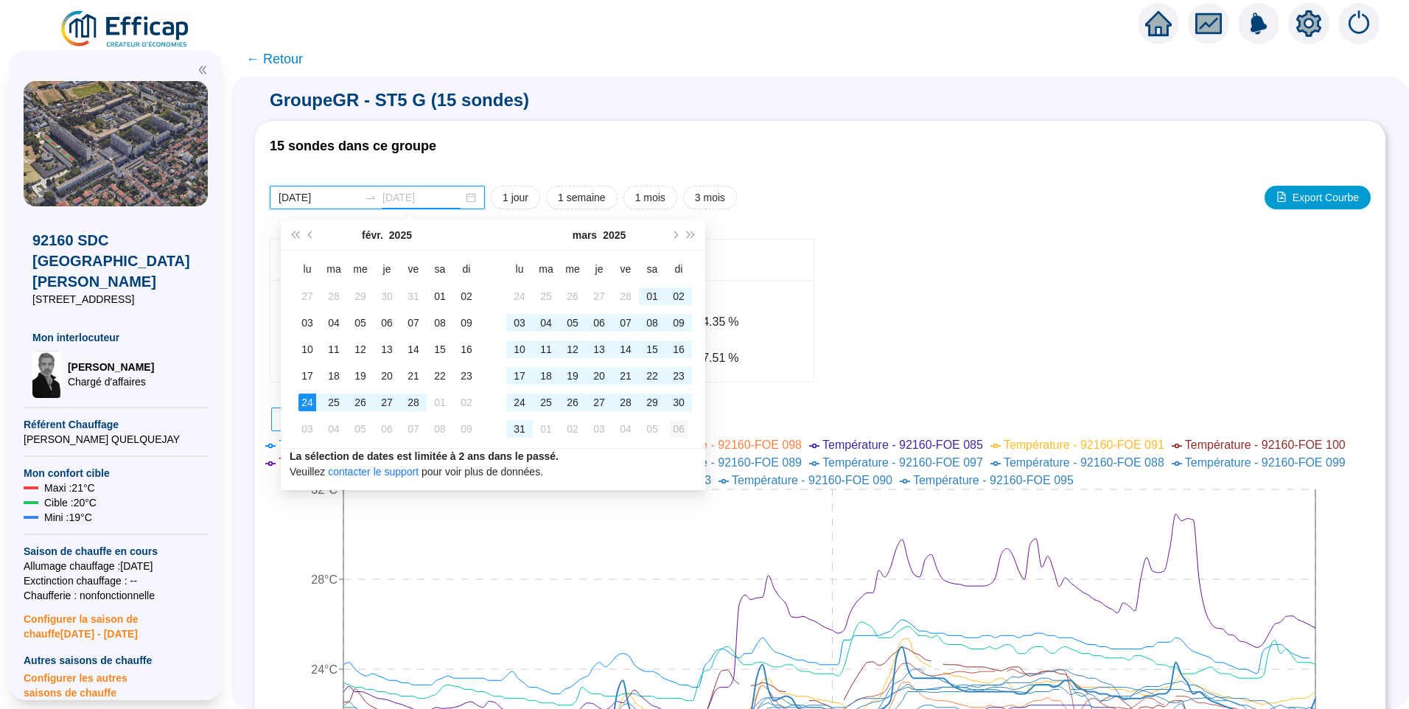
type input "2025-04-06"
click at [679, 433] on div "06" at bounding box center [679, 429] width 18 height 18
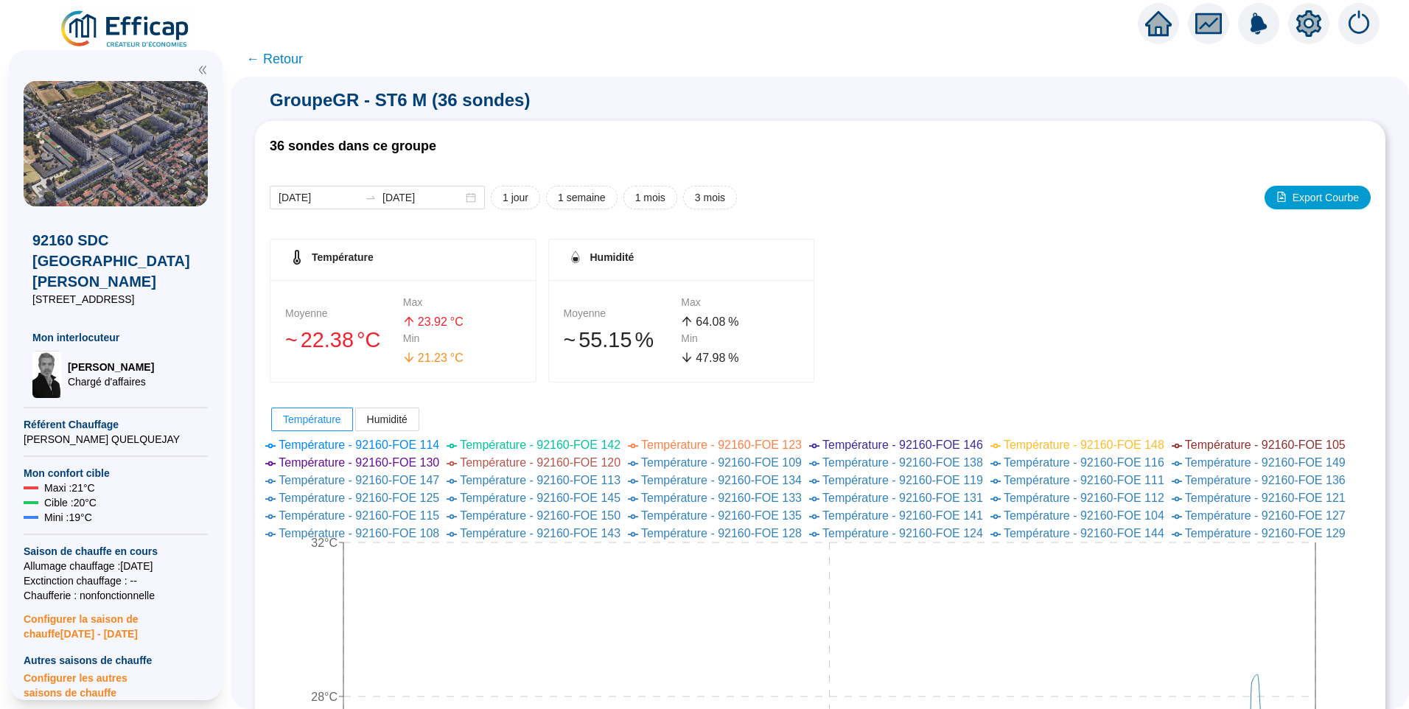
click at [282, 69] on span "← Retour" at bounding box center [274, 59] width 57 height 21
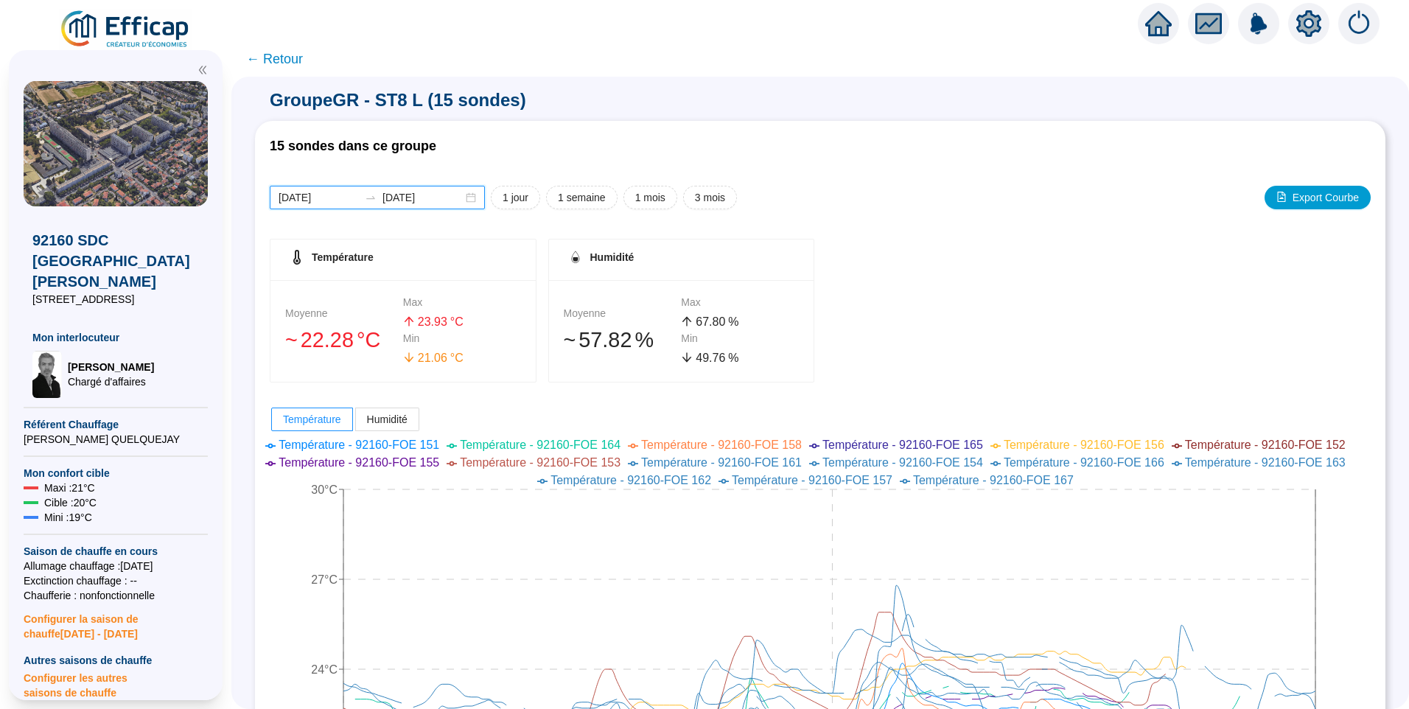
click at [344, 192] on input "[DATE]" at bounding box center [319, 197] width 80 height 15
